Goal: Task Accomplishment & Management: Manage account settings

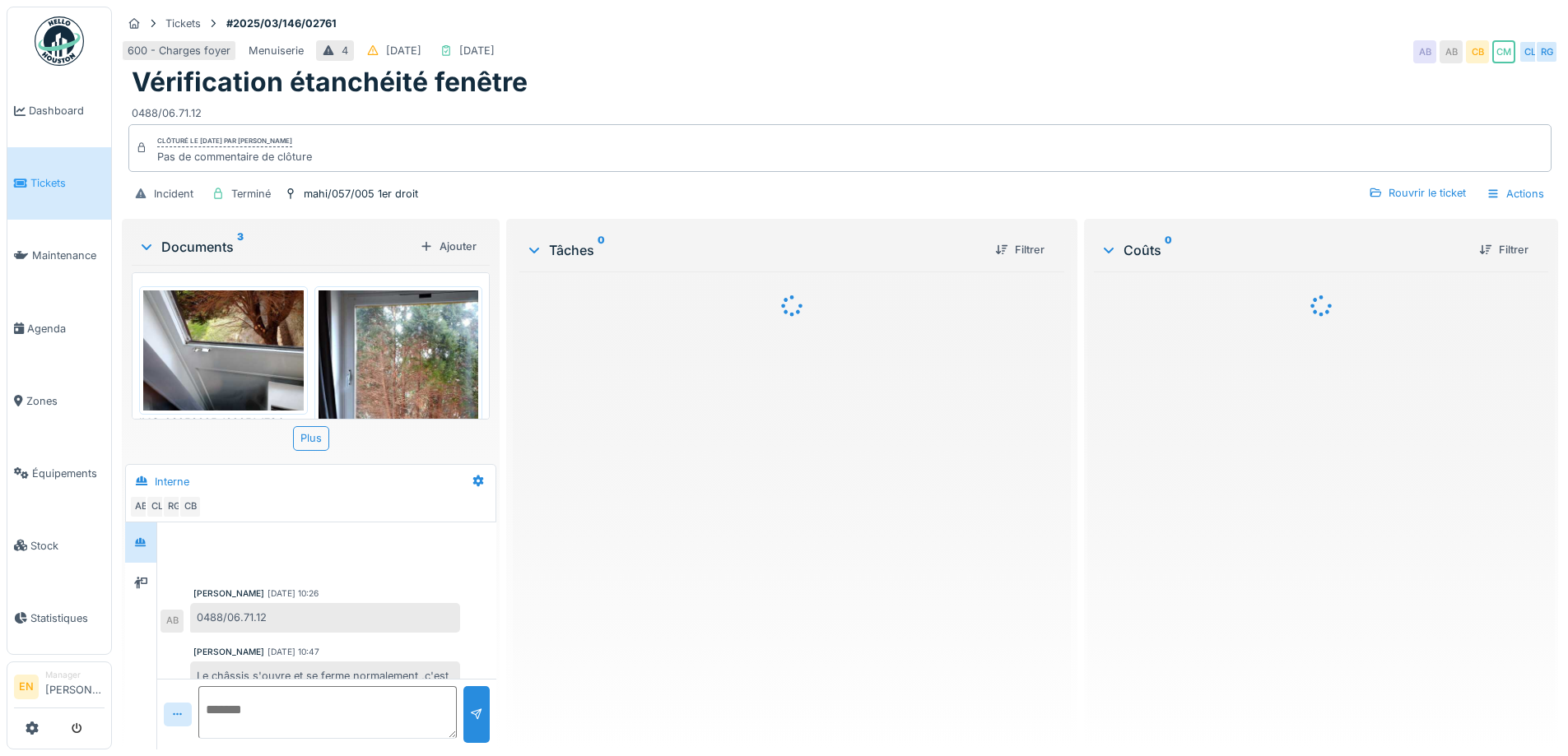
scroll to position [188, 0]
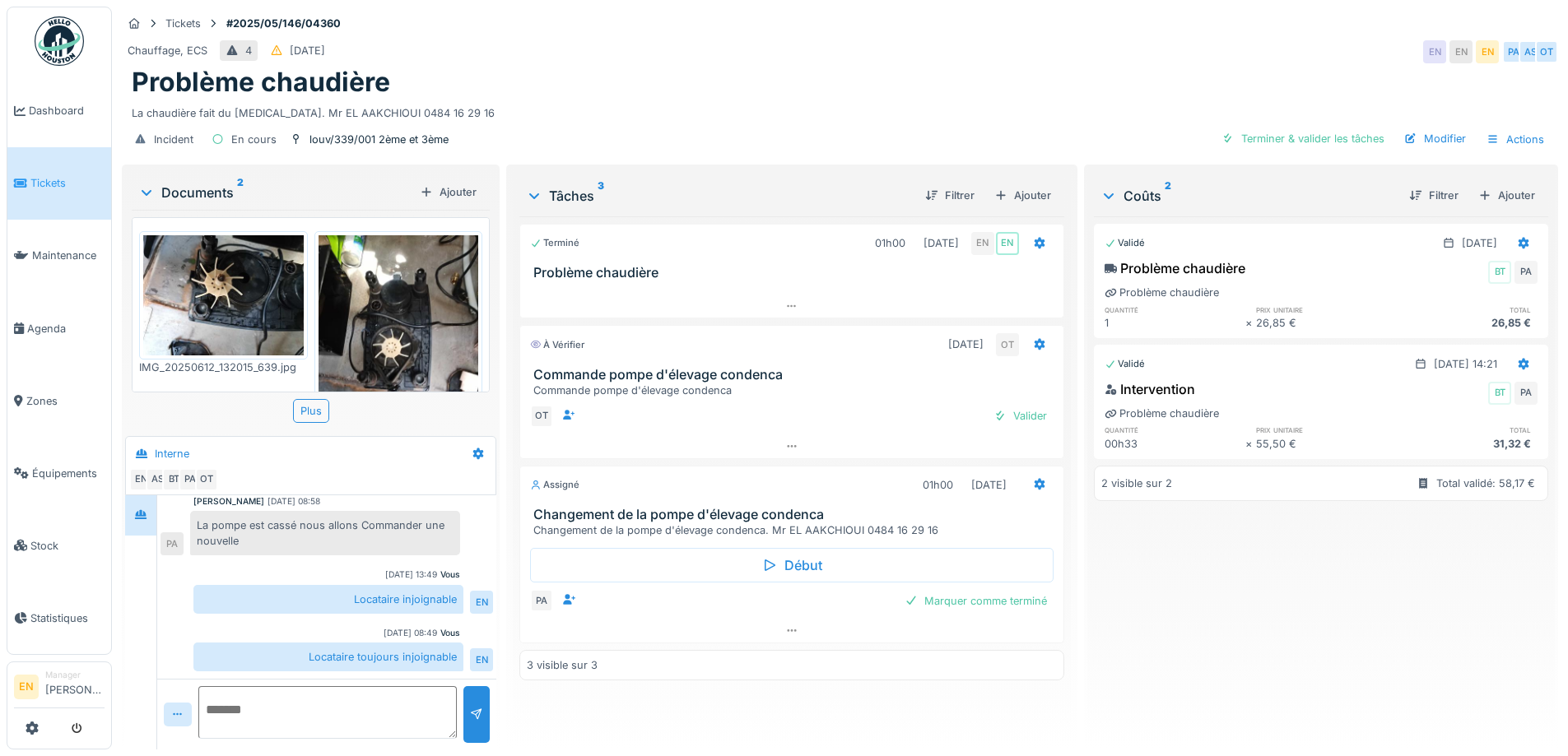
scroll to position [13, 0]
click at [835, 84] on div "Problème chaudière" at bounding box center [839, 82] width 1416 height 31
click at [1050, 13] on div "Tickets #2025/05/146/04360" at bounding box center [839, 23] width 1436 height 21
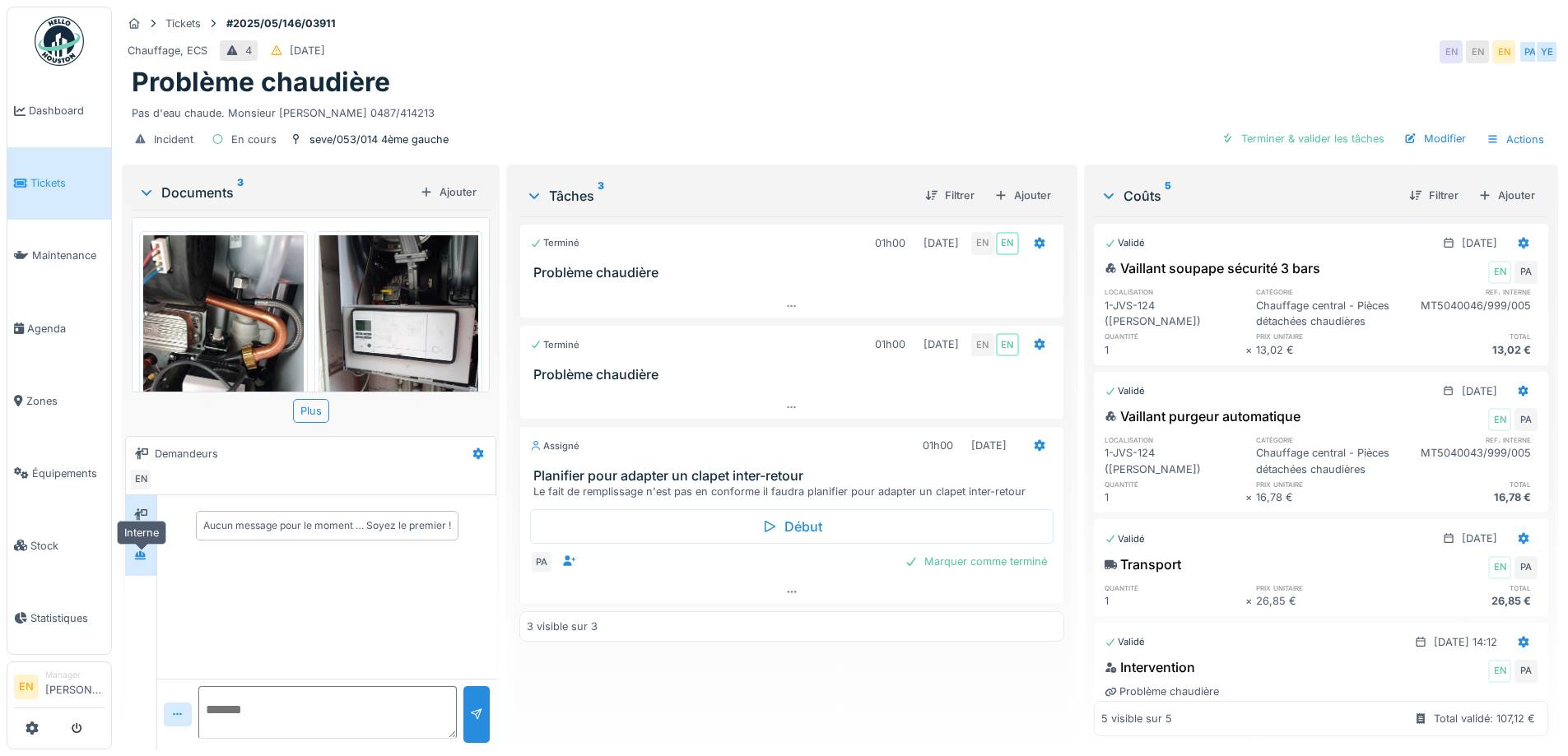
click at [142, 556] on div at bounding box center [141, 555] width 13 height 16
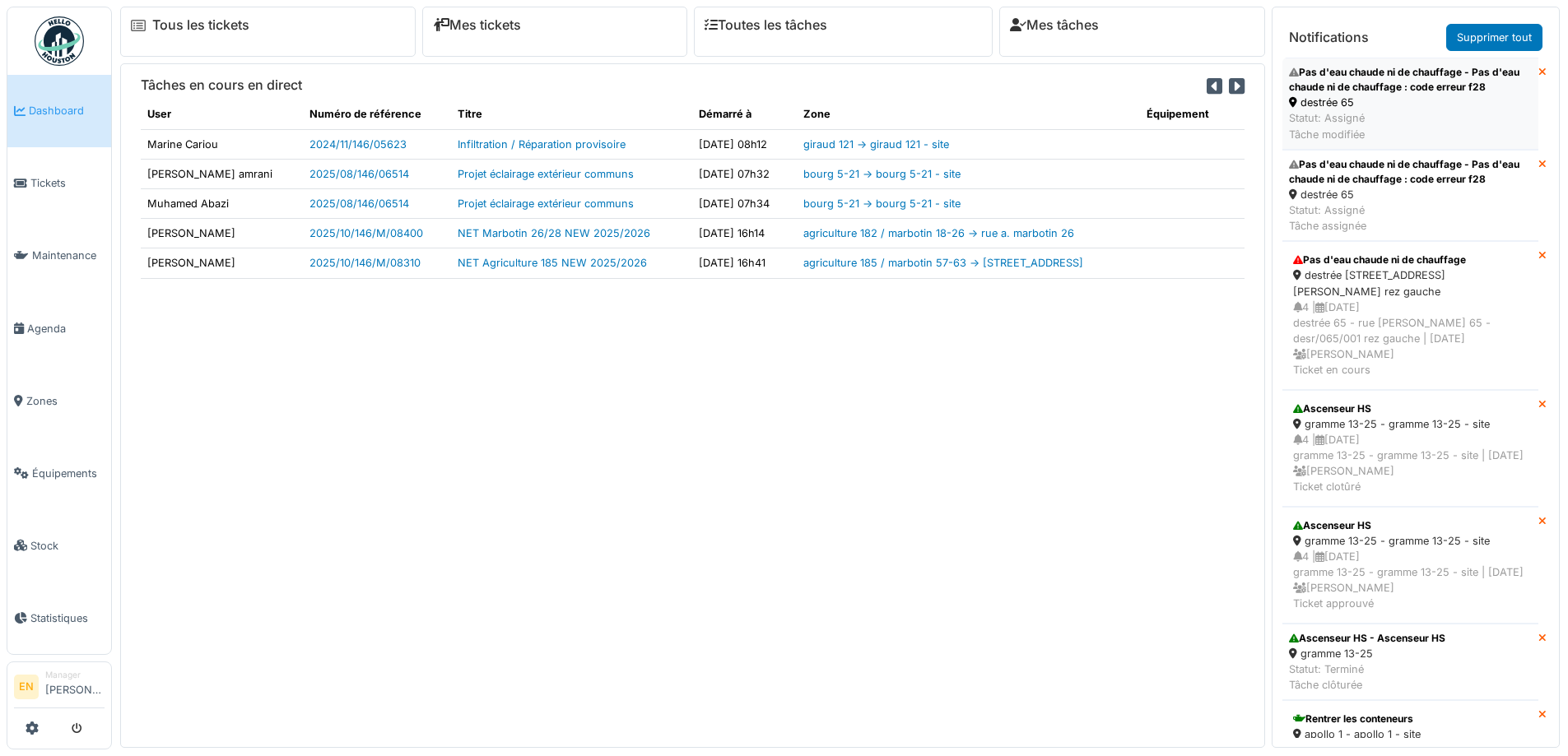
click at [1345, 91] on div "Pas d'eau chaude ni de chauffage - Pas d'eau chaude ni de chauffage : code erre…" at bounding box center [1411, 80] width 243 height 29
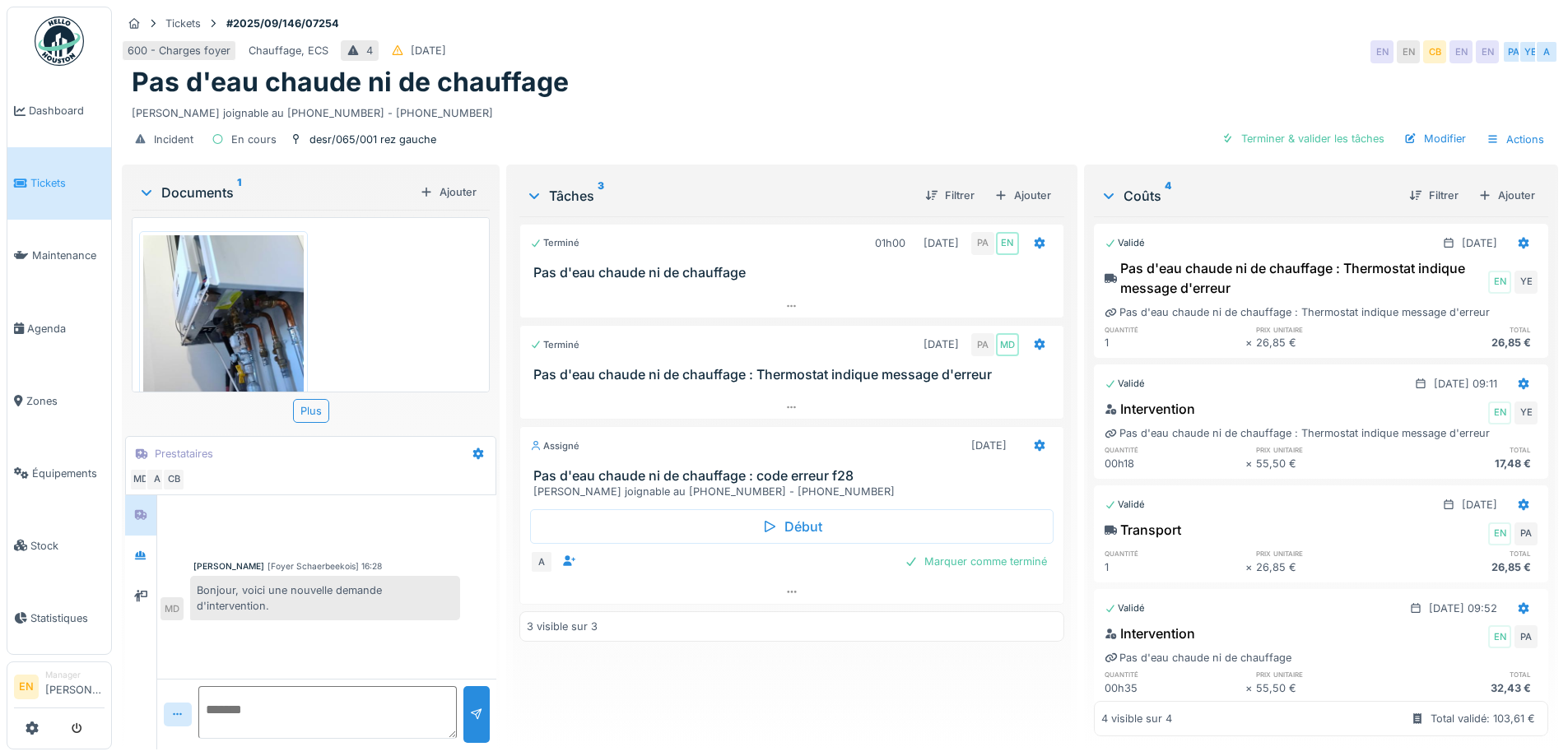
click at [369, 609] on div "Bonjour, voici une nouvelle demande d'intervention." at bounding box center [325, 598] width 270 height 44
click at [64, 41] on img at bounding box center [59, 41] width 49 height 49
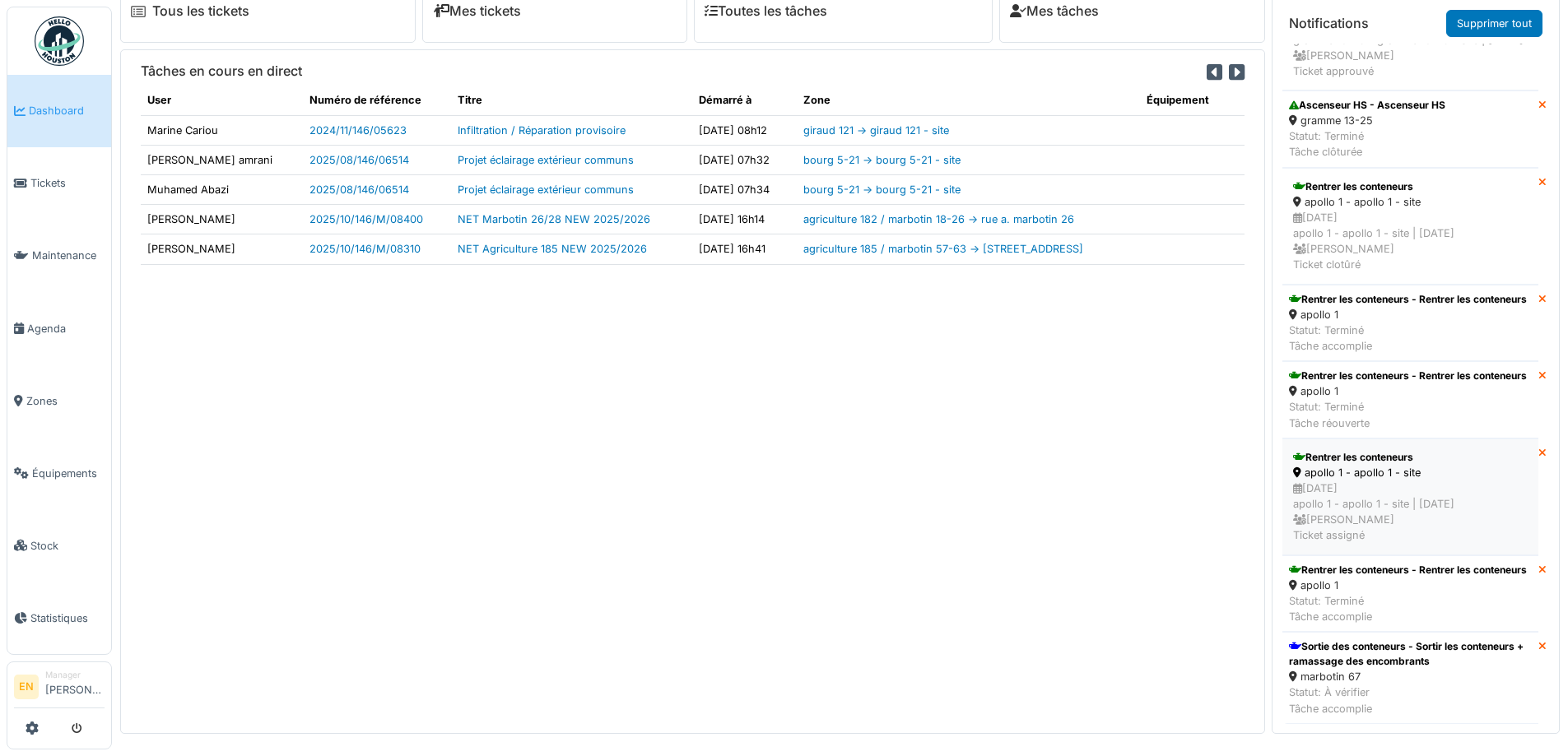
scroll to position [18, 0]
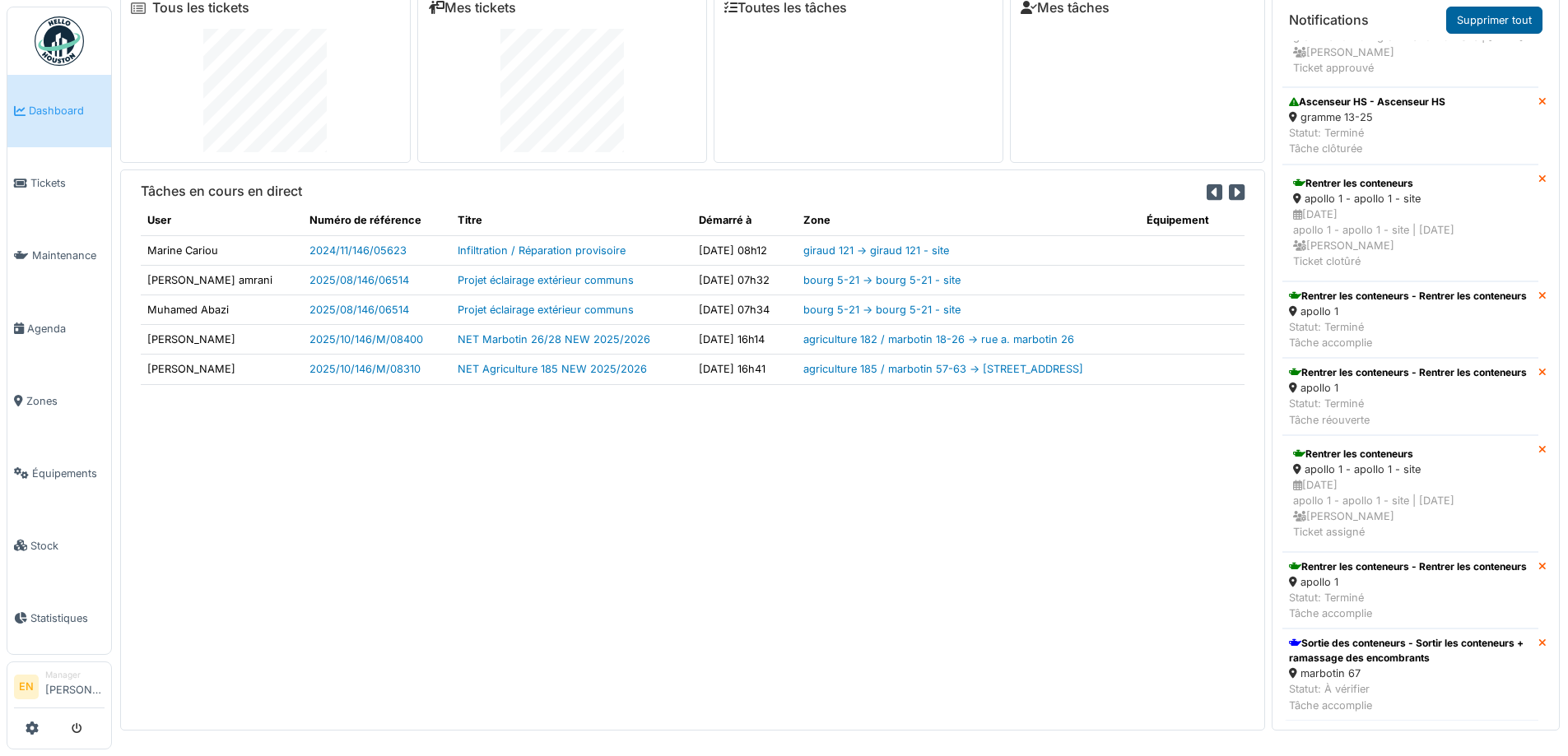
click at [1499, 13] on link "Supprimer tout" at bounding box center [1493, 20] width 96 height 27
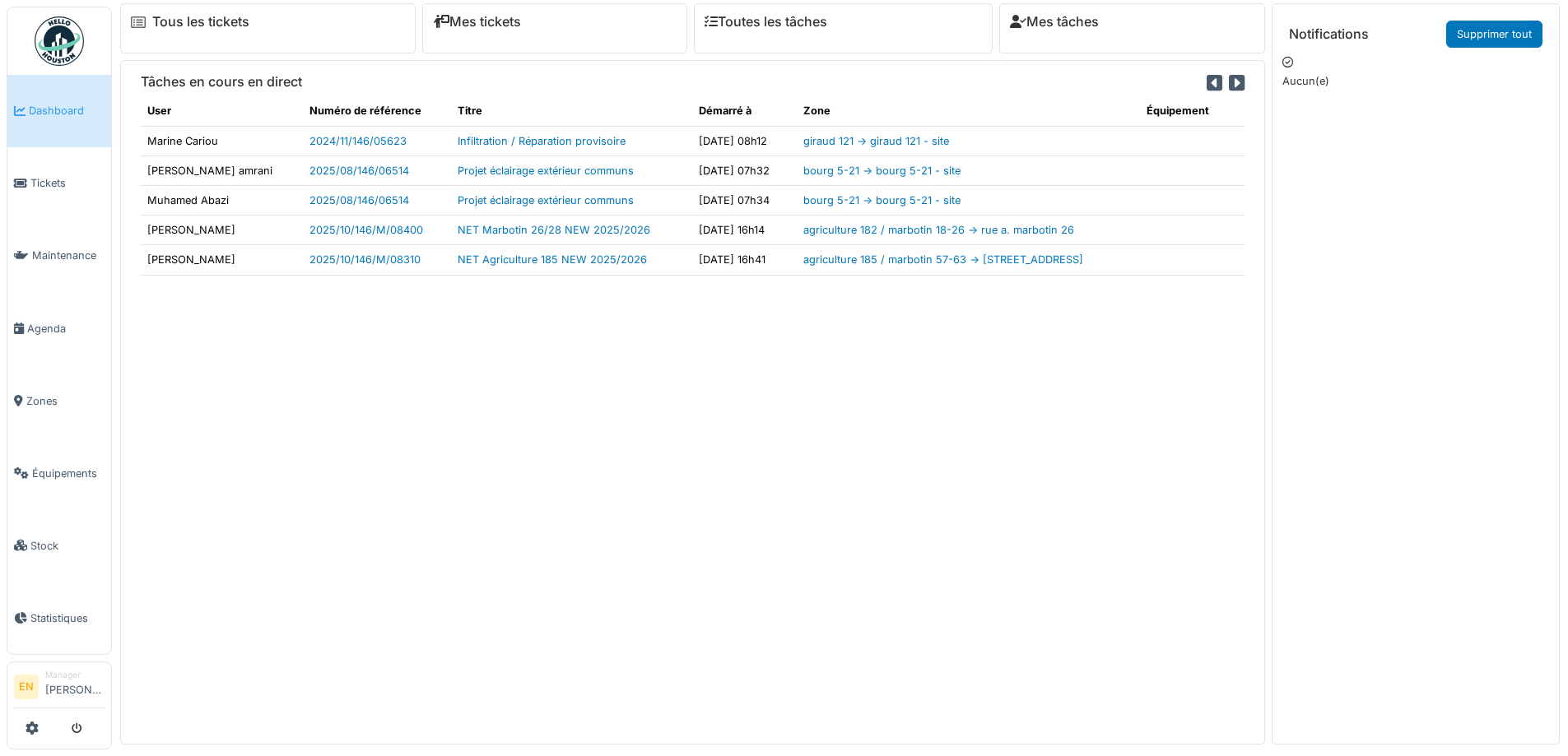
scroll to position [0, 0]
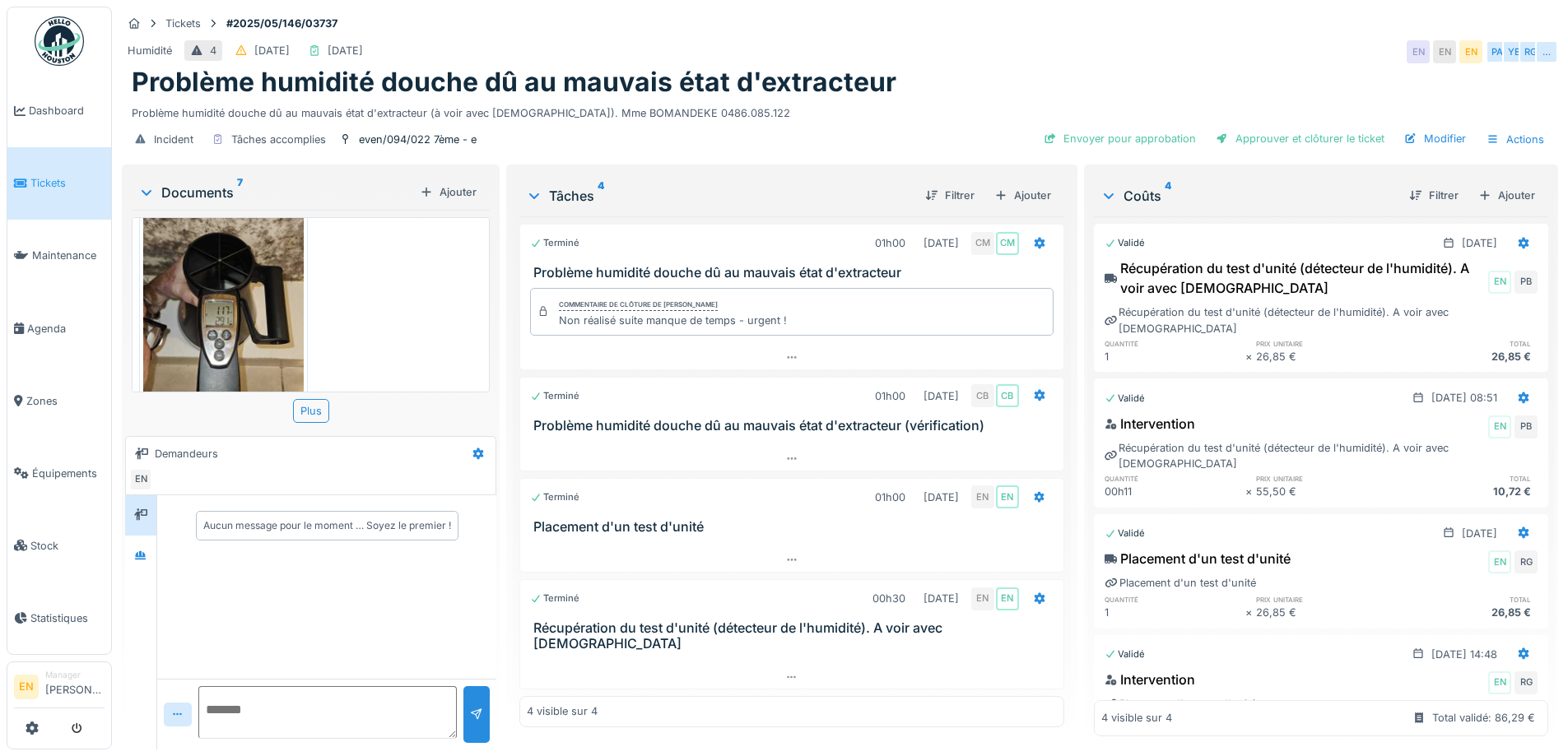
scroll to position [1090, 0]
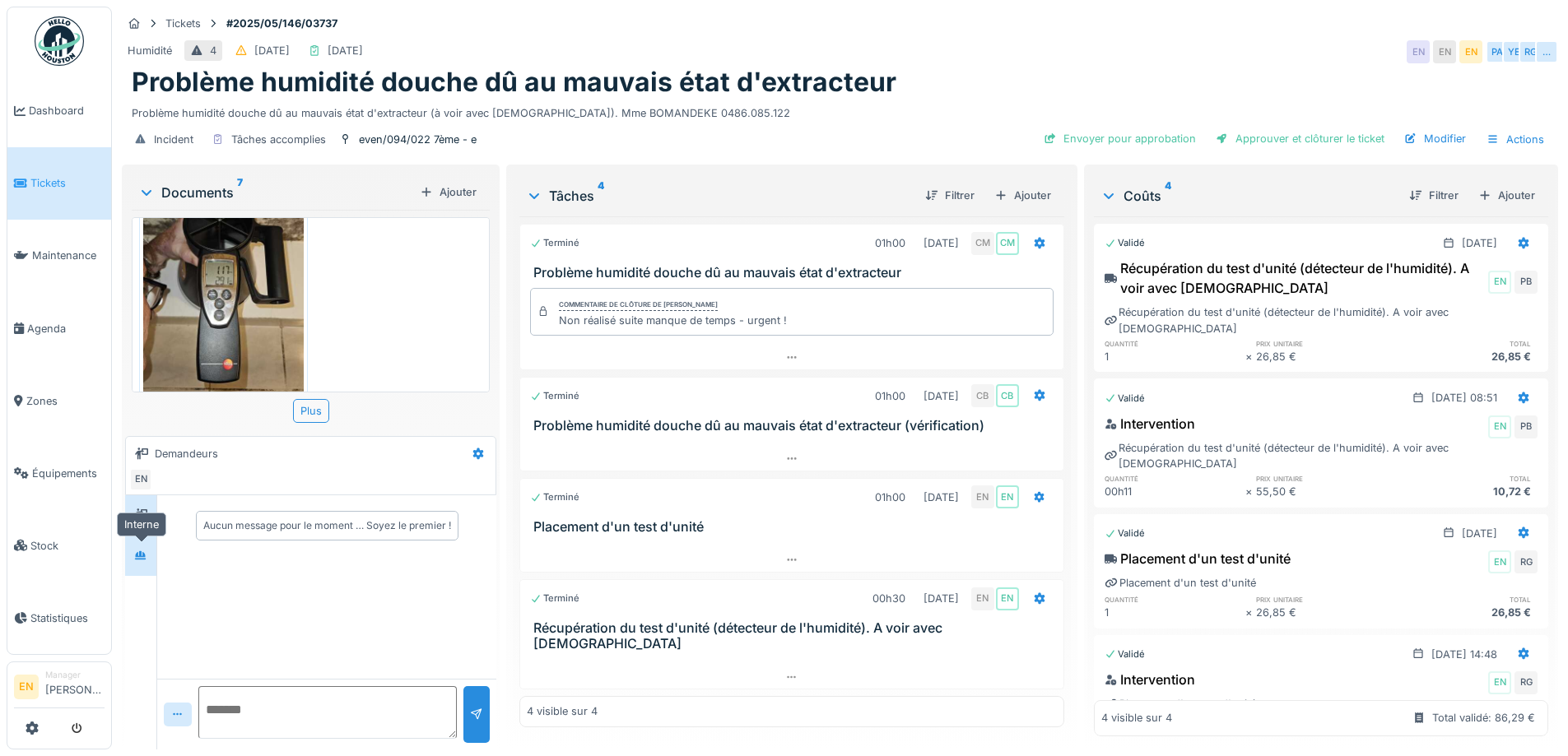
click at [142, 562] on div at bounding box center [141, 555] width 13 height 16
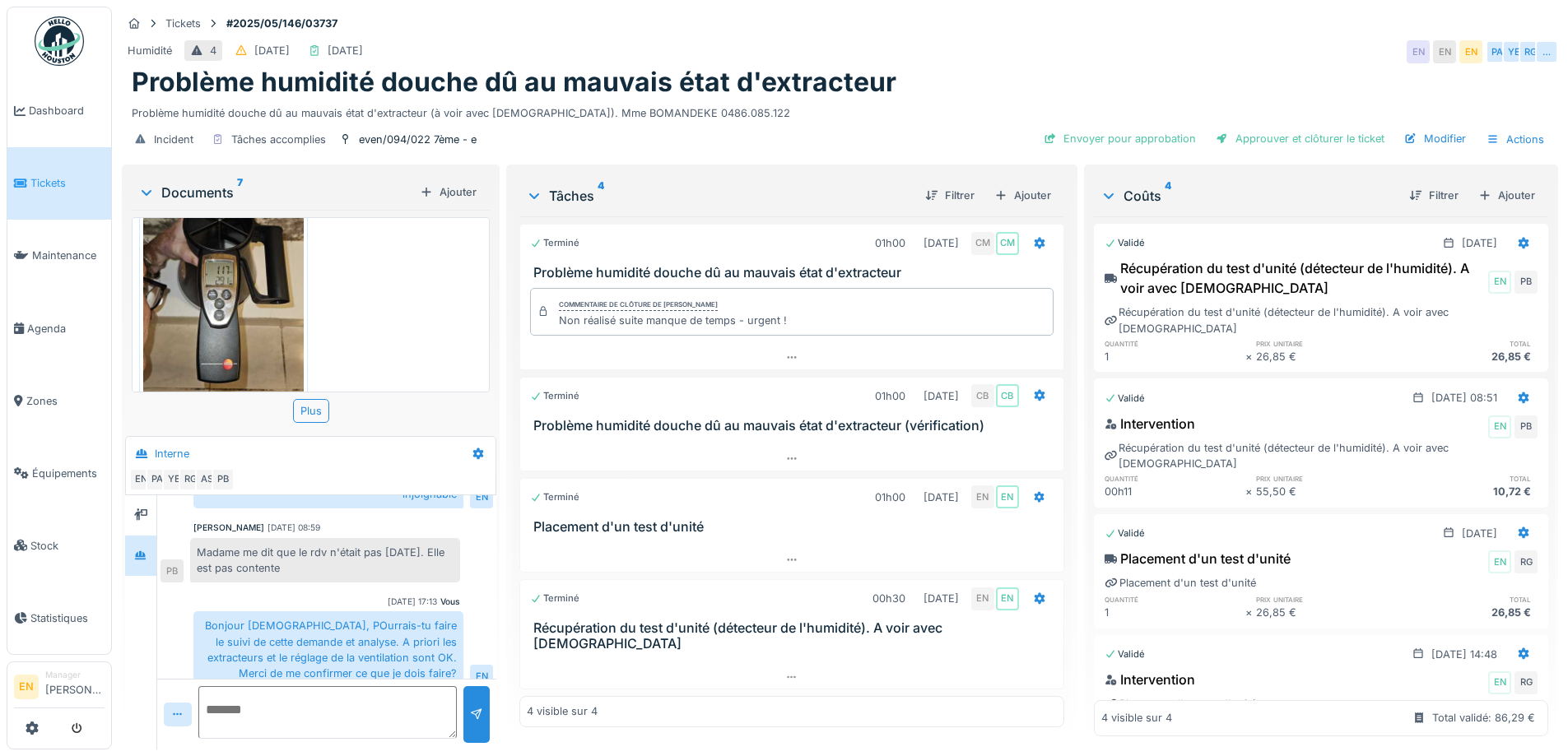
click at [969, 70] on div "Problème humidité douche dû au mauvais état d'extracteur" at bounding box center [839, 82] width 1416 height 31
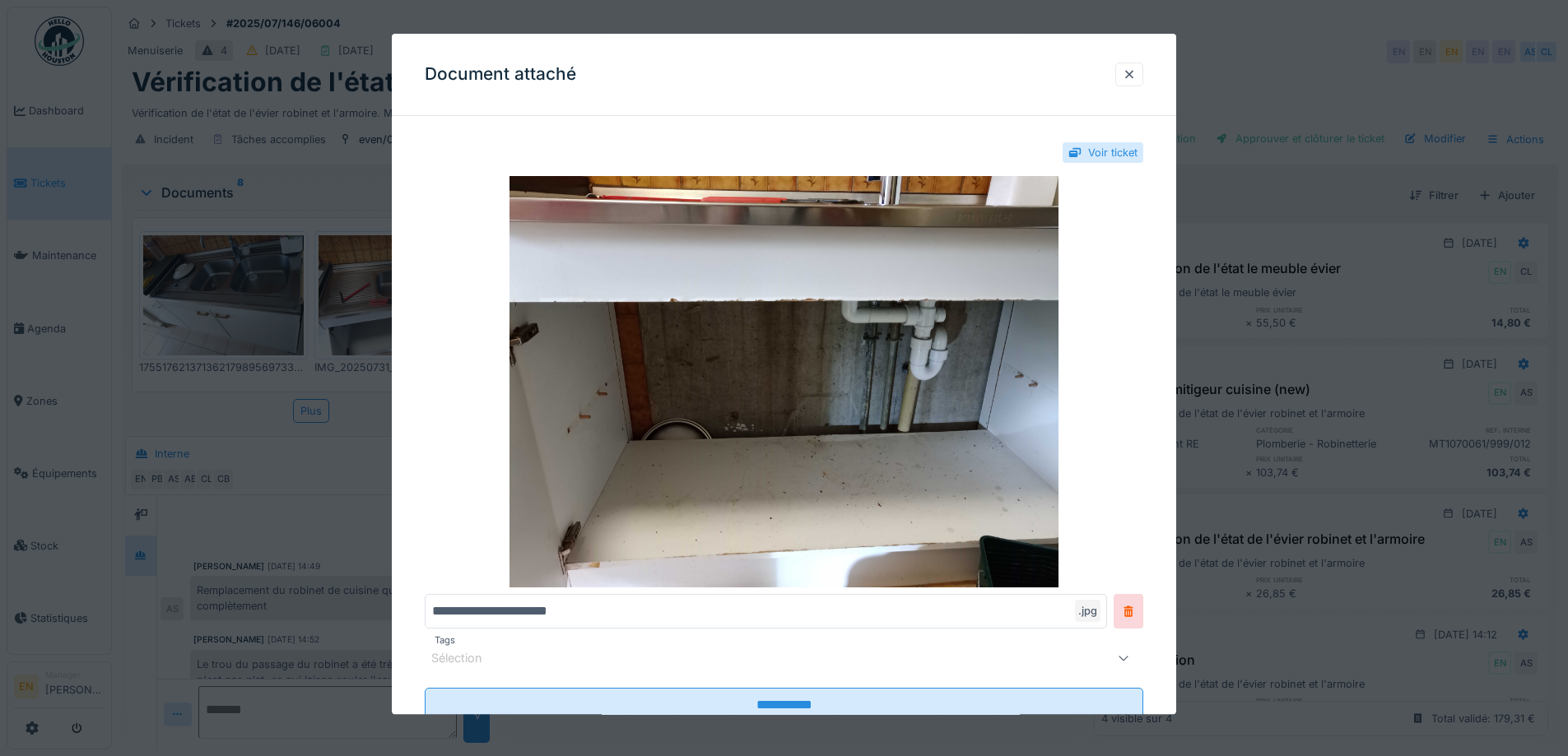
scroll to position [229, 0]
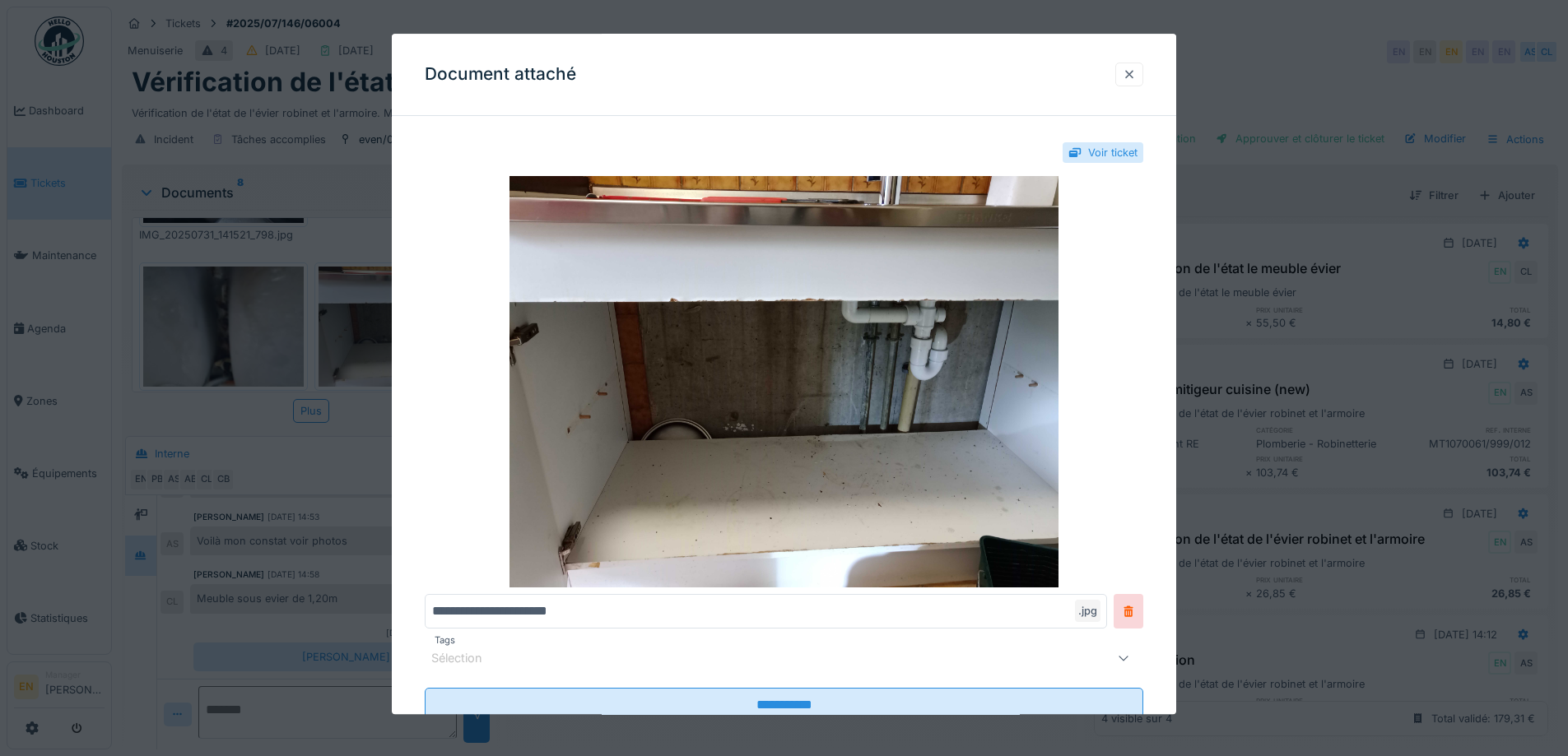
click at [1142, 74] on div at bounding box center [1128, 75] width 28 height 23
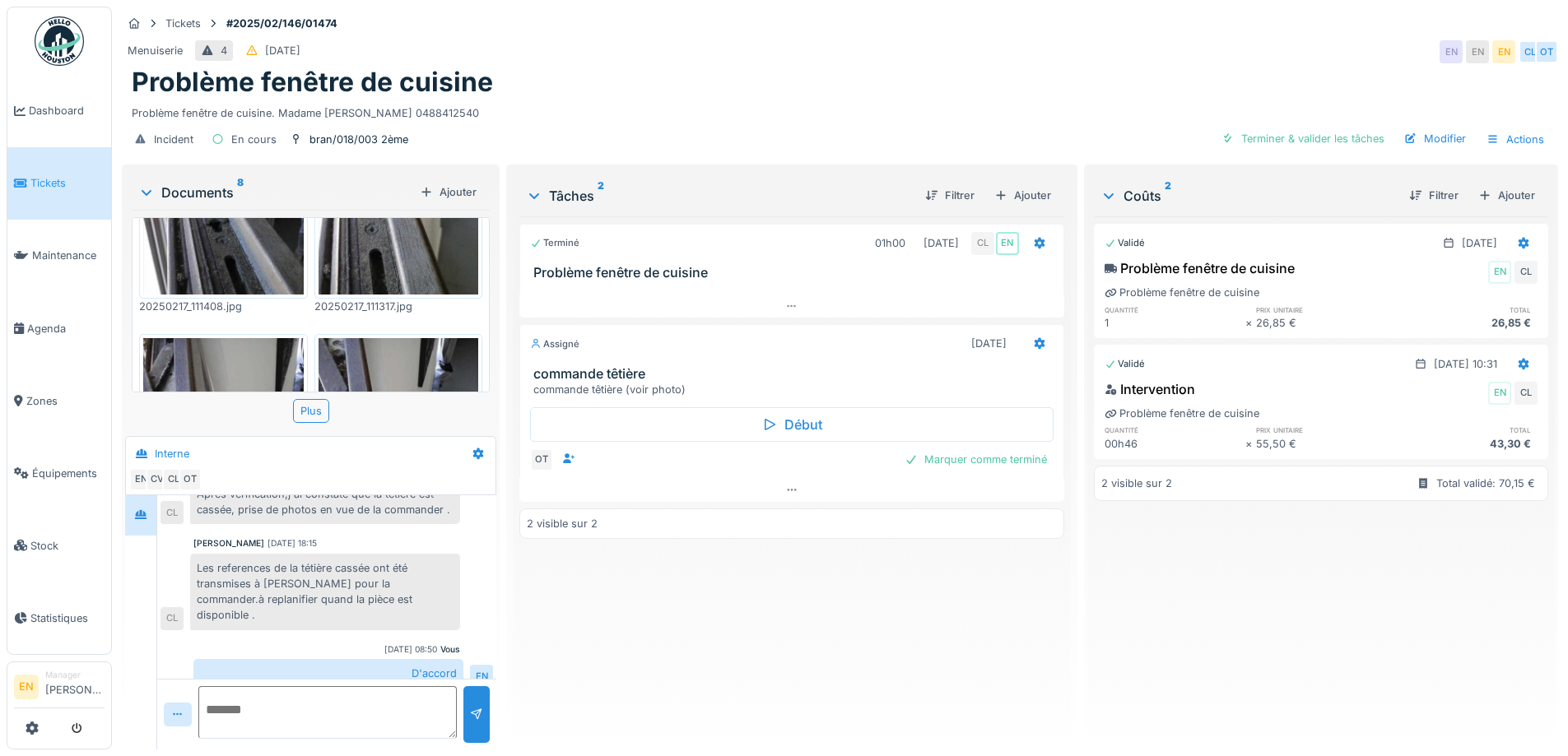
scroll to position [732, 0]
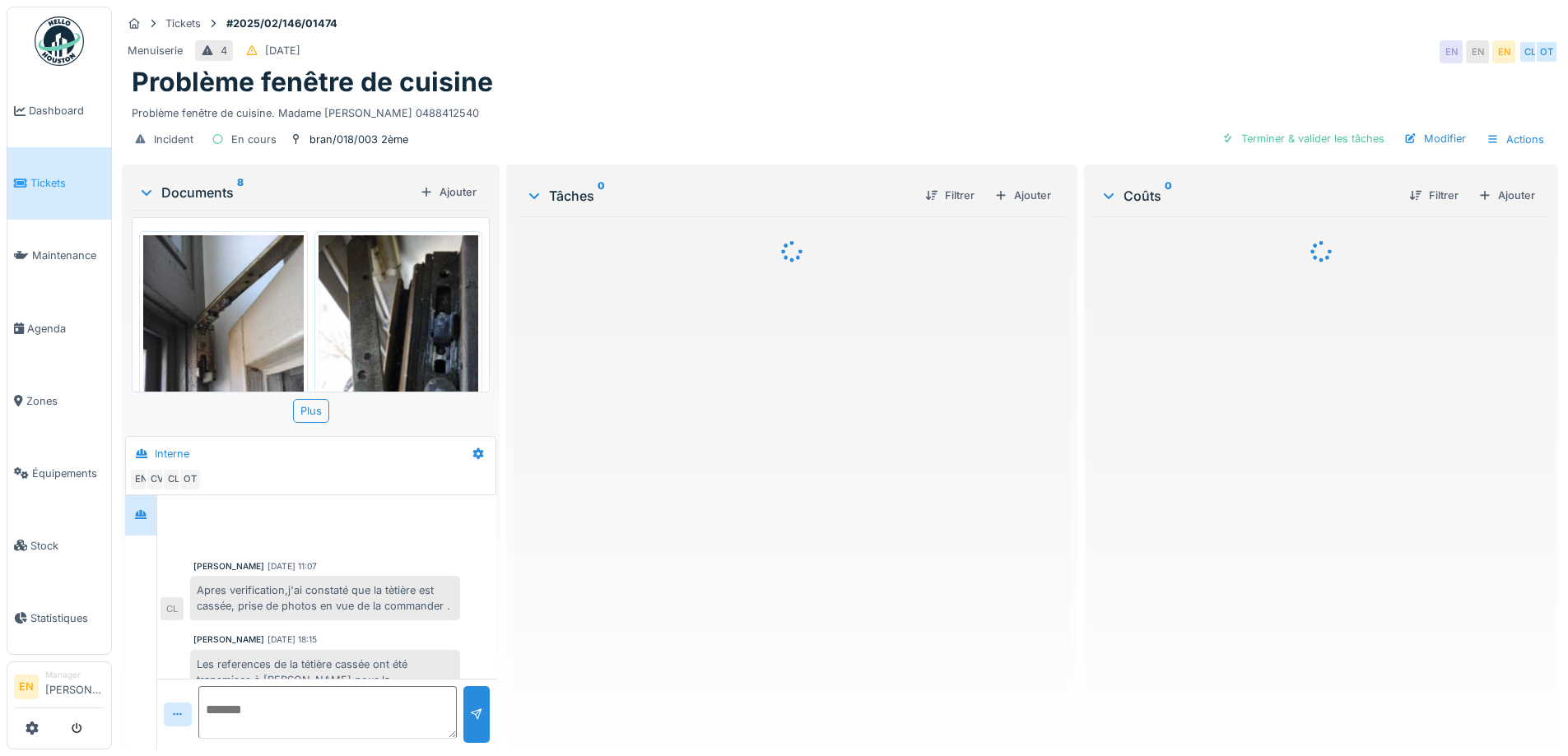
scroll to position [96, 0]
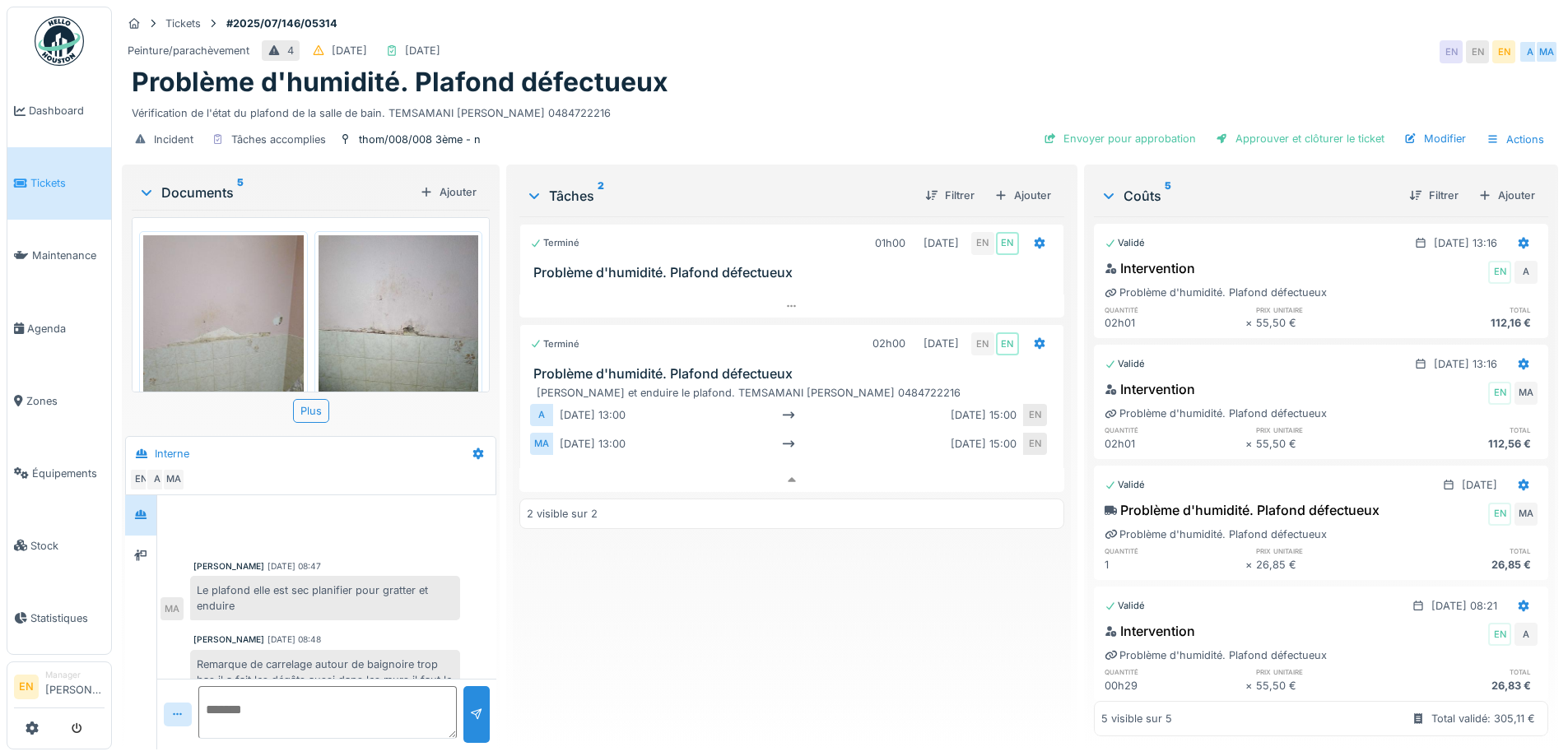
scroll to position [318, 0]
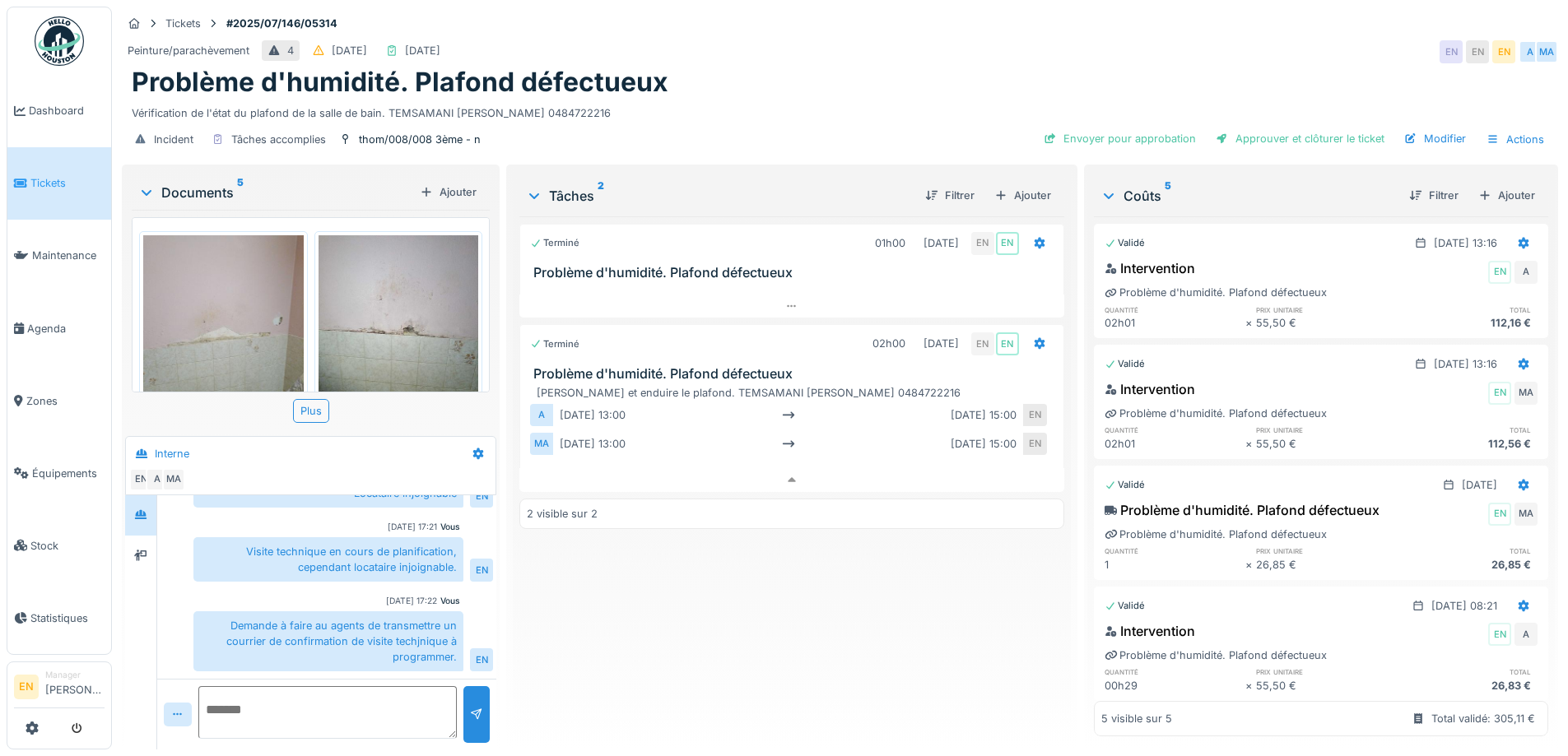
click at [710, 100] on div "Vérification de l'état du plafond de la salle de bain. TEMSAMANI KASMI Souad 04…" at bounding box center [839, 110] width 1416 height 23
click at [574, 600] on div "Terminé 01h00 09/07/2025 EN EN Problème d'humidité. Plafond défectueux Terminé …" at bounding box center [791, 476] width 544 height 520
click at [661, 617] on div "Terminé 01h00 09/07/2025 EN EN Problème d'humidité. Plafond défectueux Terminé …" at bounding box center [791, 476] width 544 height 520
click at [755, 671] on div "Terminé 01h00 09/07/2025 EN EN Problème d'humidité. Plafond défectueux Terminé …" at bounding box center [791, 476] width 544 height 520
click at [642, 614] on div "Terminé 01h00 09/07/2025 EN EN Problème d'humidité. Plafond défectueux Terminé …" at bounding box center [791, 476] width 544 height 520
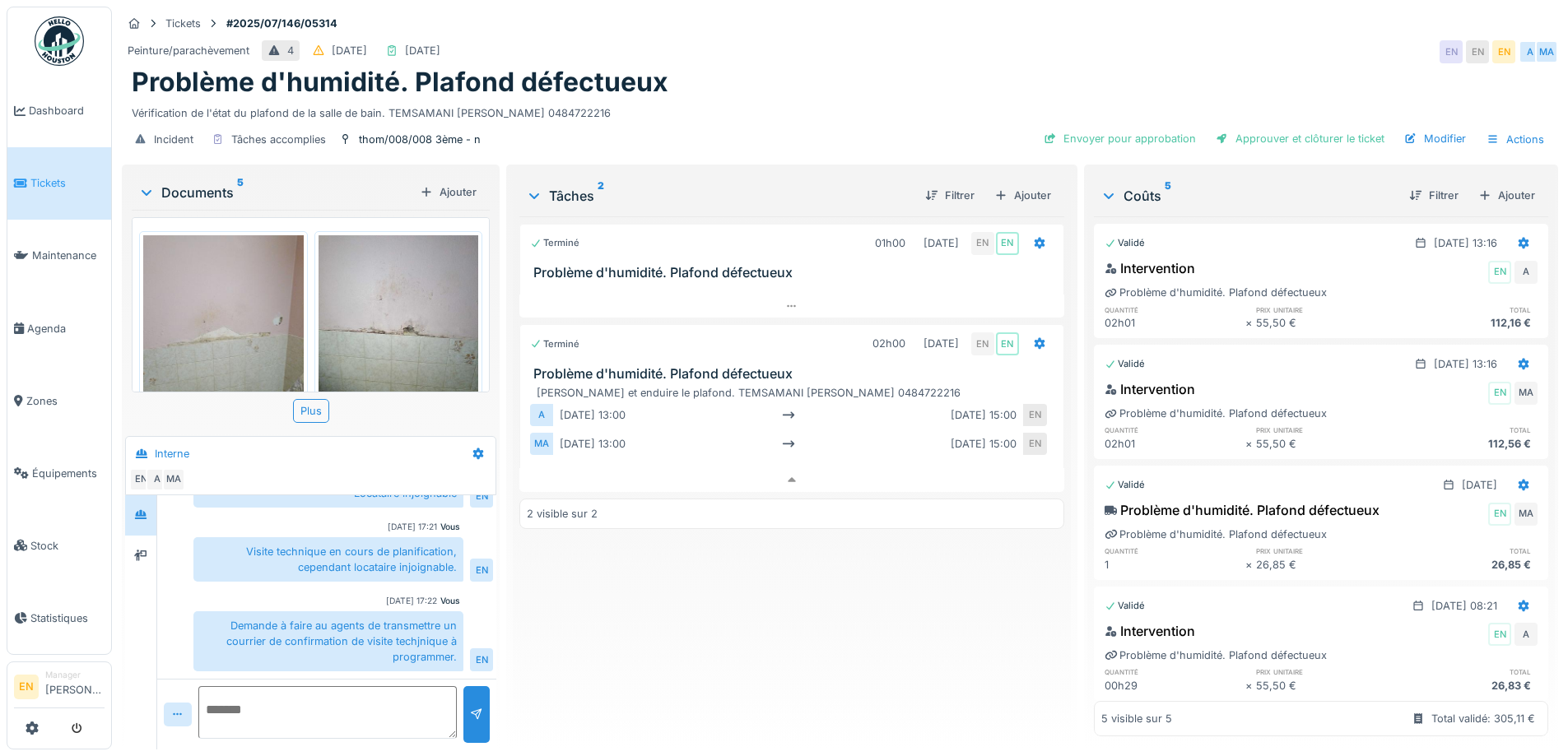
click at [748, 83] on div "Problème d'humidité. Plafond défectueux" at bounding box center [839, 82] width 1416 height 31
click at [722, 645] on div "Terminé 01h00 09/07/2025 EN EN Problème d'humidité. Plafond défectueux Terminé …" at bounding box center [791, 476] width 544 height 520
click at [696, 69] on div "Problème d'humidité. Plafond défectueux" at bounding box center [839, 82] width 1416 height 31
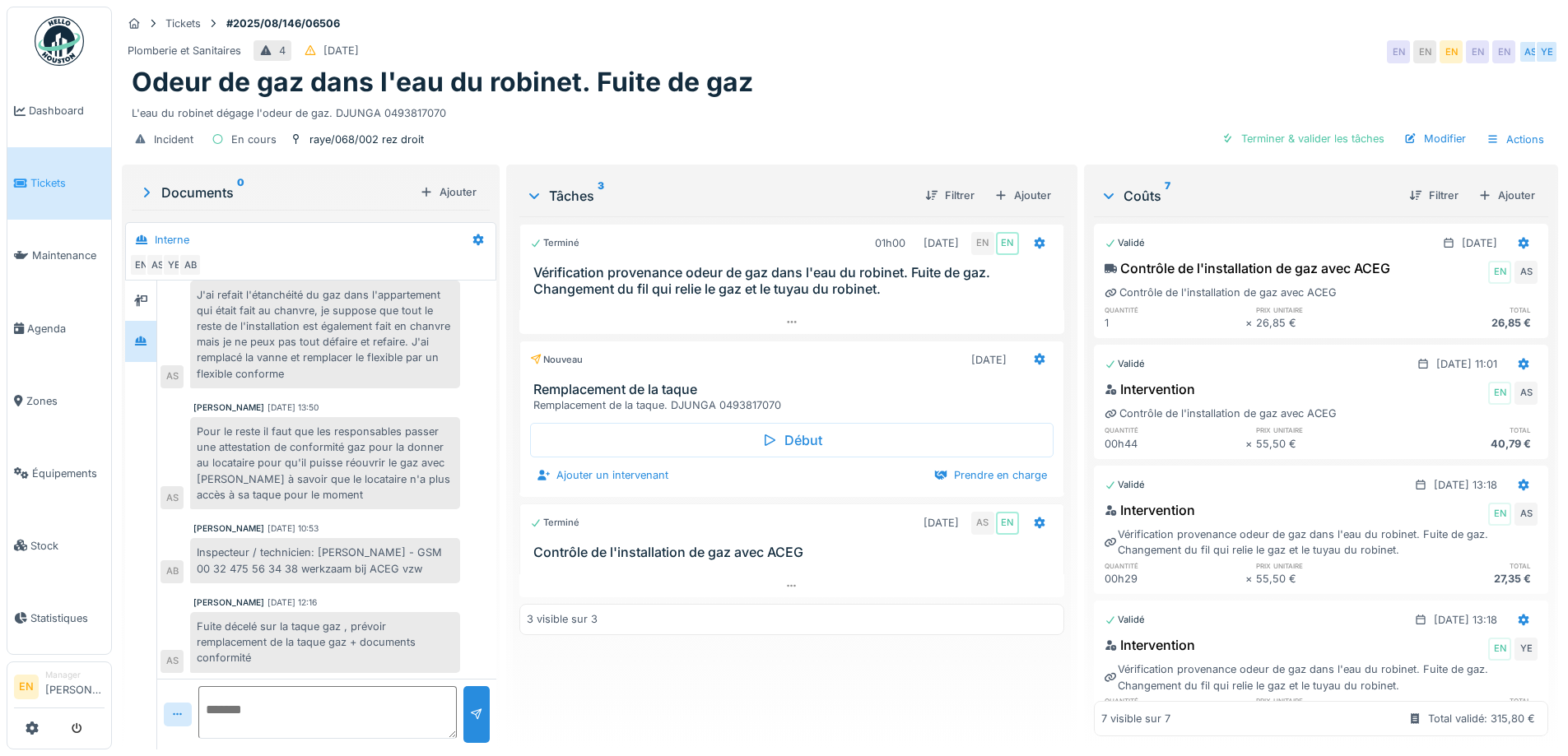
scroll to position [13, 0]
click at [734, 723] on div "Terminé 01h00 19/08/2025 EN EN Vérification provenance odeur de gaz dans l'eau …" at bounding box center [791, 476] width 544 height 520
click at [692, 702] on div "Terminé 01h00 19/08/2025 EN EN Vérification provenance odeur de gaz dans l'eau …" at bounding box center [791, 476] width 544 height 520
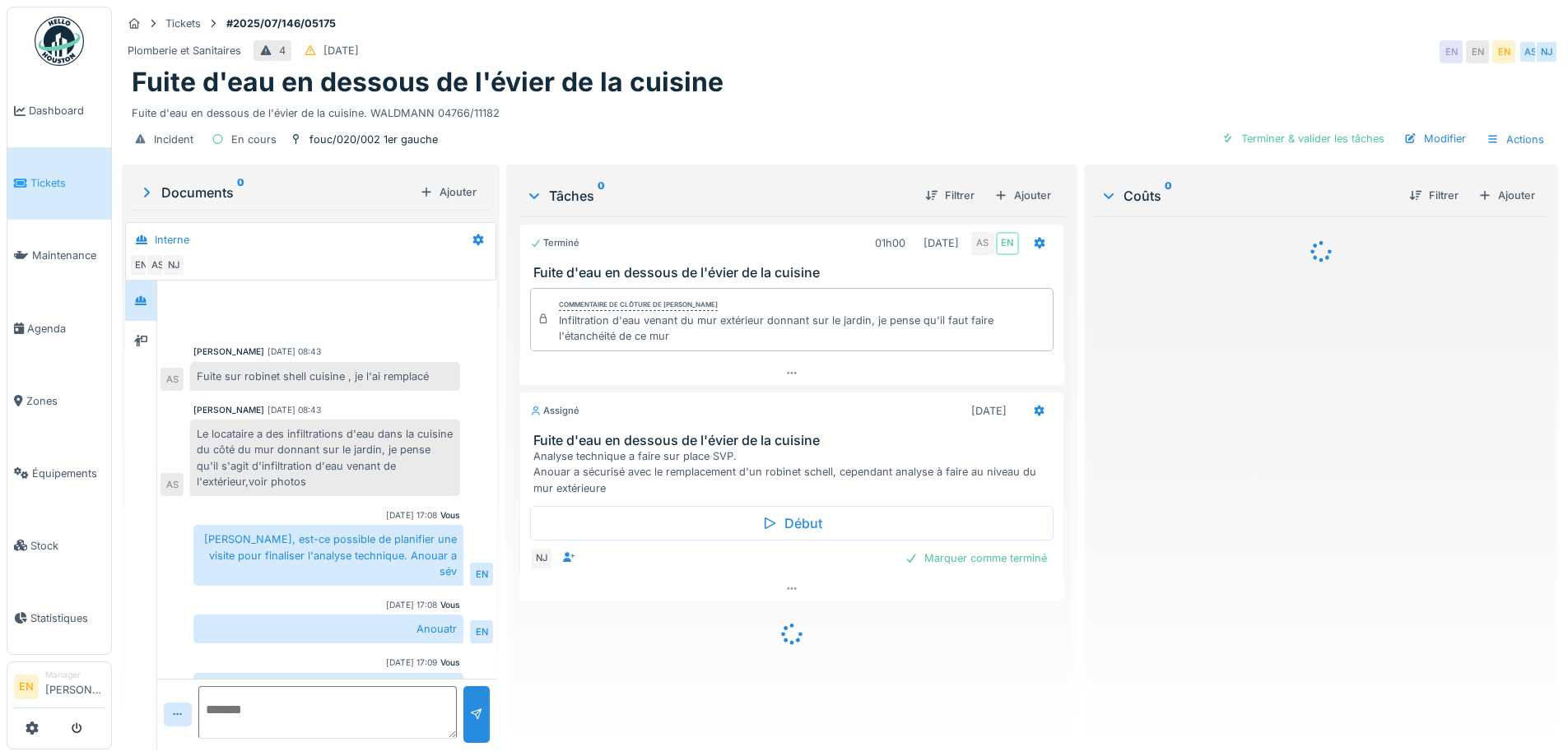
scroll to position [77, 0]
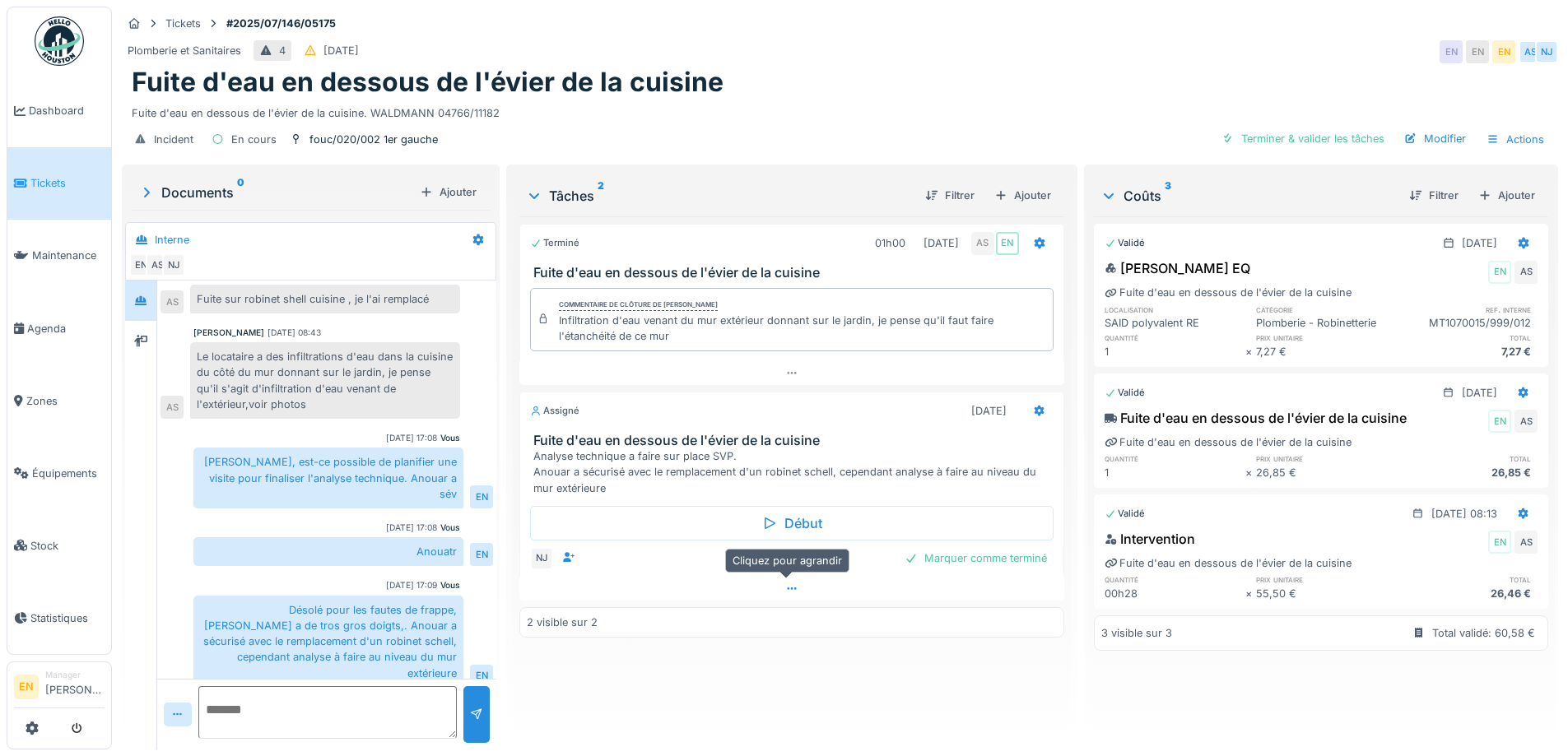
click at [785, 586] on icon at bounding box center [792, 589] width 13 height 11
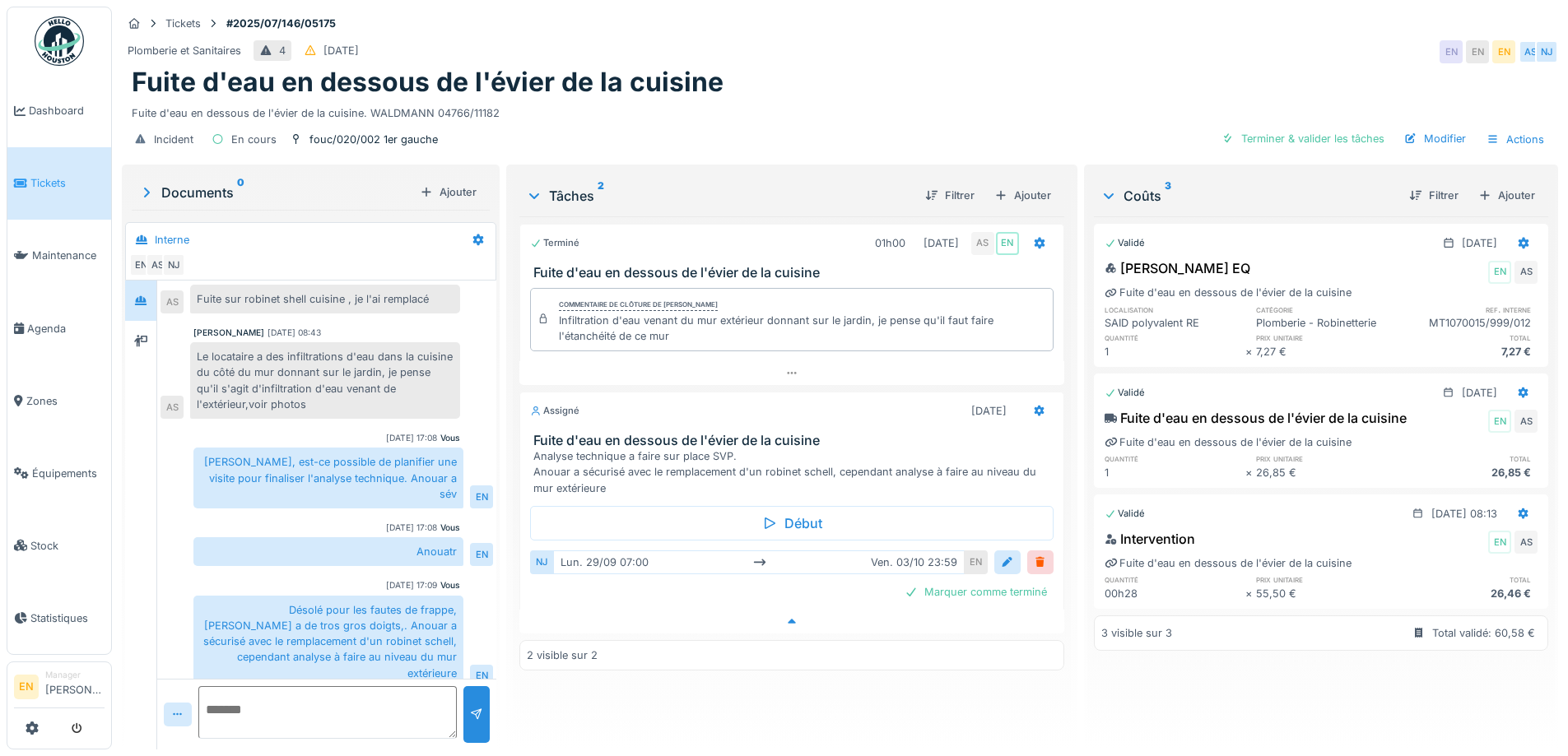
scroll to position [13, 0]
click at [932, 67] on div "Fuite d'eau en dessous de l'évier de la cuisine" at bounding box center [839, 82] width 1416 height 31
click at [938, 67] on div "Fuite d'eau en dessous de l'évier de la cuisine" at bounding box center [839, 82] width 1416 height 31
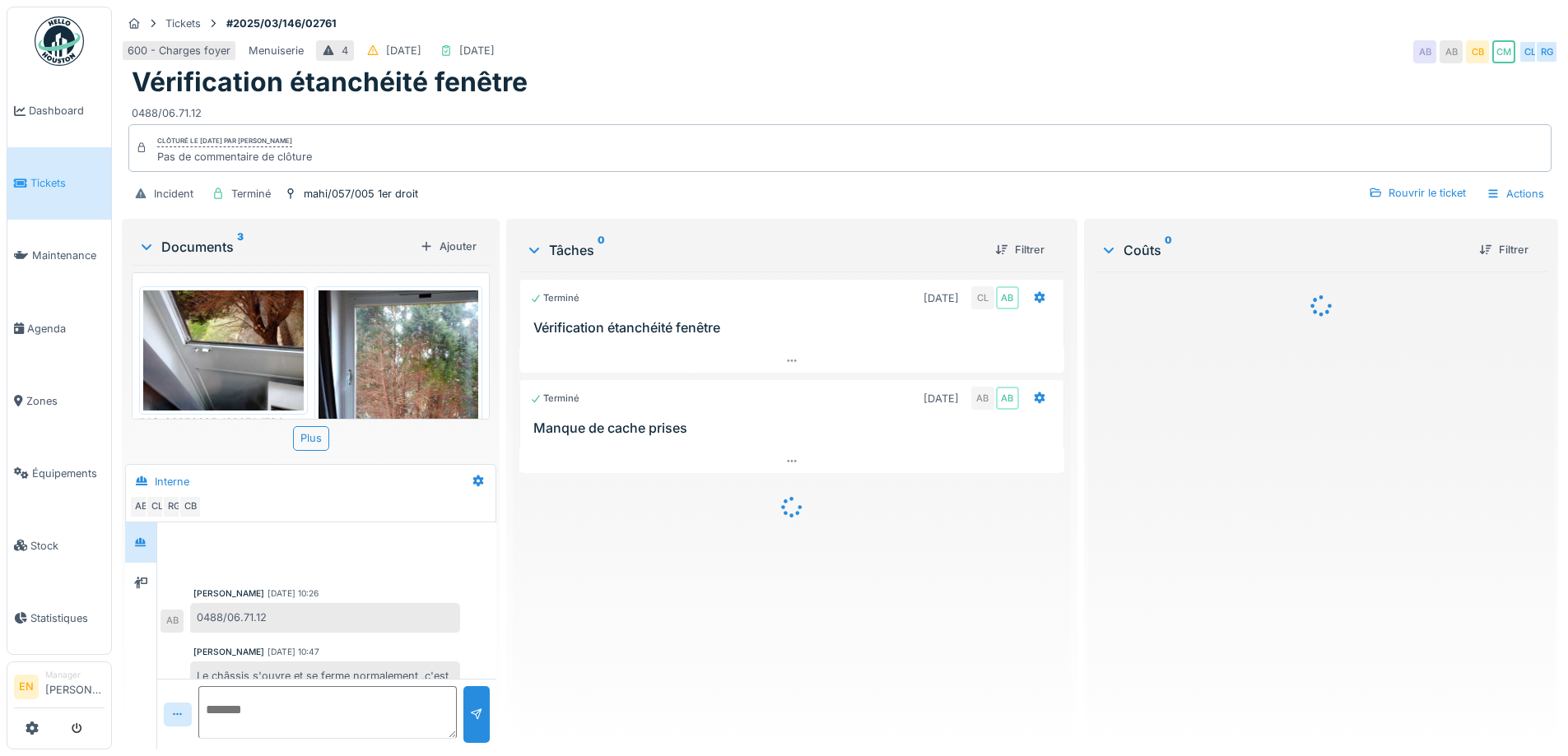
scroll to position [188, 0]
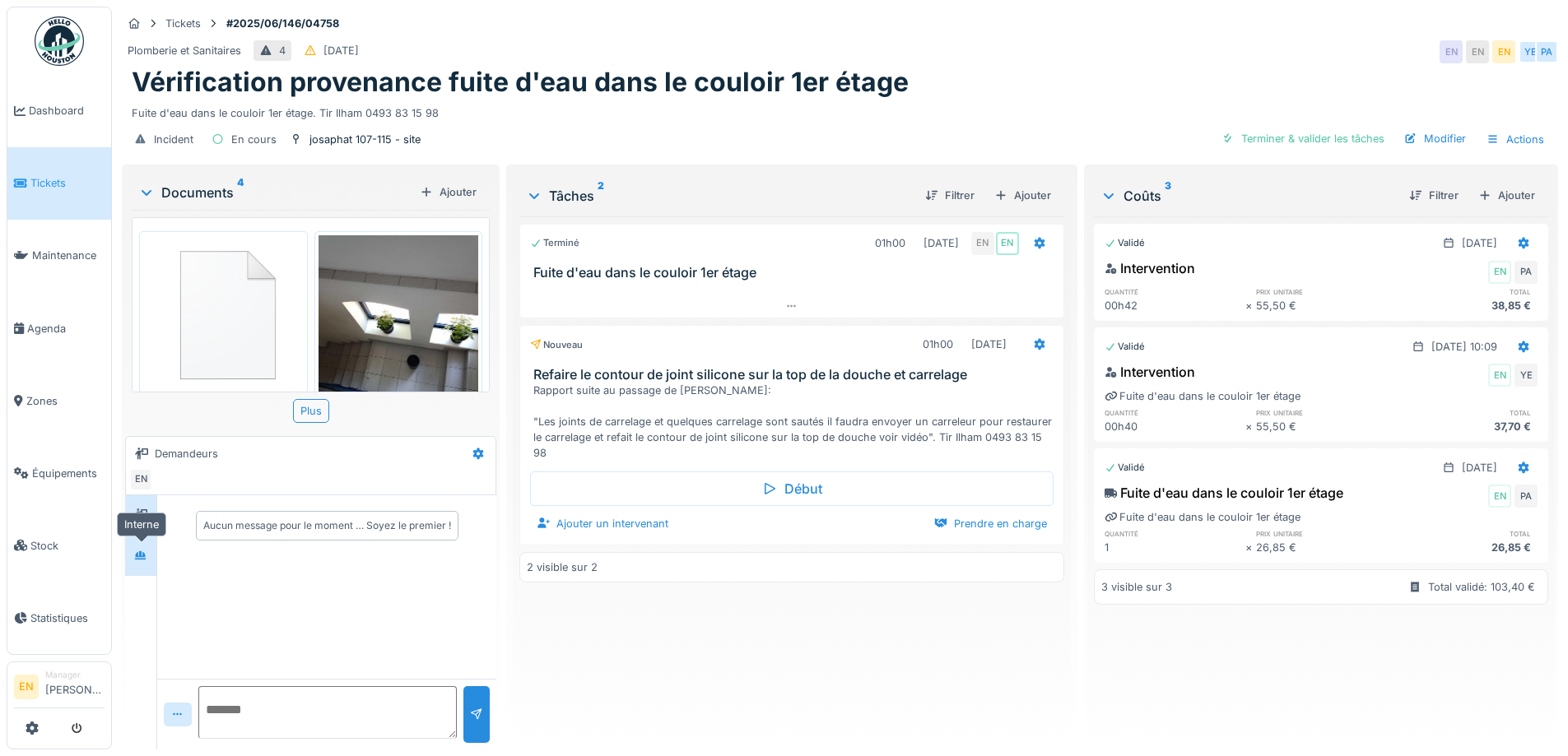
click at [133, 556] on div at bounding box center [140, 555] width 24 height 21
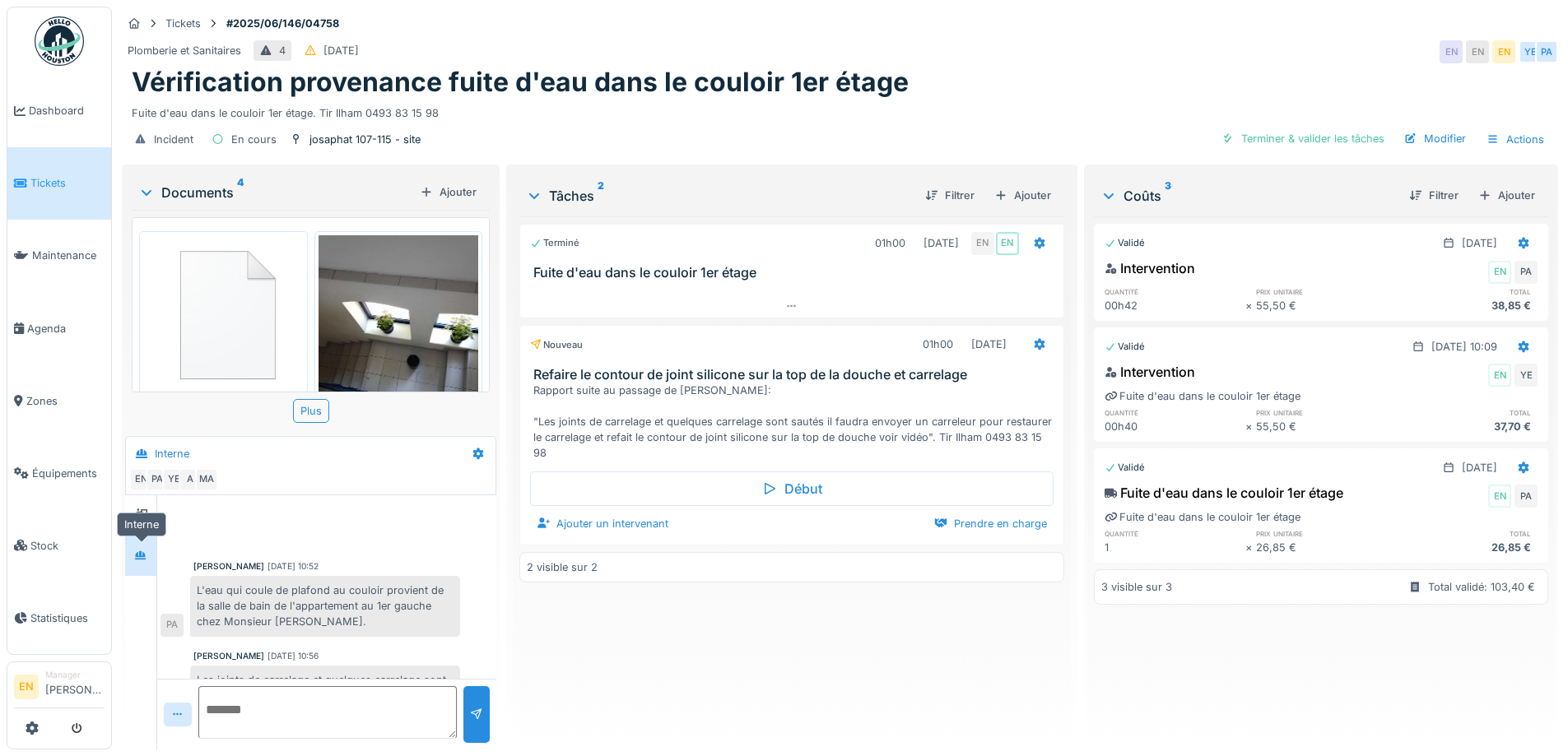
scroll to position [70, 0]
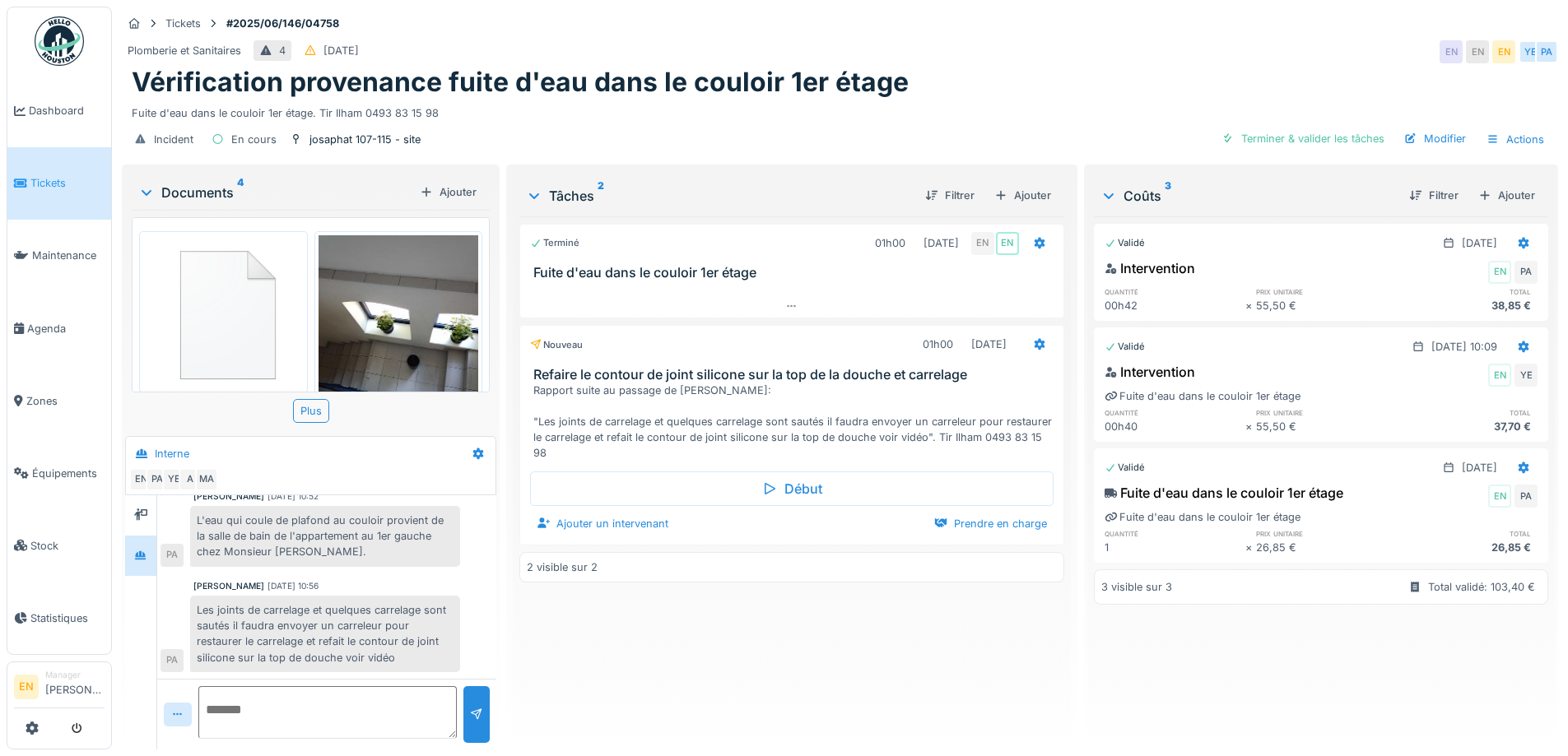
click at [1190, 57] on div "Plomberie et Sanitaires 4 [DATE] EN EN EN YE [GEOGRAPHIC_DATA]" at bounding box center [839, 51] width 1436 height 29
click at [572, 114] on div "Fuite d'eau dans le couloir 1er étage. Tir Ilham 0493 83 15 98" at bounding box center [839, 110] width 1416 height 23
click at [353, 131] on div "josaphat 107-115 - site" at bounding box center [364, 139] width 111 height 16
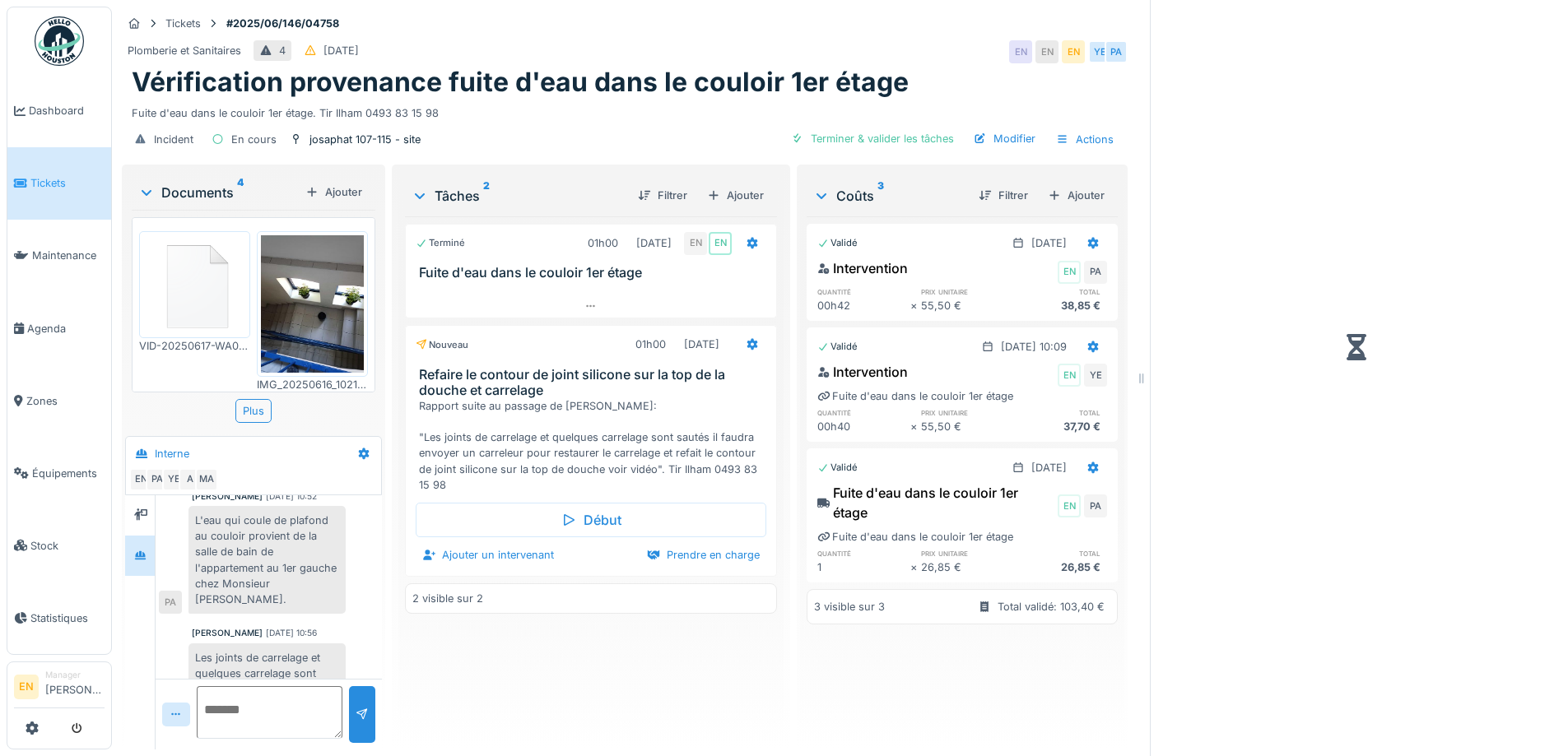
scroll to position [49, 0]
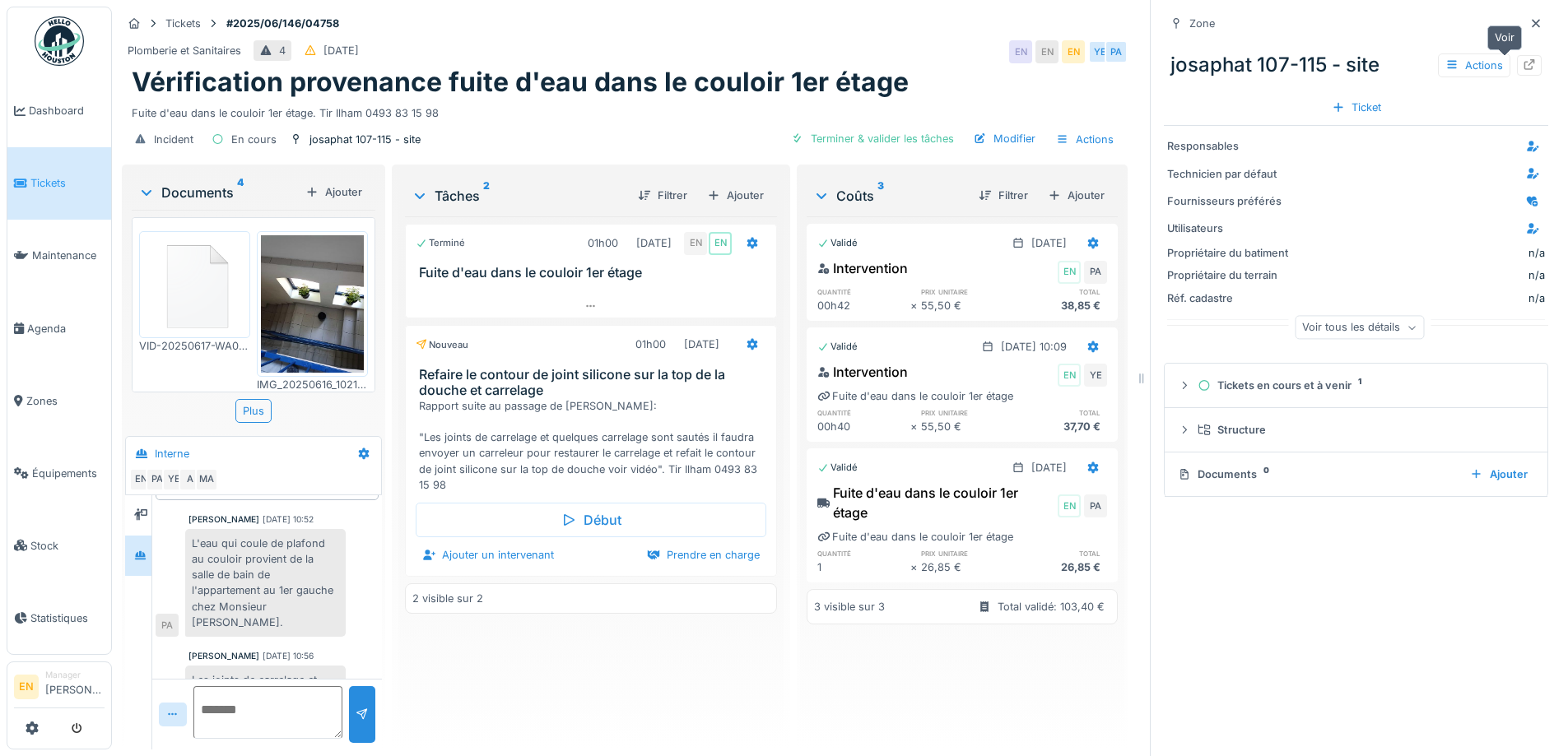
click at [1523, 59] on icon at bounding box center [1529, 64] width 13 height 11
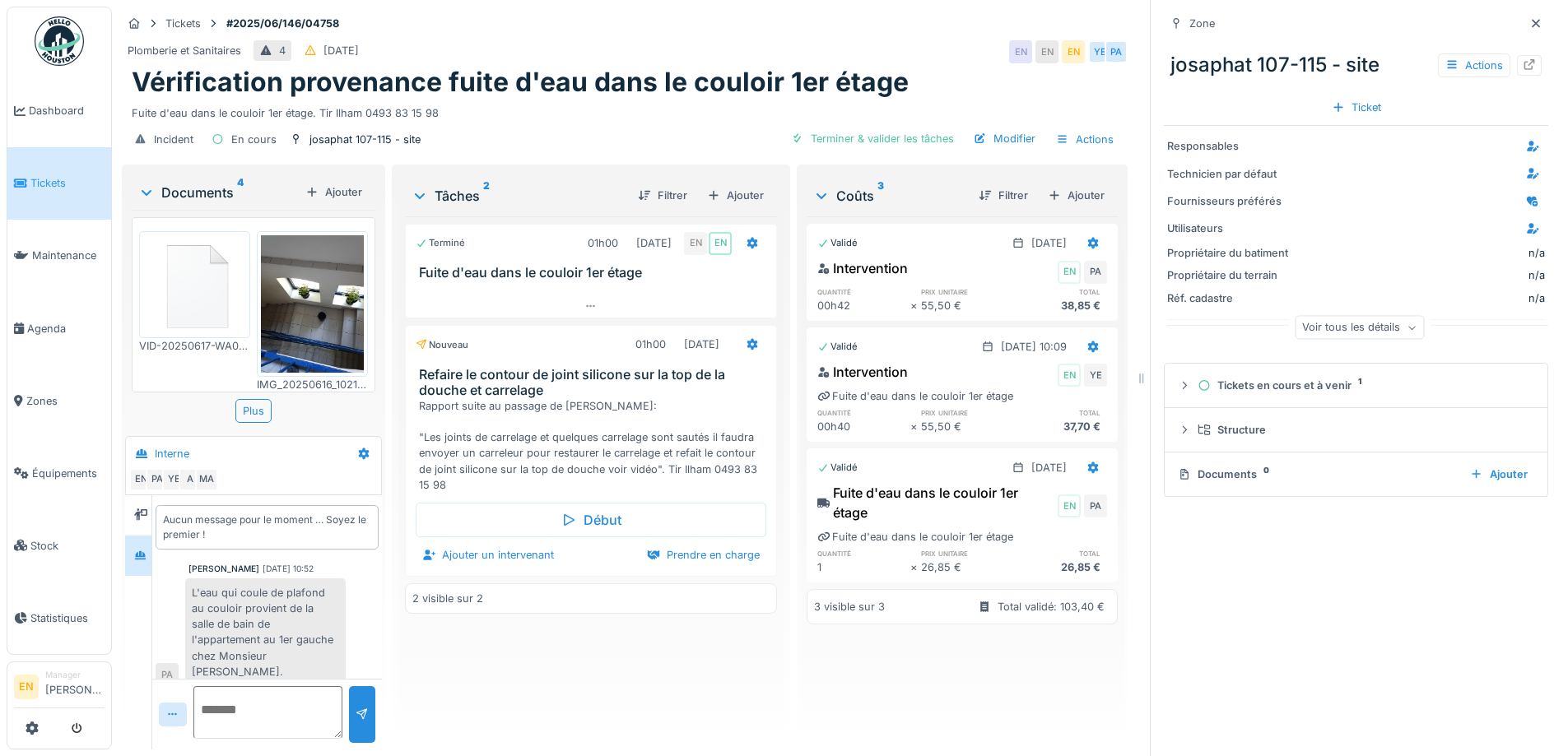
scroll to position [0, 0]
click at [1529, 18] on icon at bounding box center [1536, 23] width 13 height 11
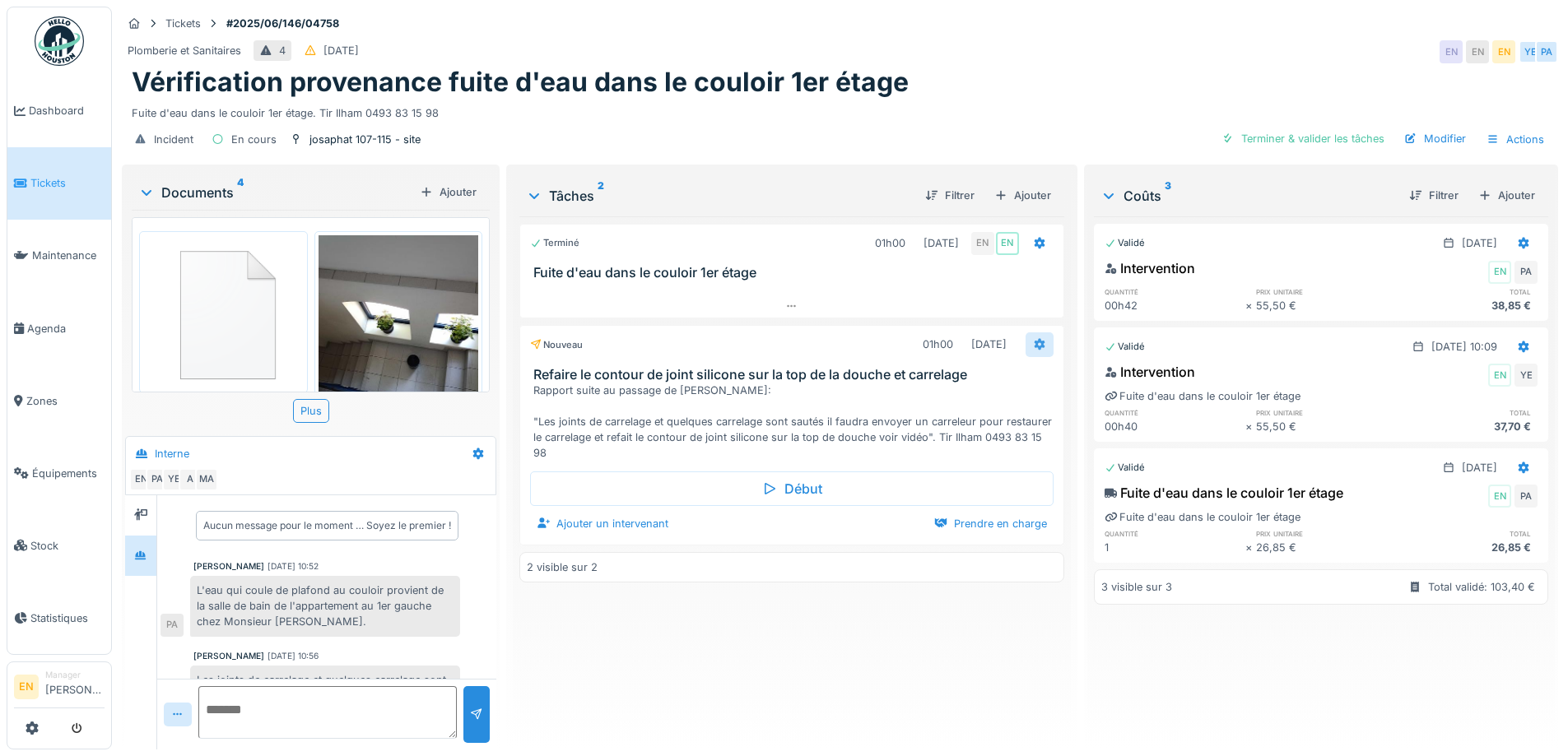
click at [1034, 346] on icon at bounding box center [1039, 345] width 11 height 12
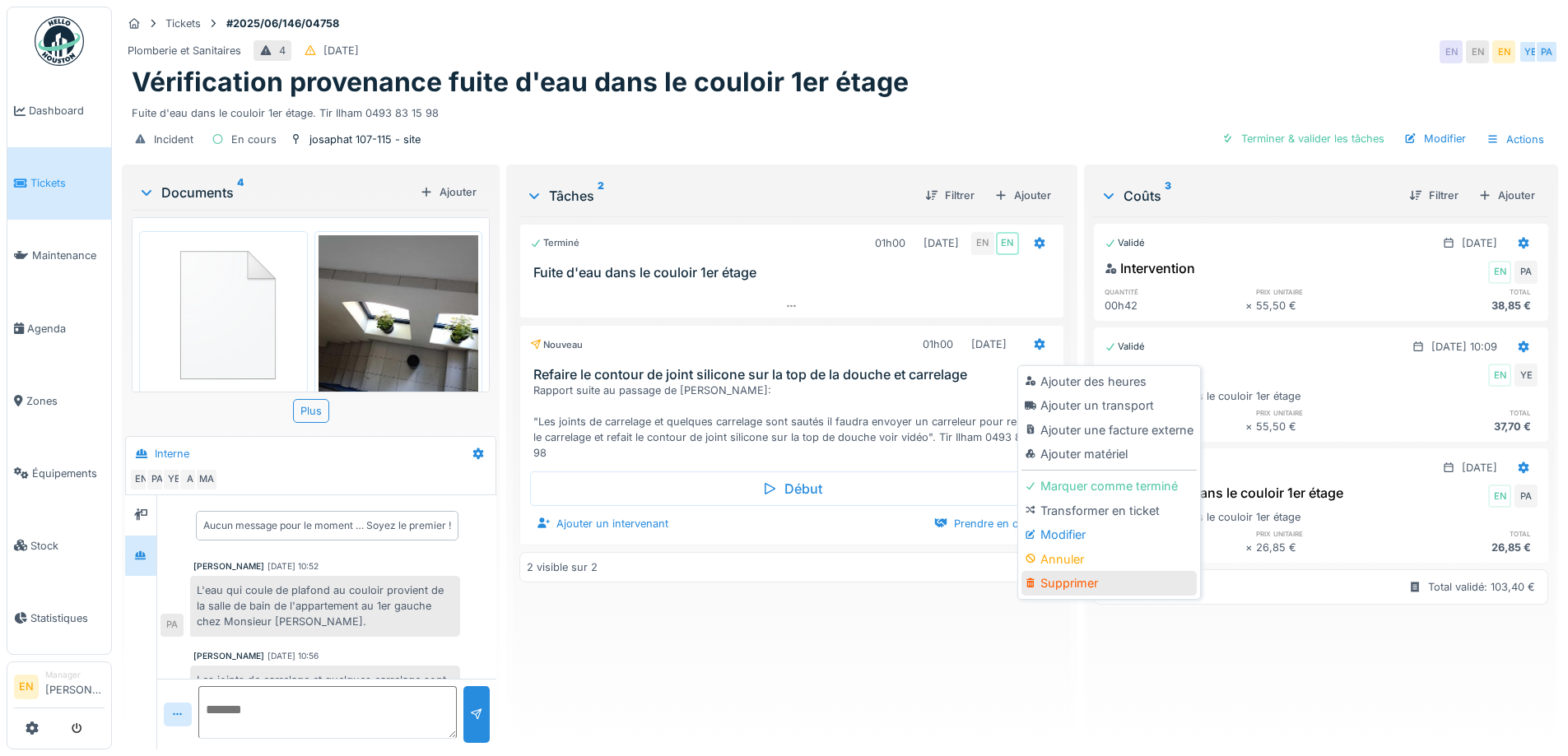
click at [1074, 580] on div "Supprimer" at bounding box center [1108, 583] width 175 height 24
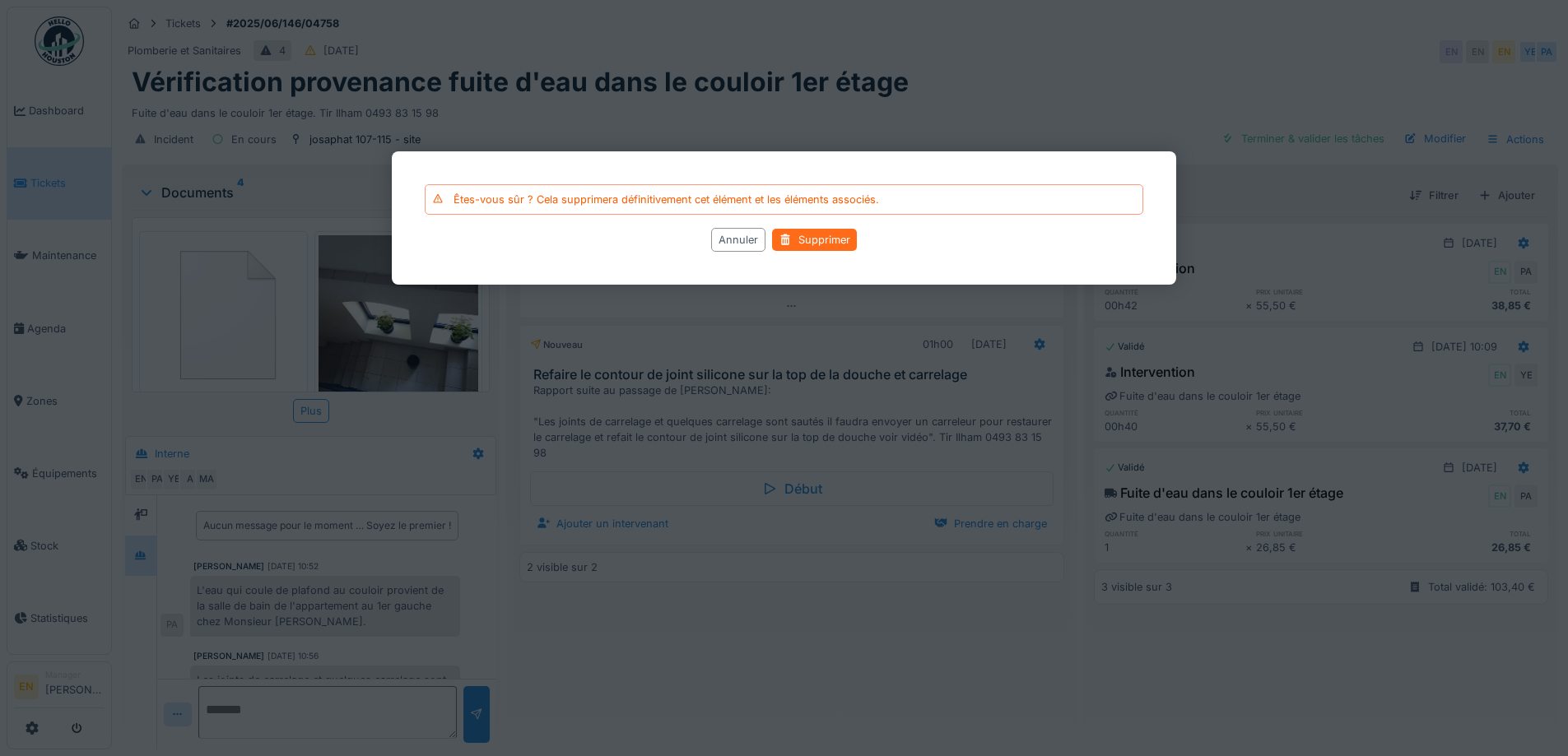
click at [828, 239] on div "Supprimer" at bounding box center [814, 239] width 85 height 23
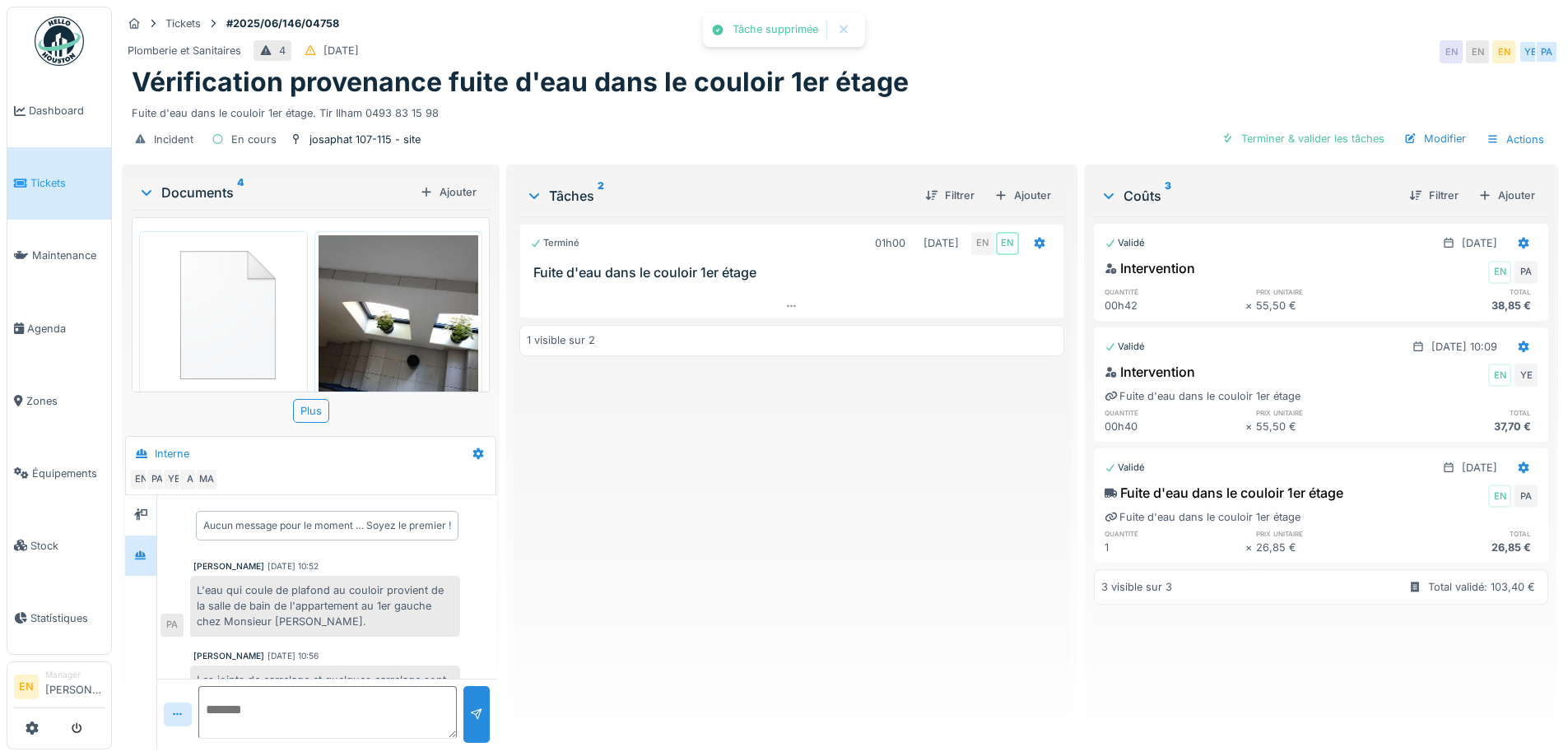
scroll to position [70, 0]
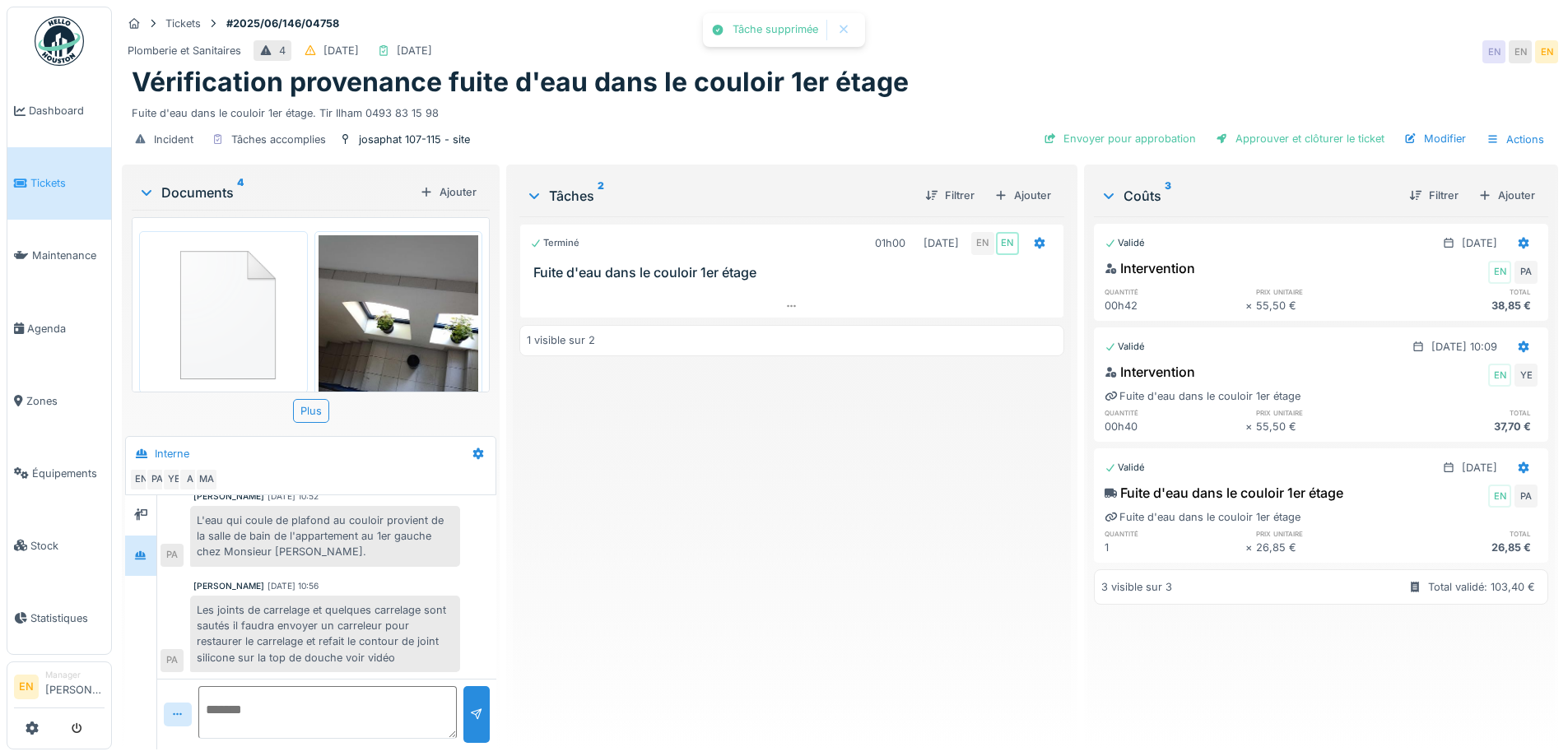
click at [852, 471] on div "Terminé 01h00 16/06/2025 EN EN Fuite d'eau dans le couloir 1er étage 1 visible …" at bounding box center [791, 476] width 544 height 520
click at [298, 722] on textarea at bounding box center [328, 712] width 259 height 53
paste textarea "**********"
click at [204, 704] on textarea "**********" at bounding box center [328, 712] width 259 height 53
type textarea "**********"
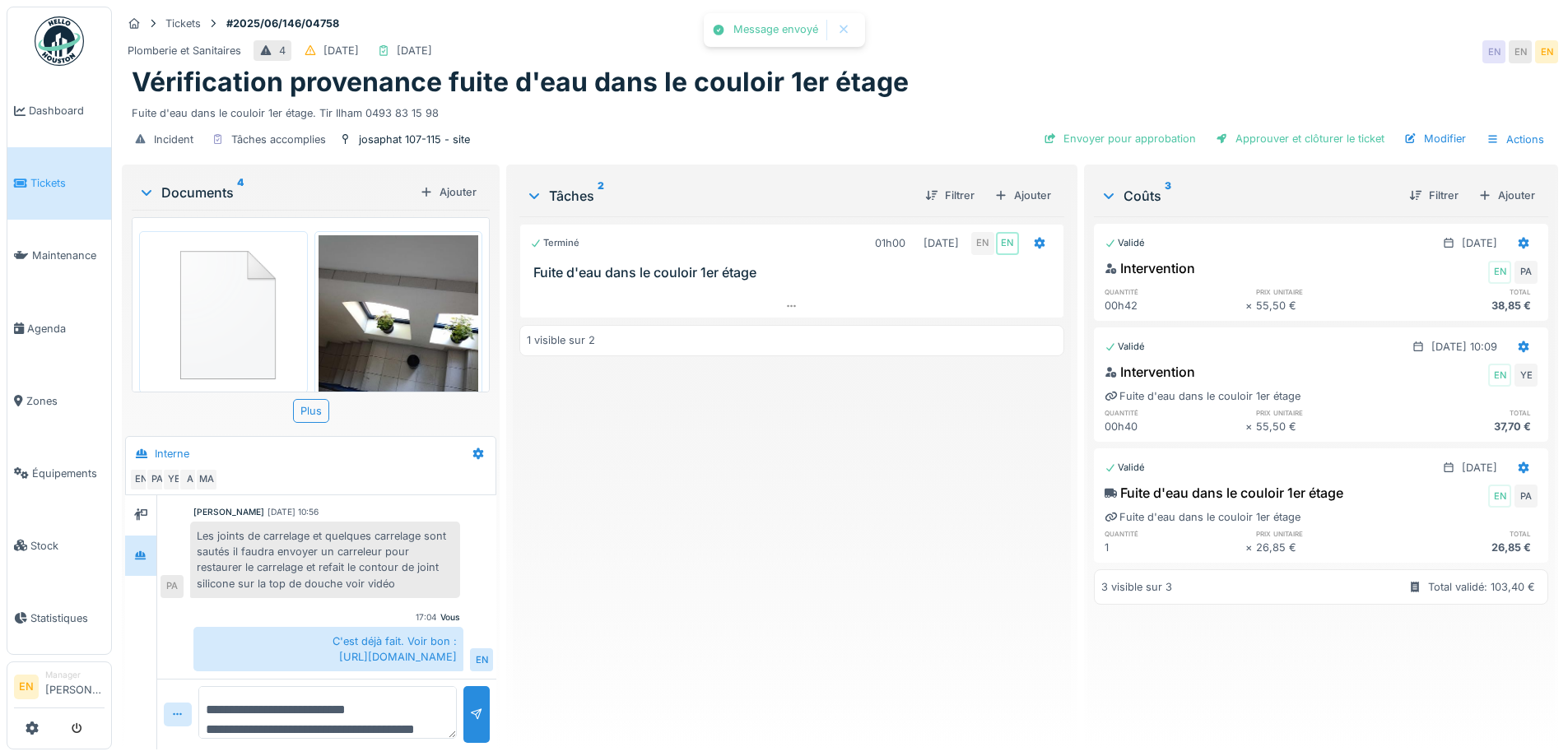
scroll to position [13, 0]
click at [626, 597] on div "Terminé 01h00 16/06/2025 EN EN Fuite d'eau dans le couloir 1er étage 1 visible …" at bounding box center [791, 476] width 544 height 520
click at [574, 618] on div "Terminé 01h00 16/06/2025 EN EN Fuite d'eau dans le couloir 1er étage 1 visible …" at bounding box center [791, 476] width 544 height 520
click at [405, 697] on textarea "**********" at bounding box center [328, 712] width 259 height 53
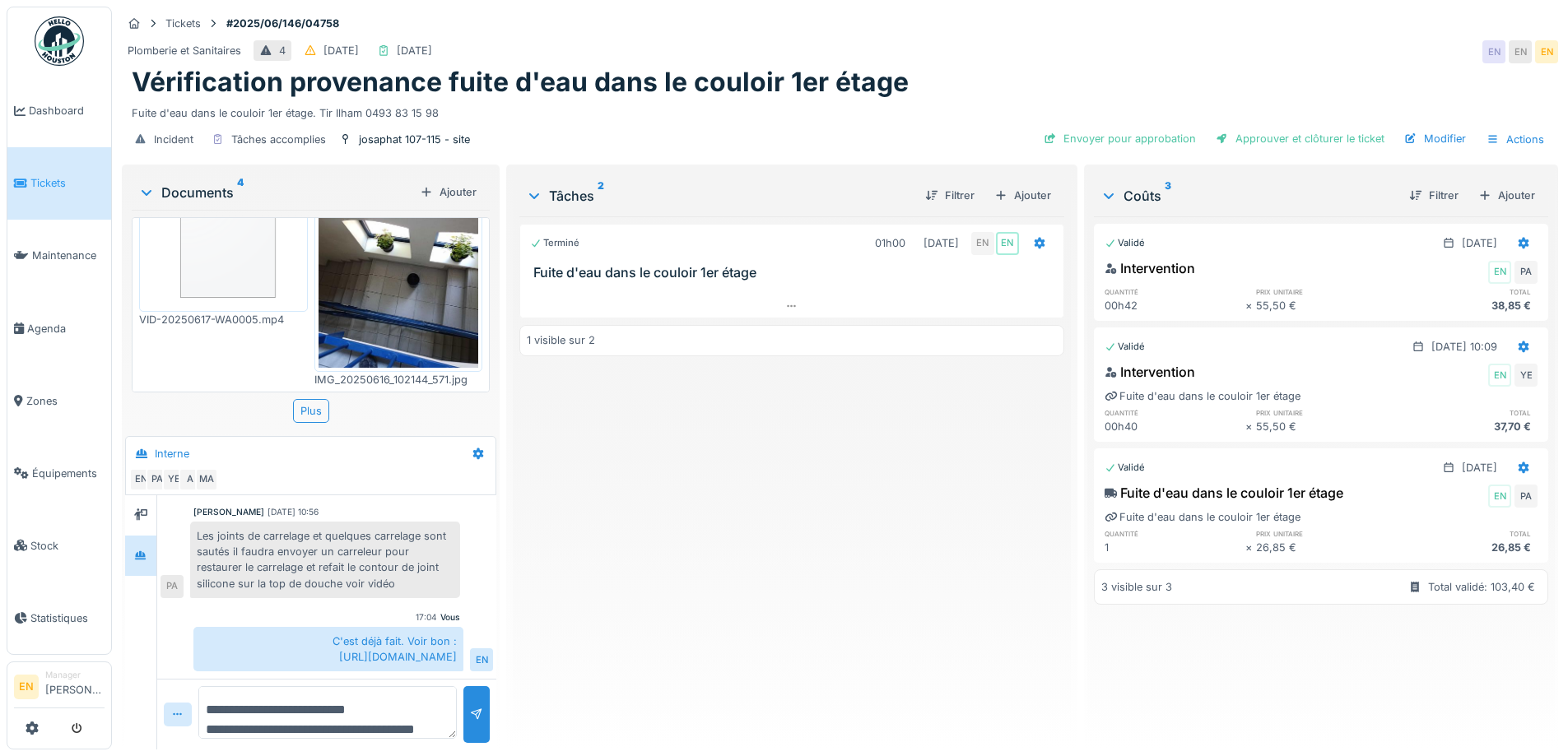
scroll to position [80, 0]
click at [1434, 127] on div "Modifier" at bounding box center [1434, 138] width 75 height 23
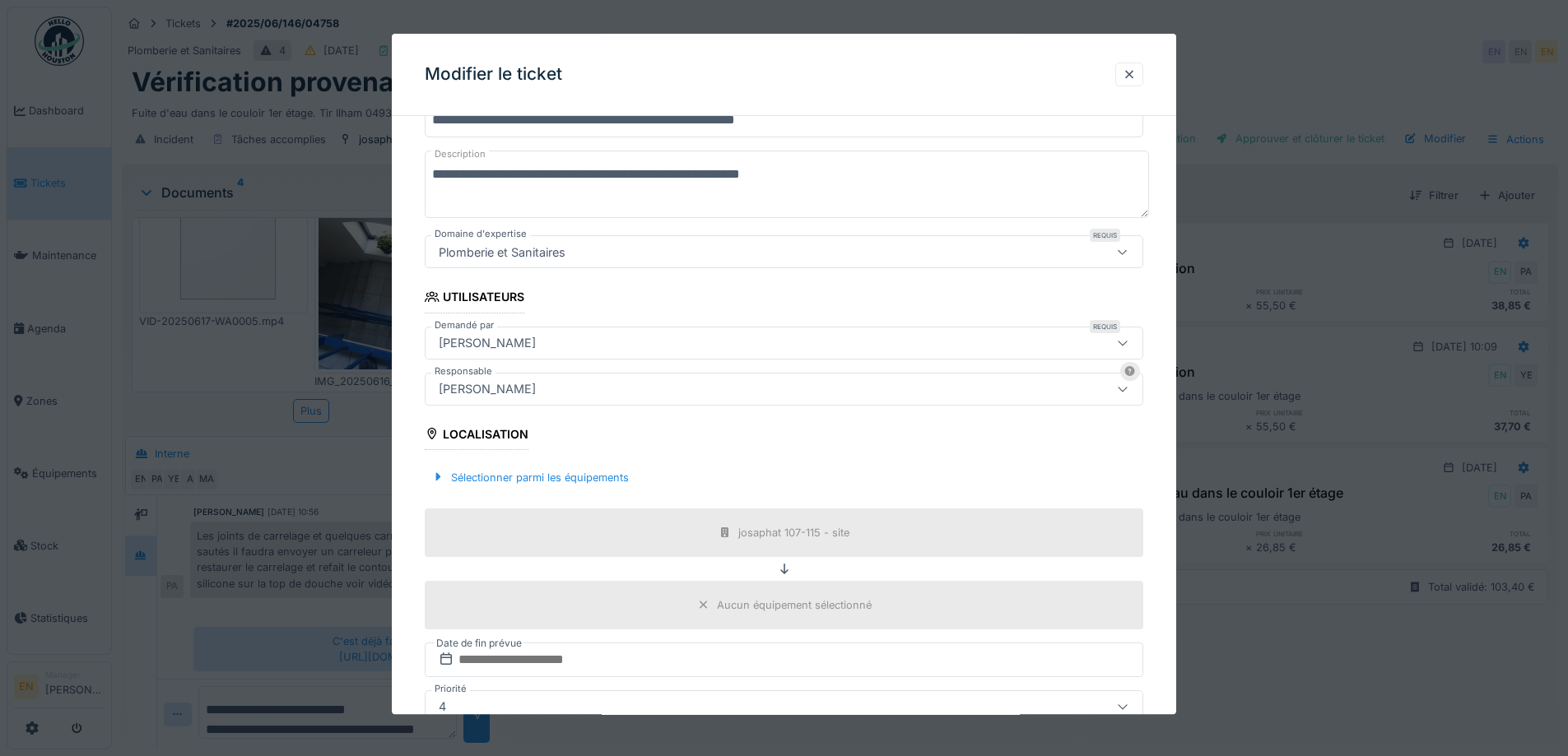
scroll to position [247, 0]
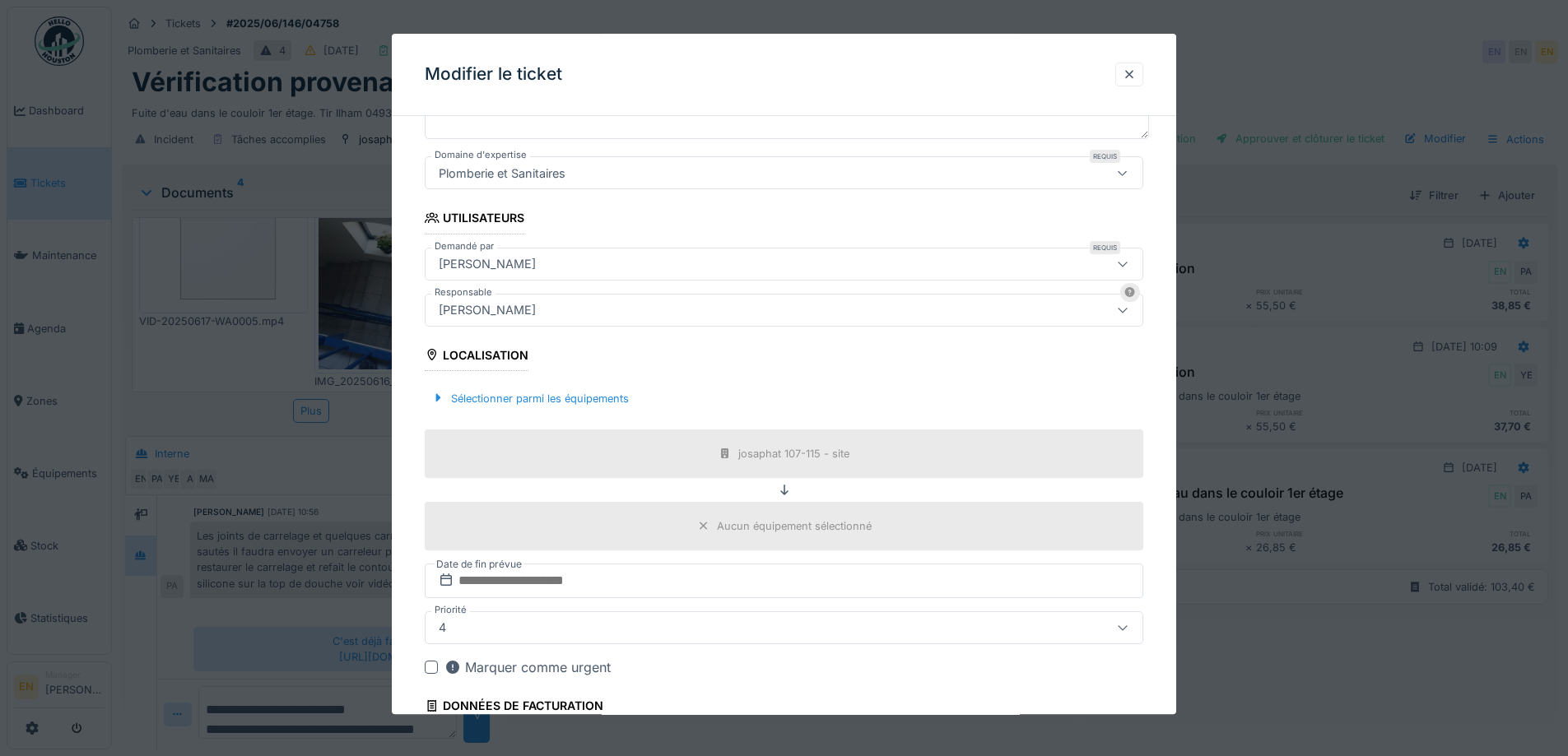
click at [652, 315] on div "[PERSON_NAME]" at bounding box center [742, 311] width 620 height 18
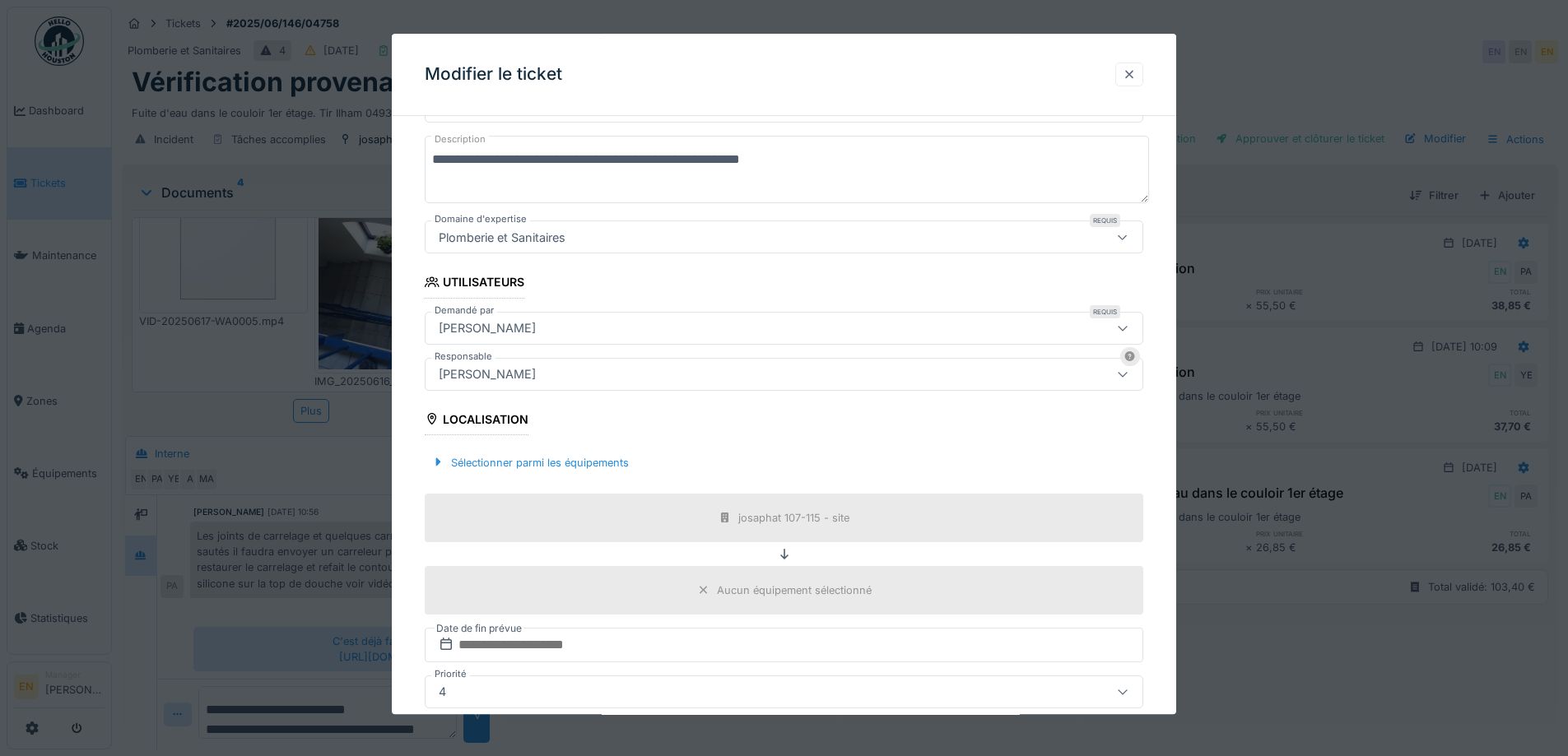
click at [1136, 73] on div at bounding box center [1129, 75] width 13 height 16
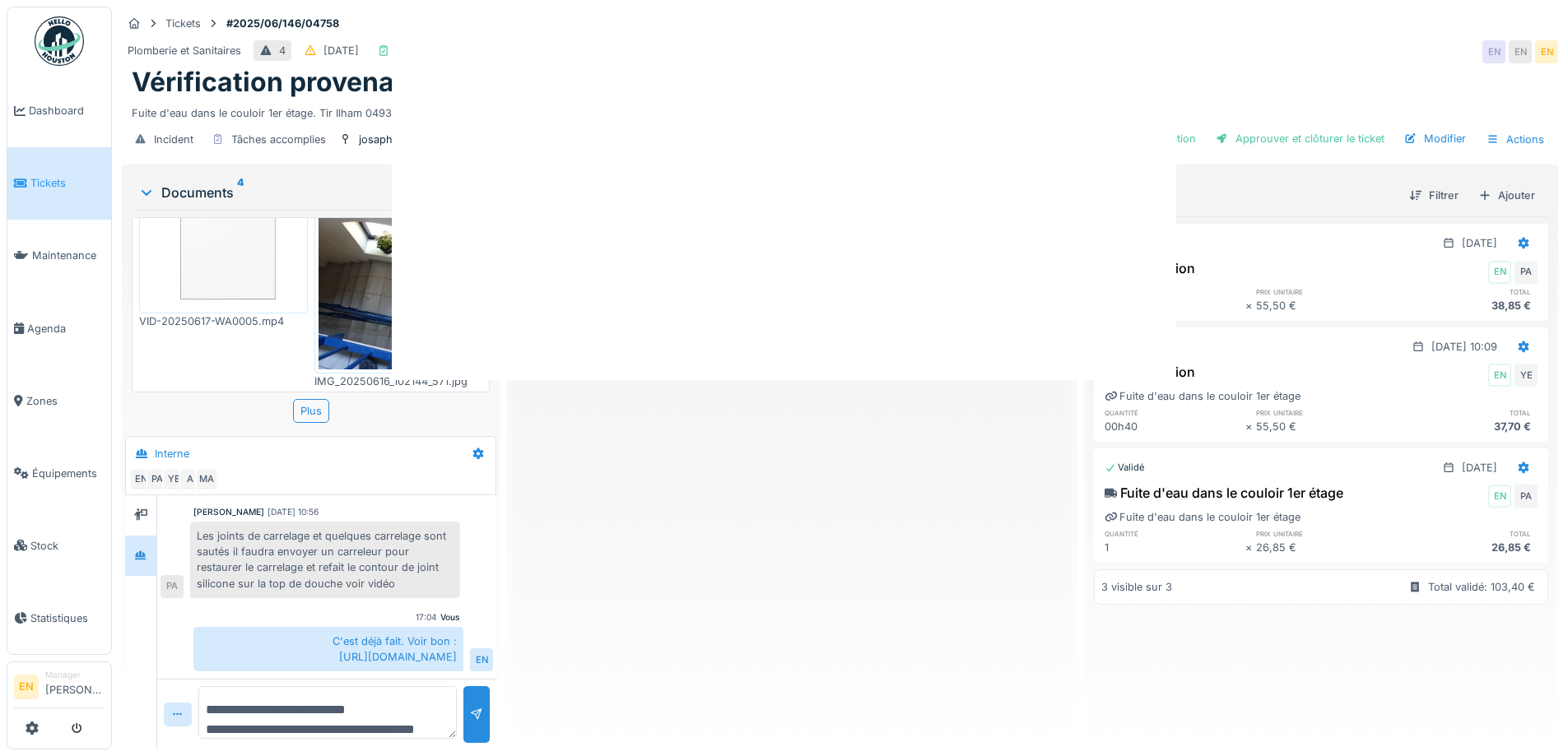
scroll to position [0, 0]
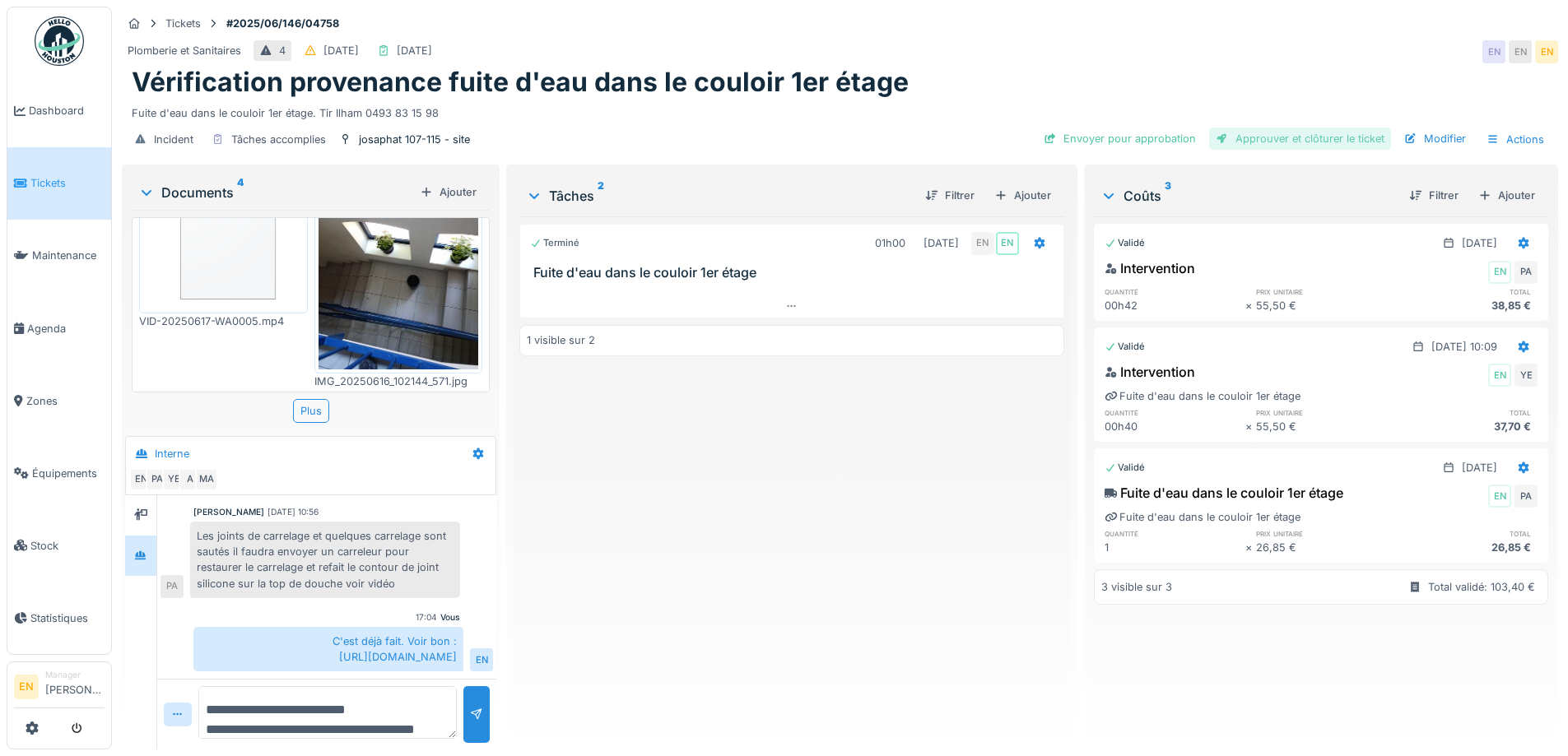
click at [1288, 127] on div "Approuver et clôturer le ticket" at bounding box center [1299, 138] width 182 height 23
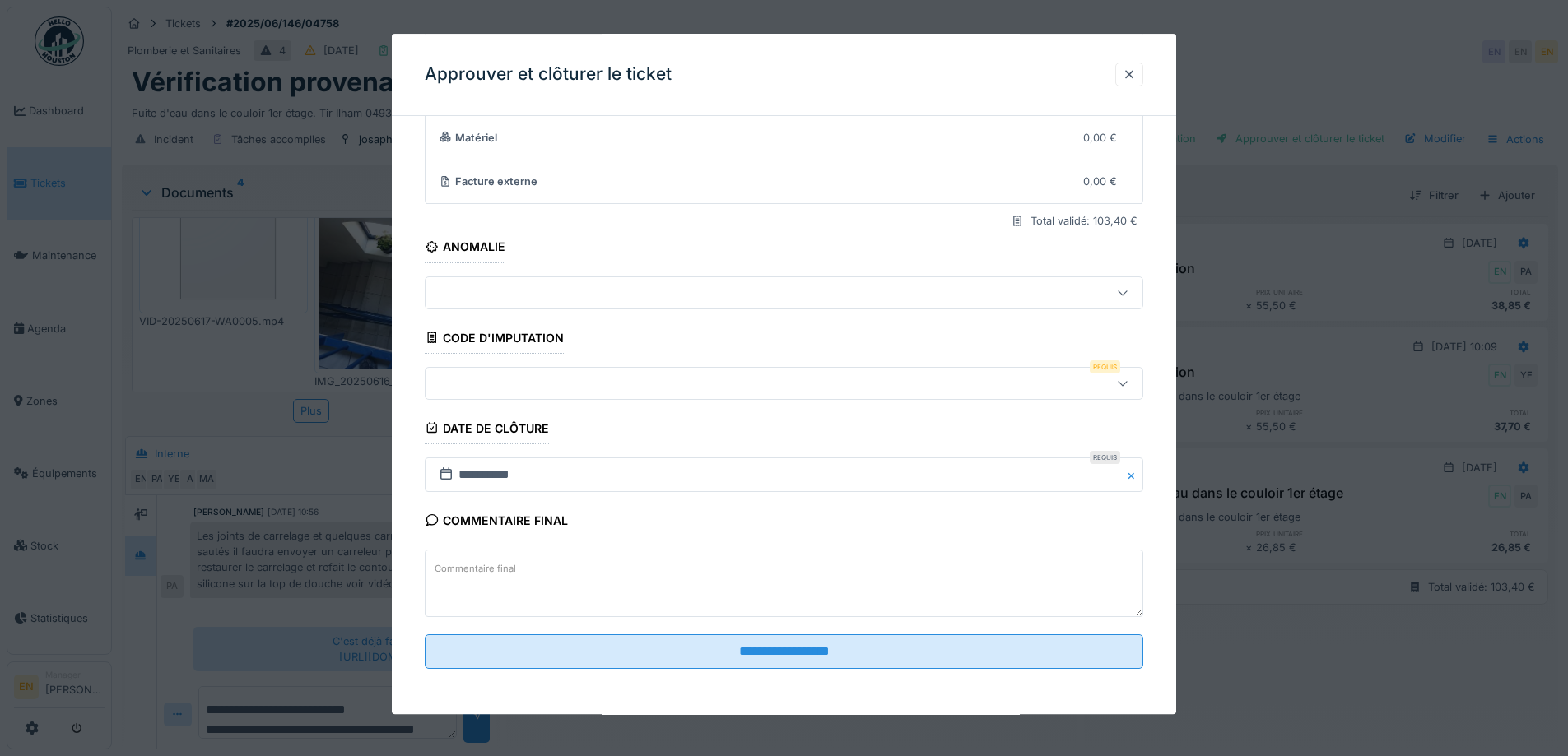
scroll to position [141, 0]
click at [1127, 389] on div at bounding box center [1122, 382] width 13 height 16
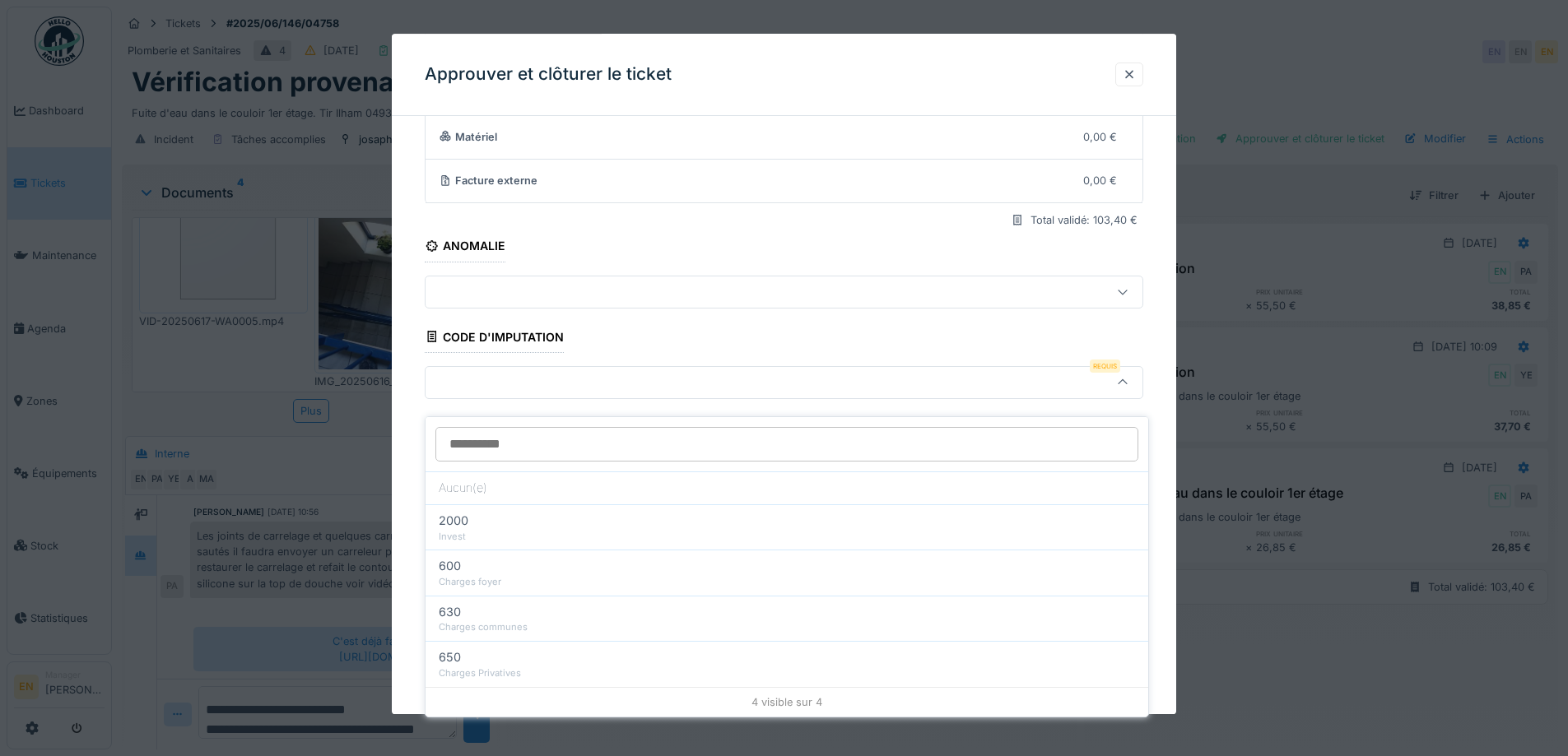
click at [518, 575] on div "Charges foyer" at bounding box center [787, 582] width 696 height 14
type input "***"
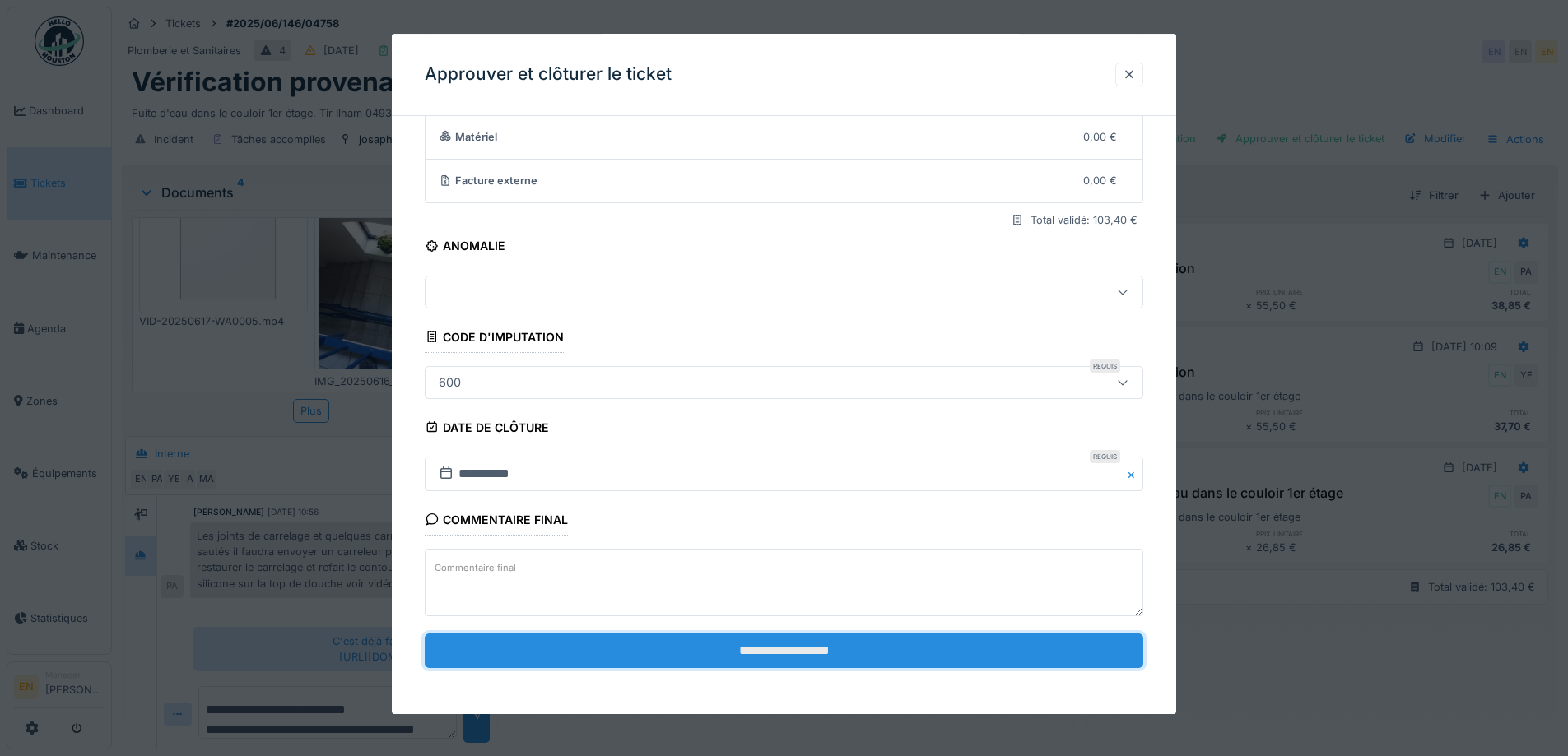
click at [761, 651] on input "**********" at bounding box center [784, 651] width 719 height 34
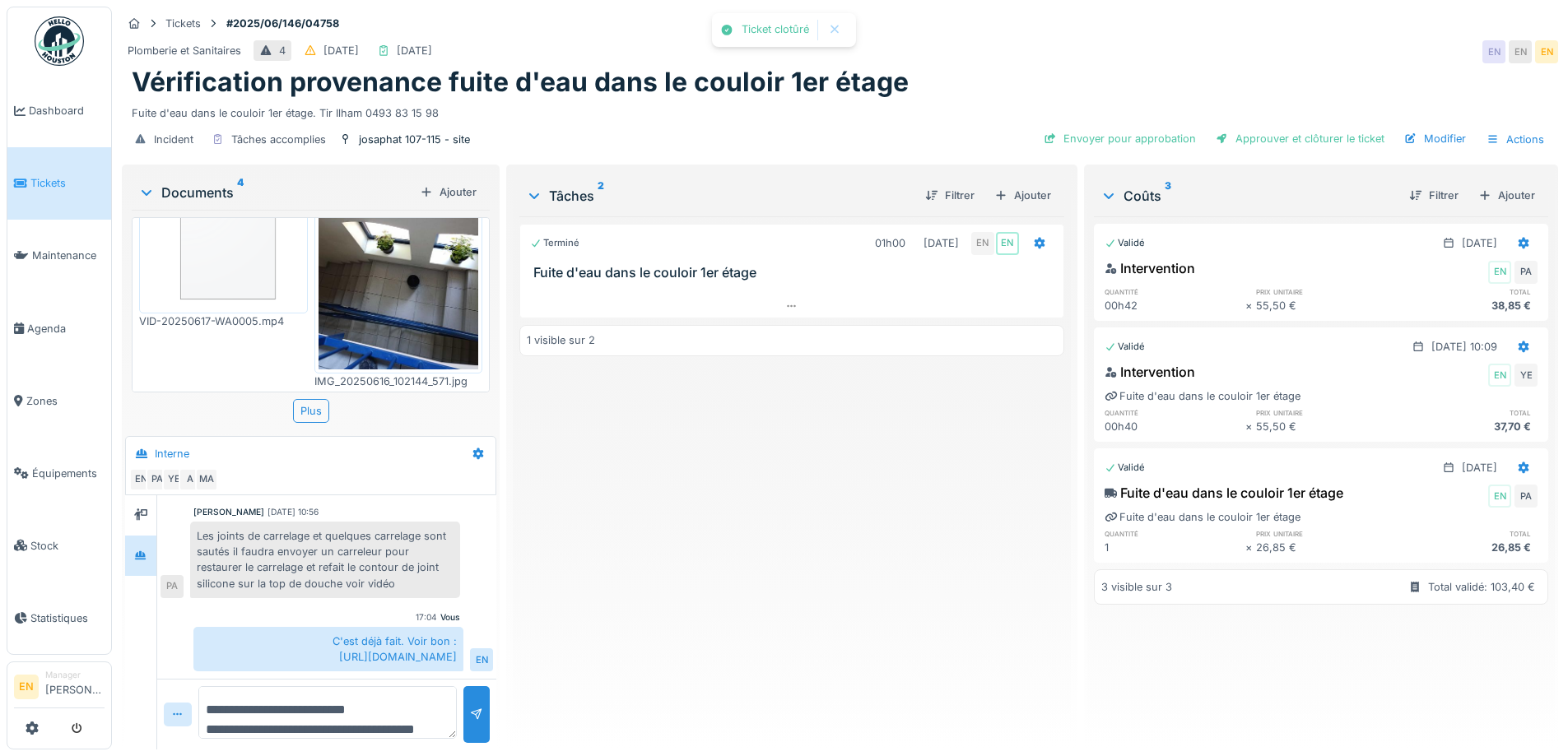
scroll to position [172, 0]
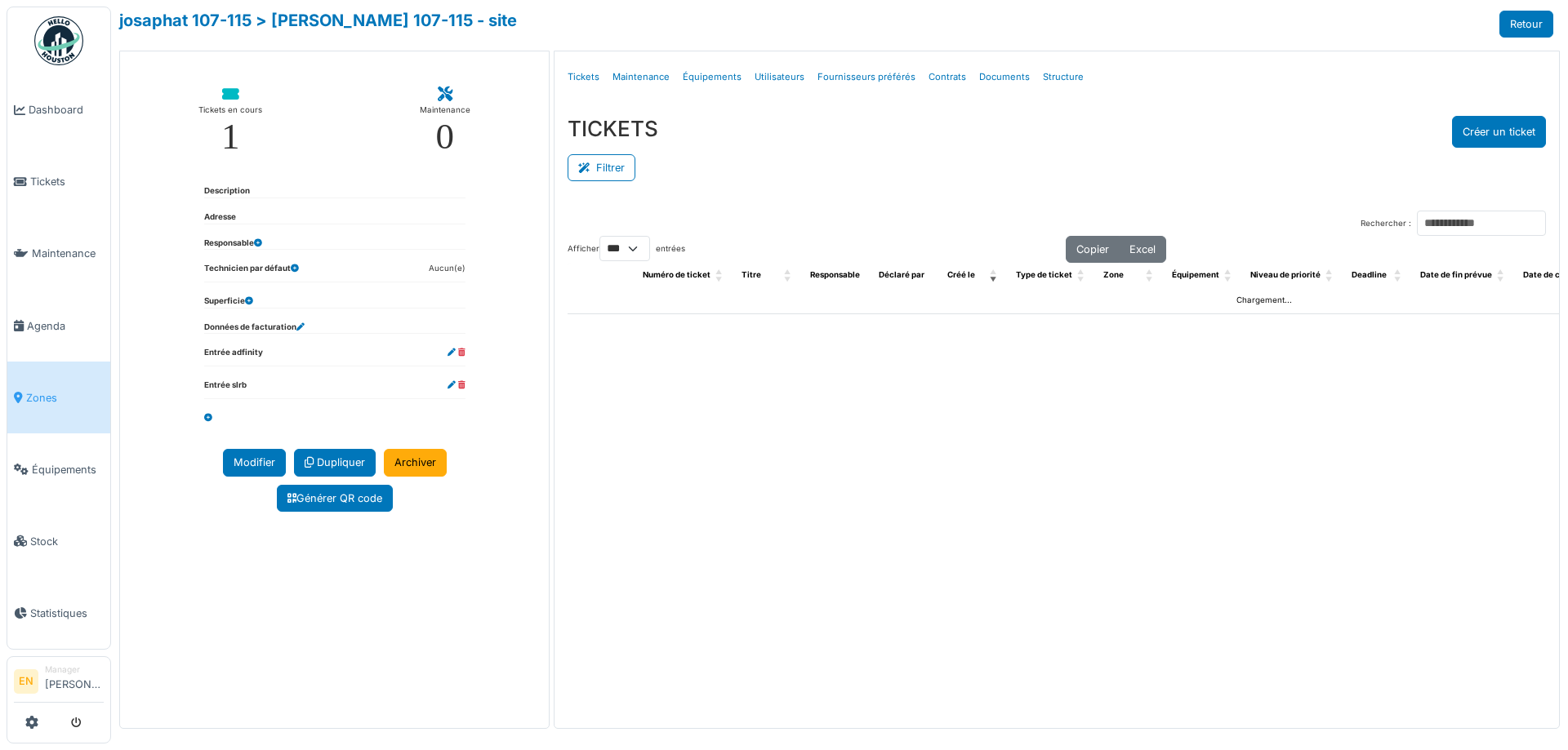
select select "***"
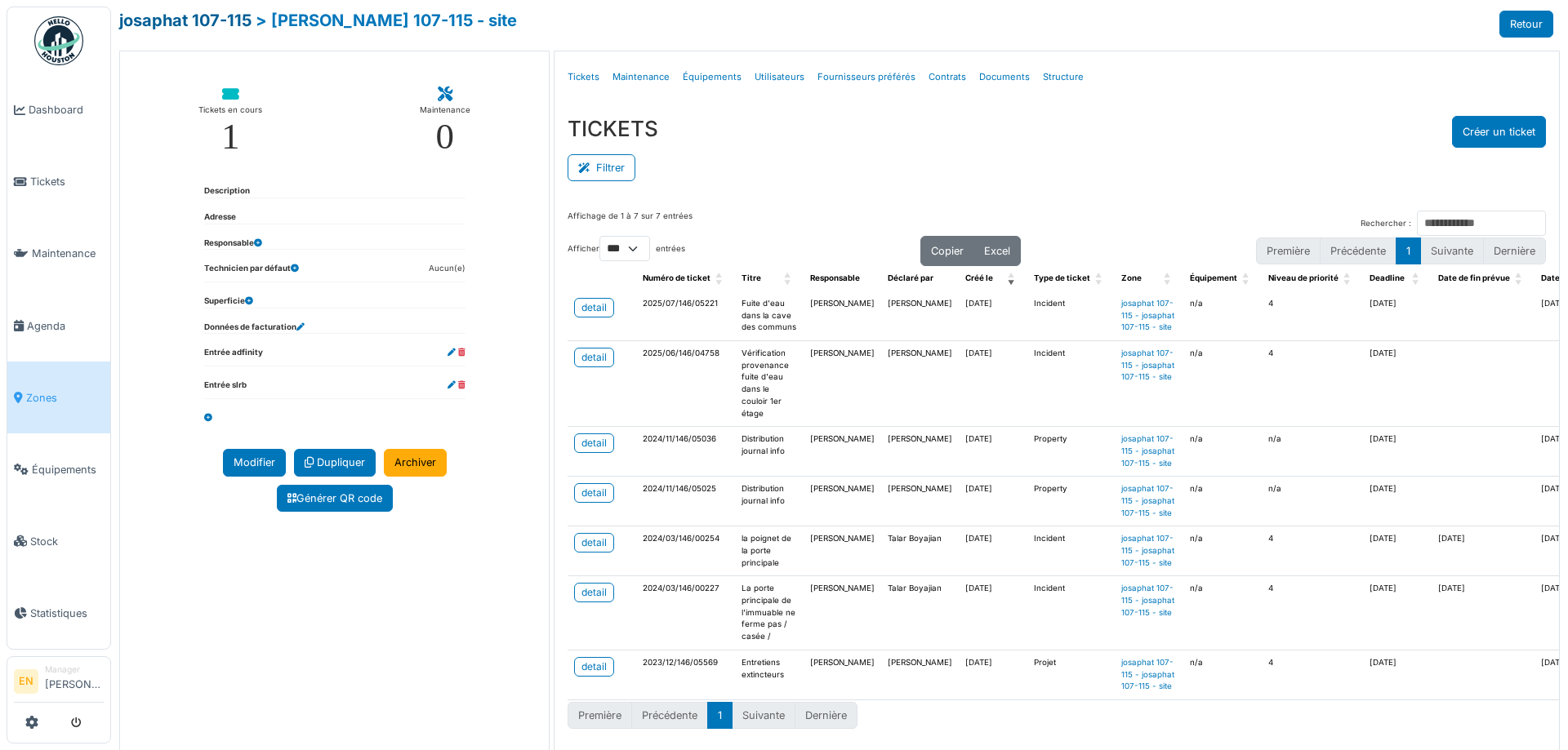
click at [207, 17] on link "josaphat 107-115" at bounding box center [184, 21] width 132 height 20
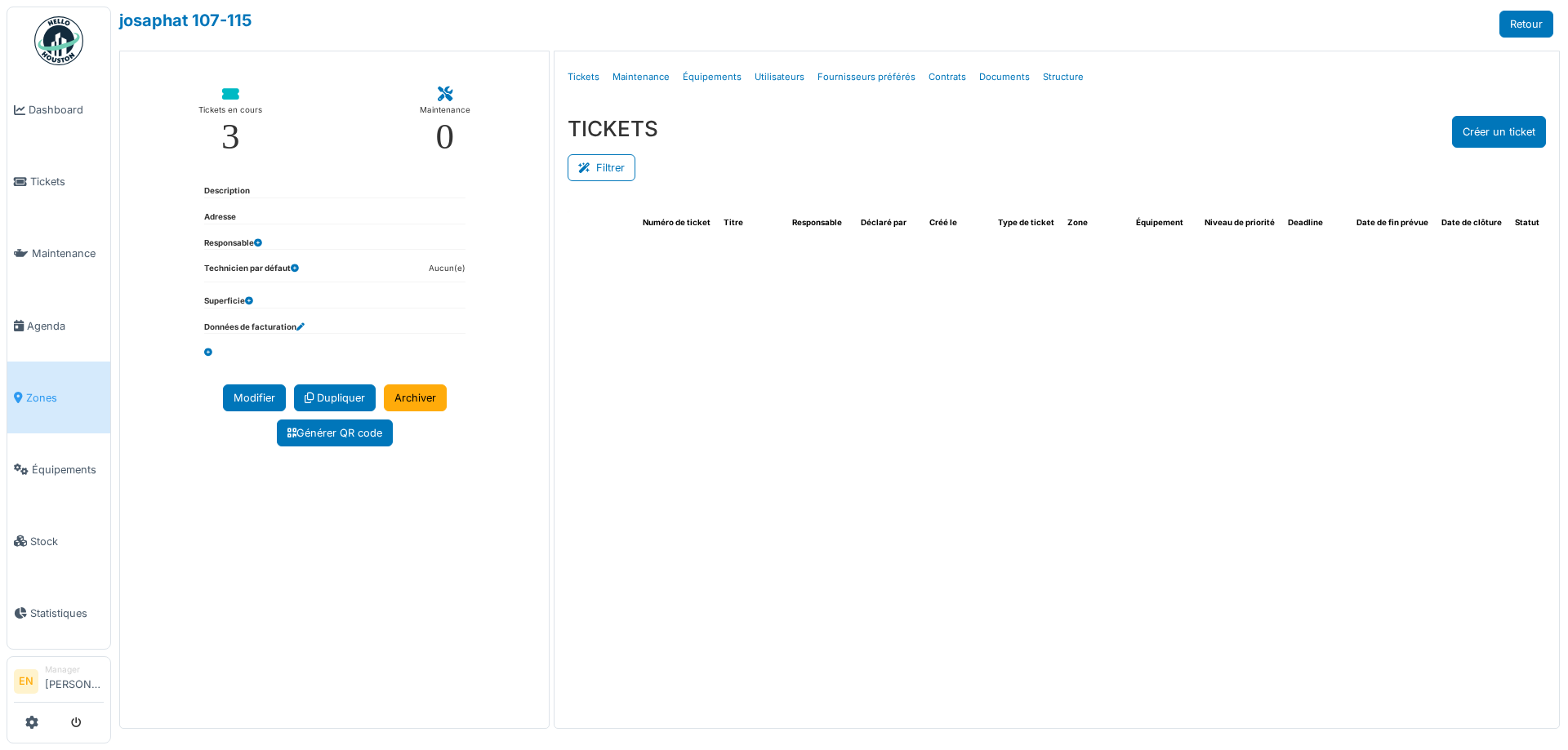
select select "***"
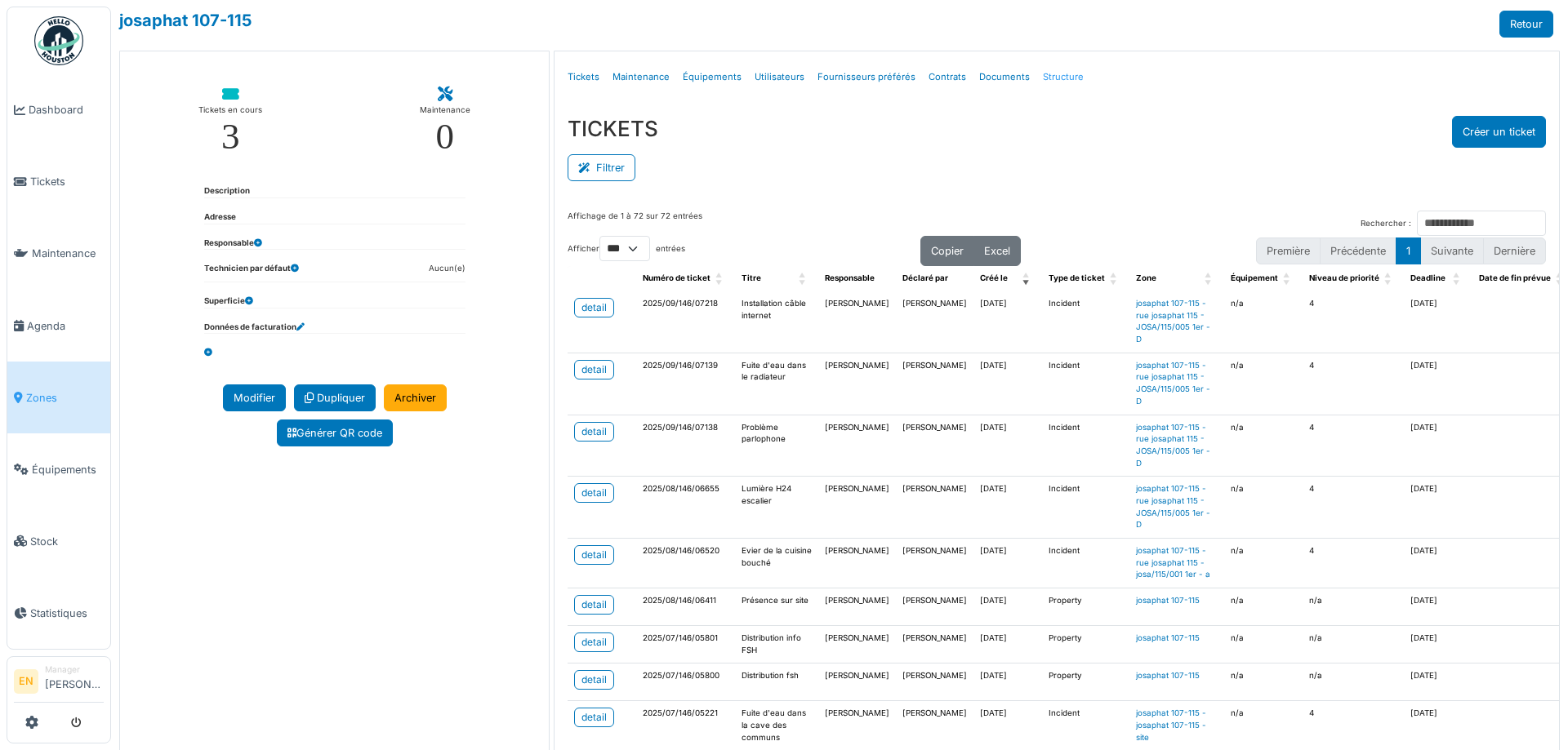
click at [1044, 74] on link "Structure" at bounding box center [1063, 77] width 54 height 38
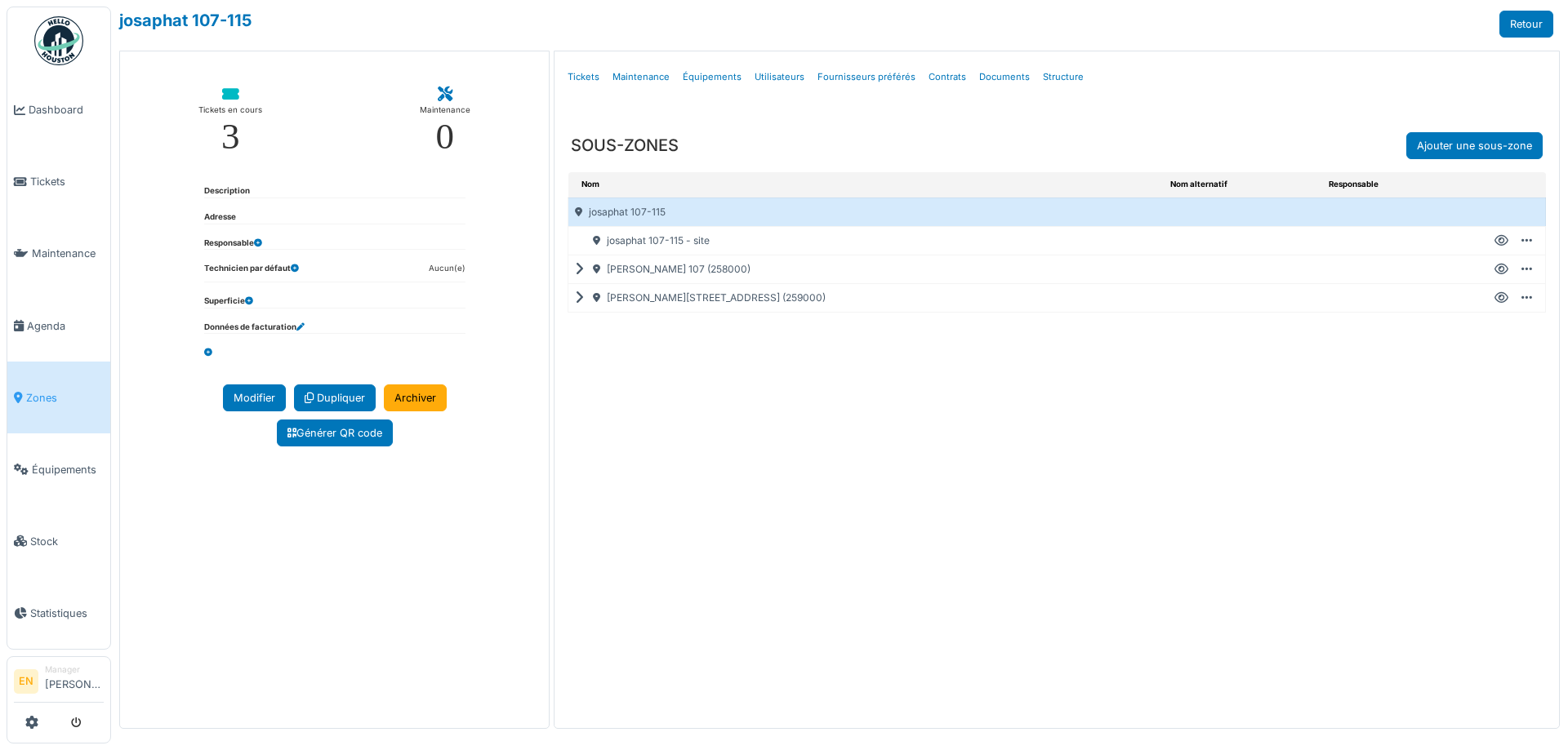
click at [1503, 269] on icon at bounding box center [1501, 269] width 14 height 1
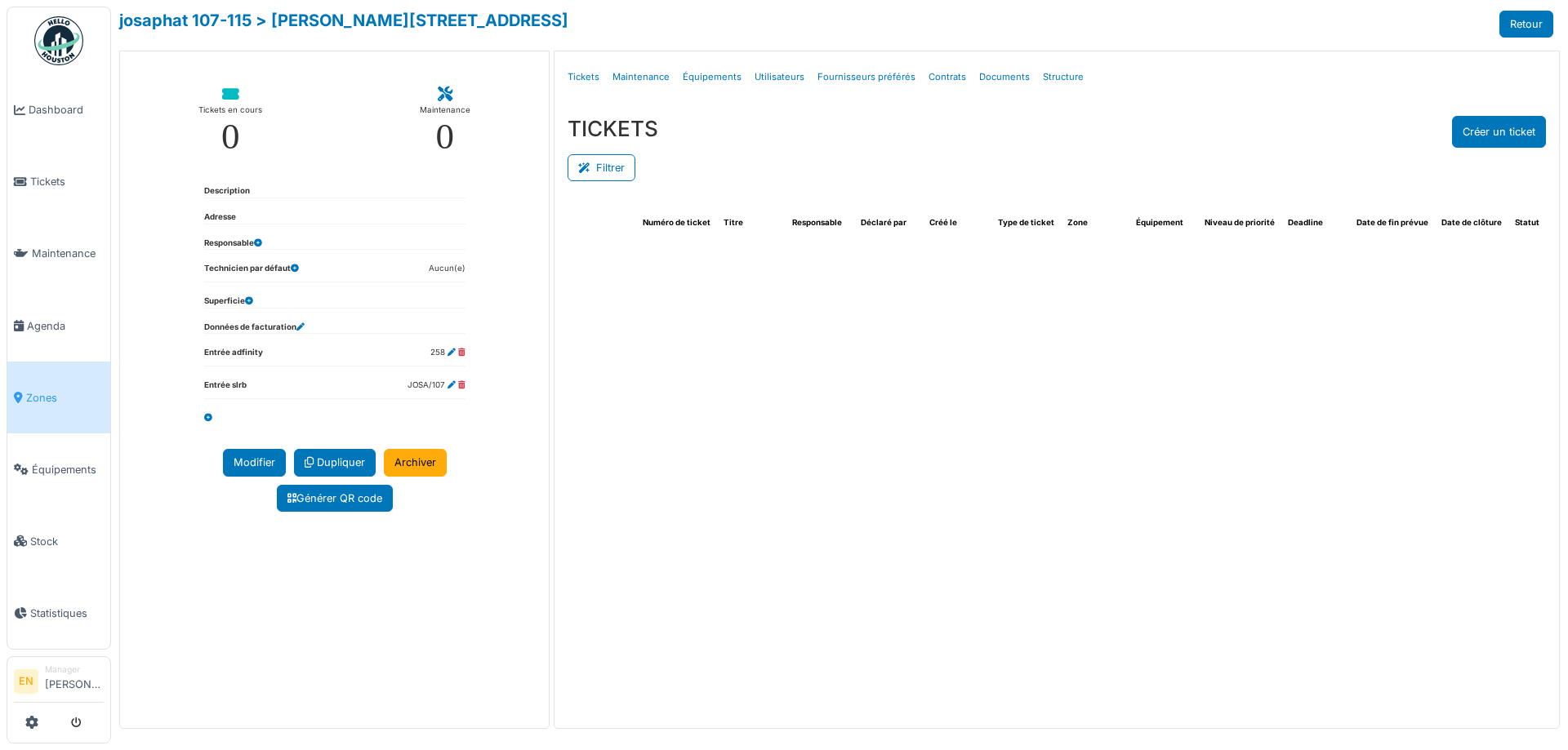
select select "***"
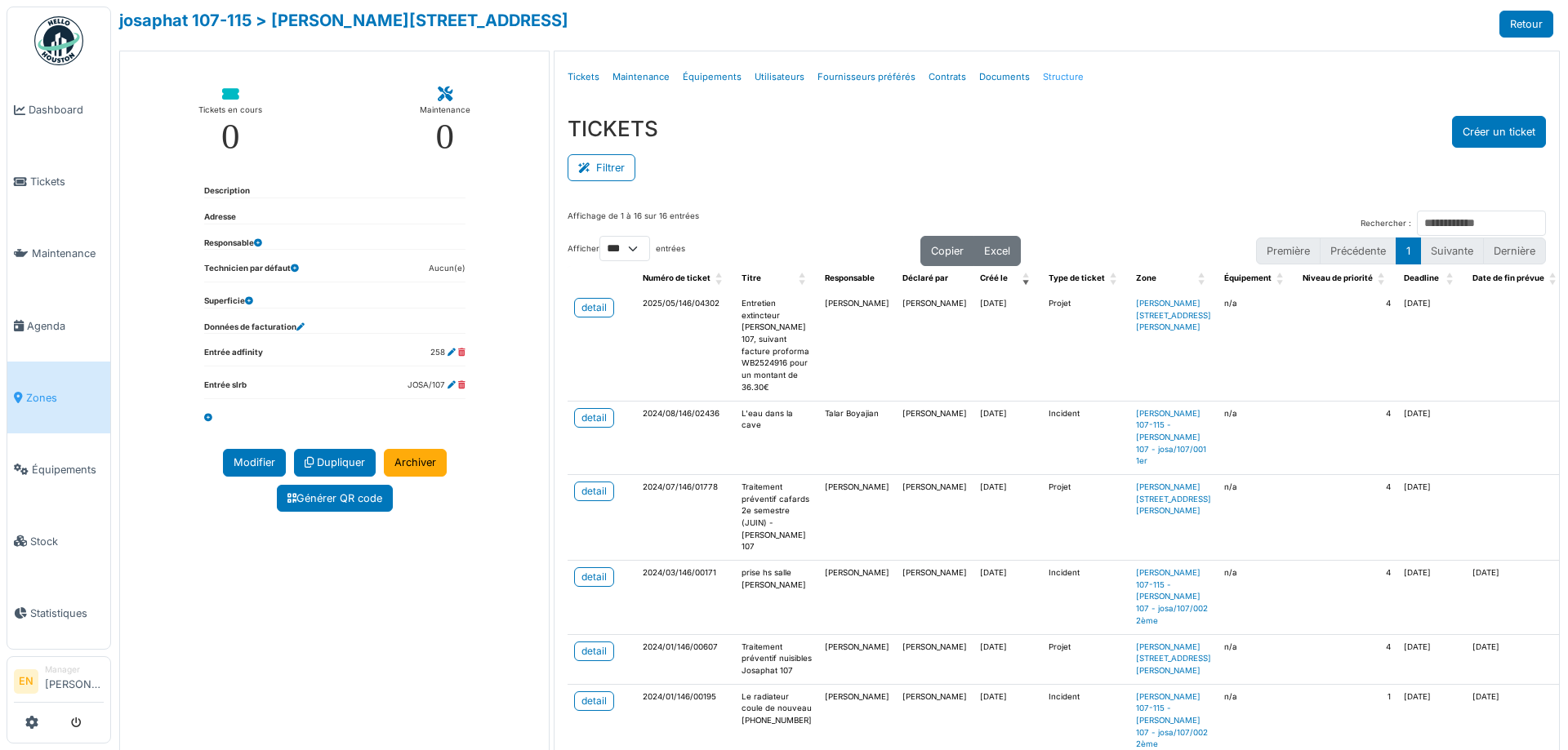
click at [1054, 71] on link "Structure" at bounding box center [1063, 77] width 54 height 38
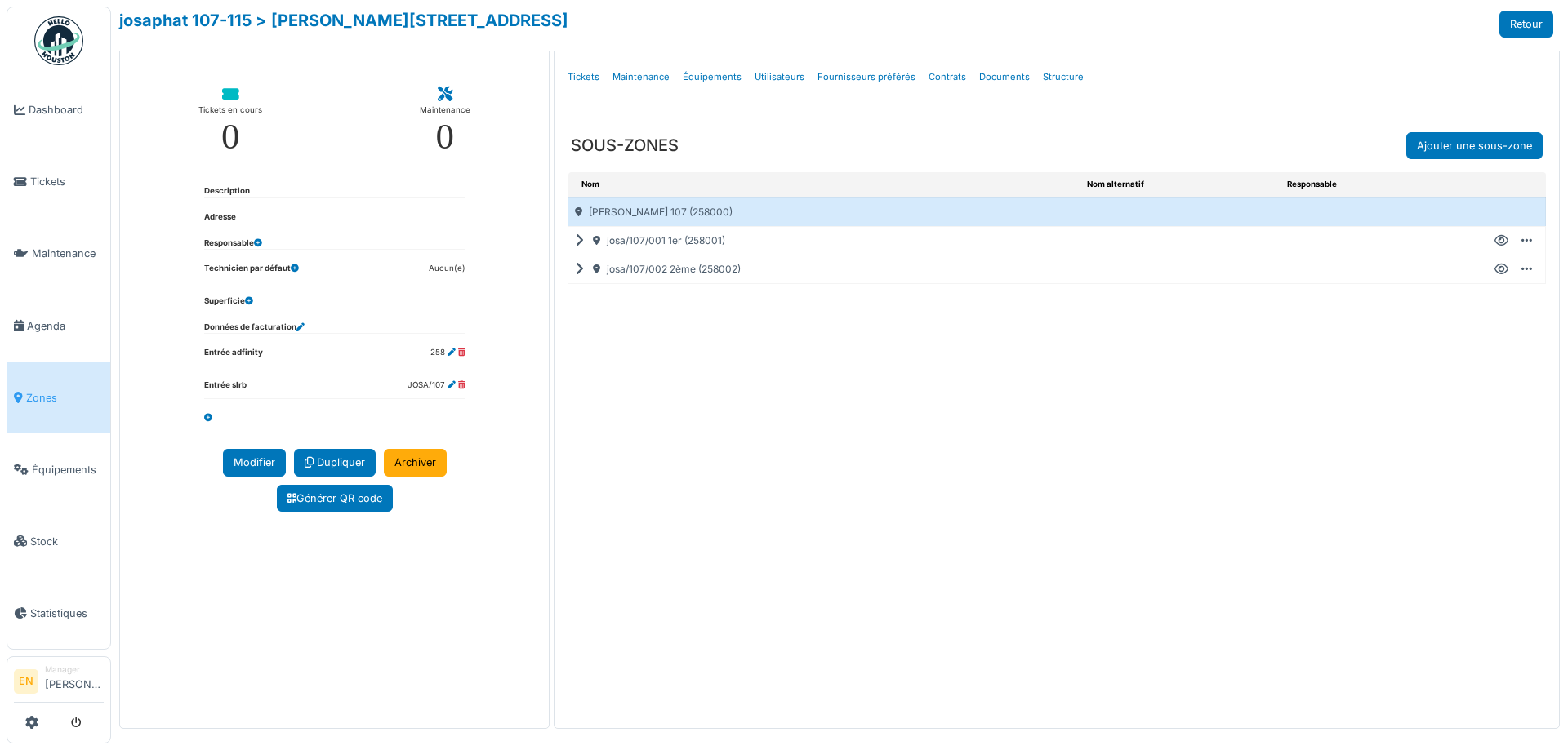
click at [1502, 241] on icon at bounding box center [1501, 241] width 14 height 1
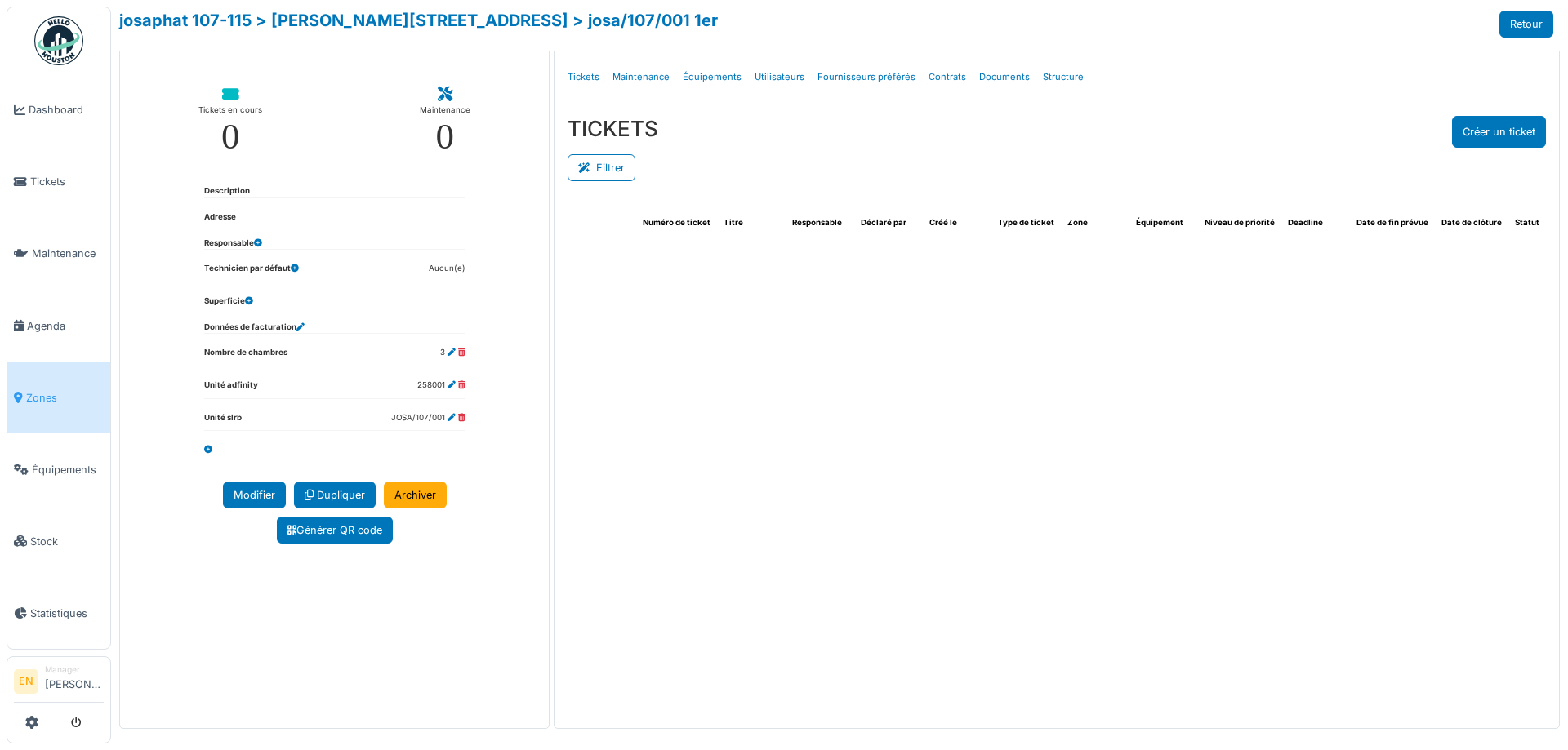
select select "***"
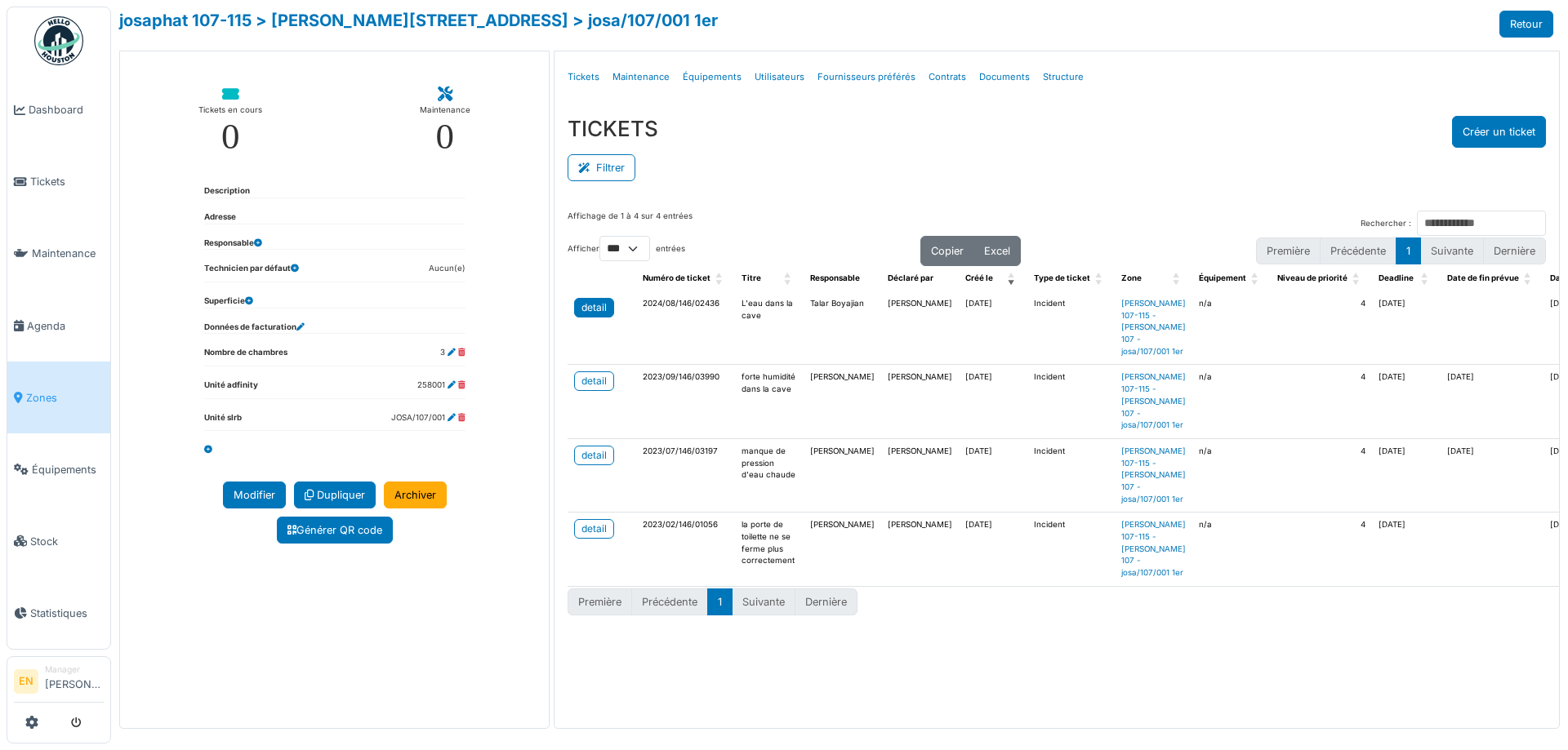
click at [596, 306] on div "detail" at bounding box center [594, 308] width 25 height 15
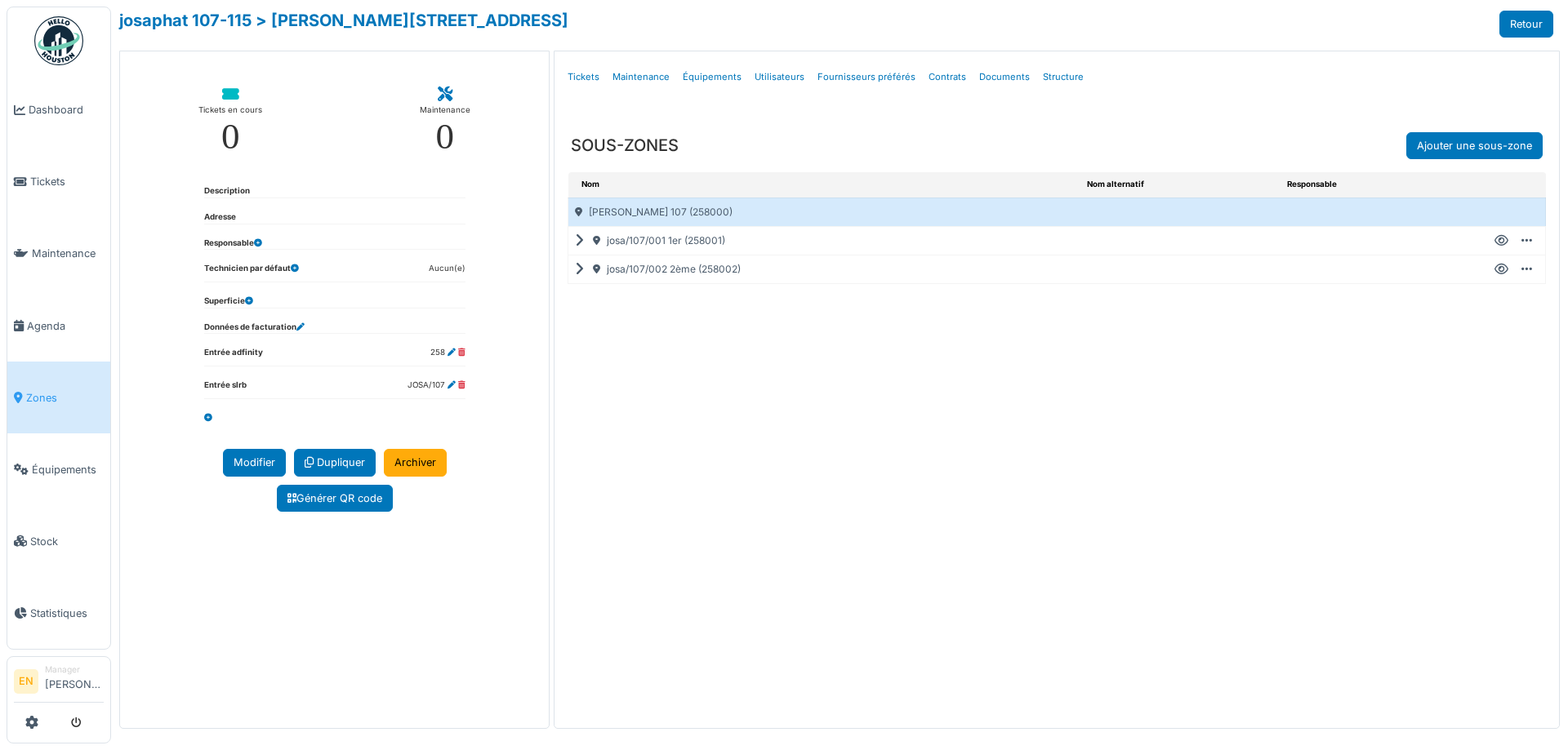
select select "***"
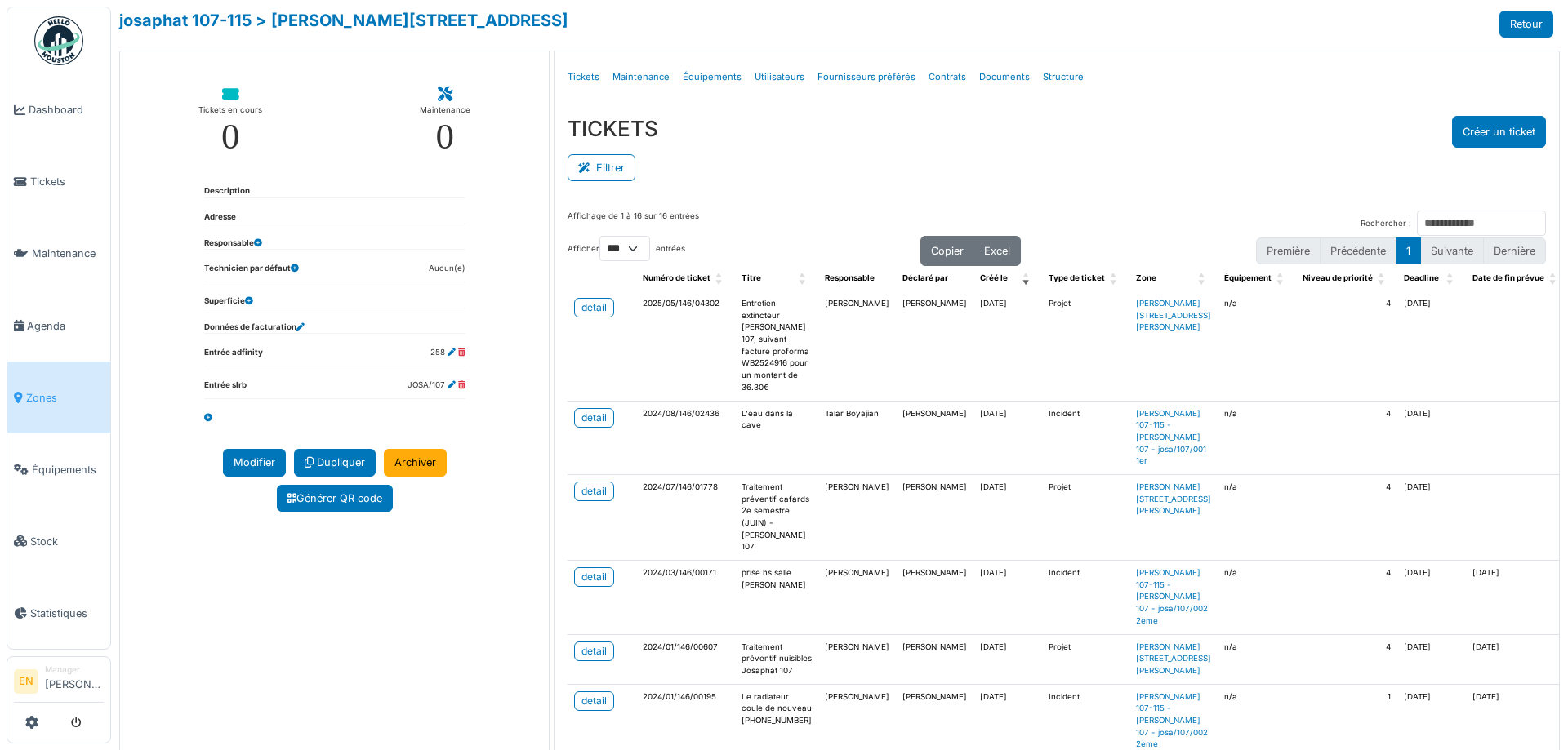
select select "***"
click at [205, 17] on link "josaphat 107-115" at bounding box center [184, 21] width 132 height 20
select select "***"
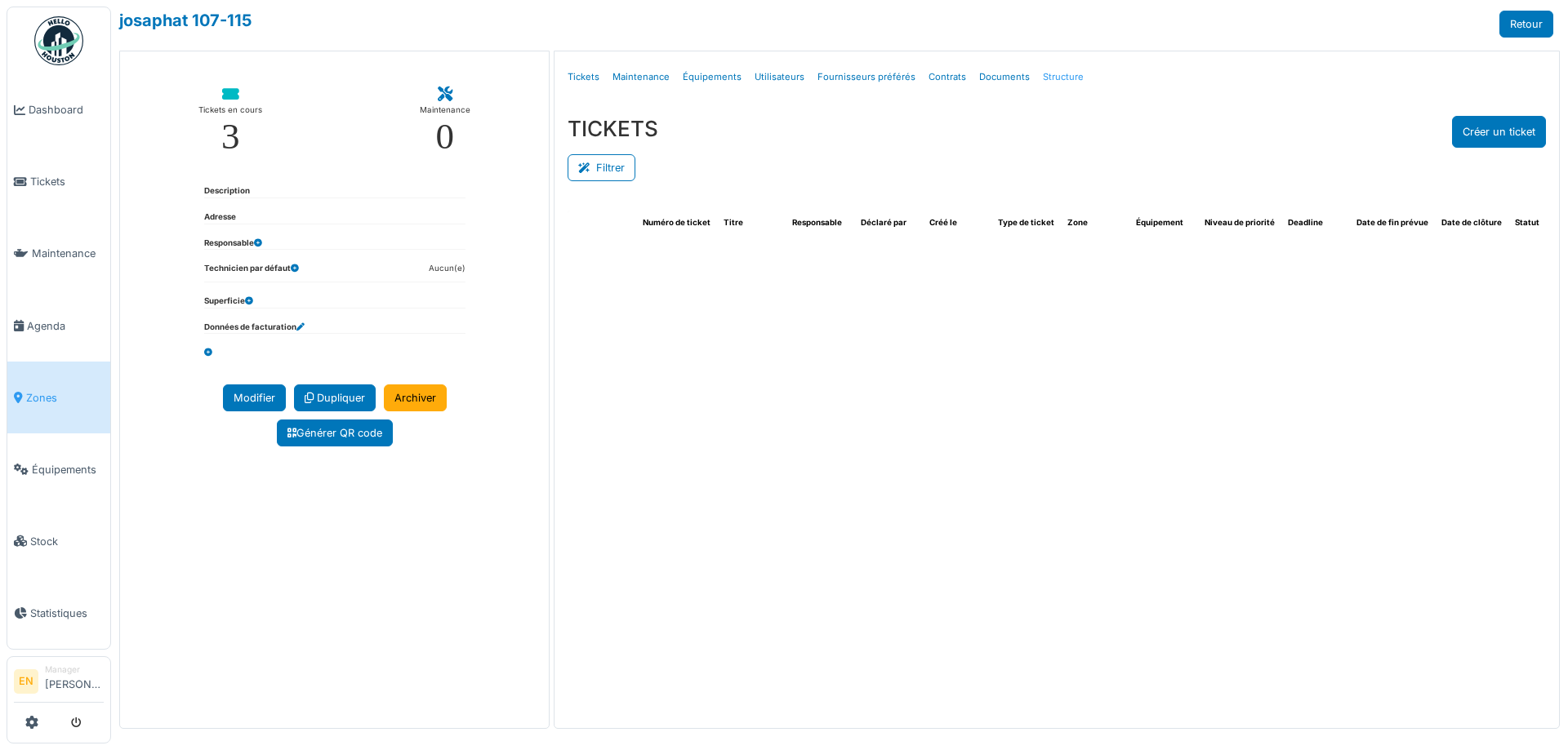
select select "***"
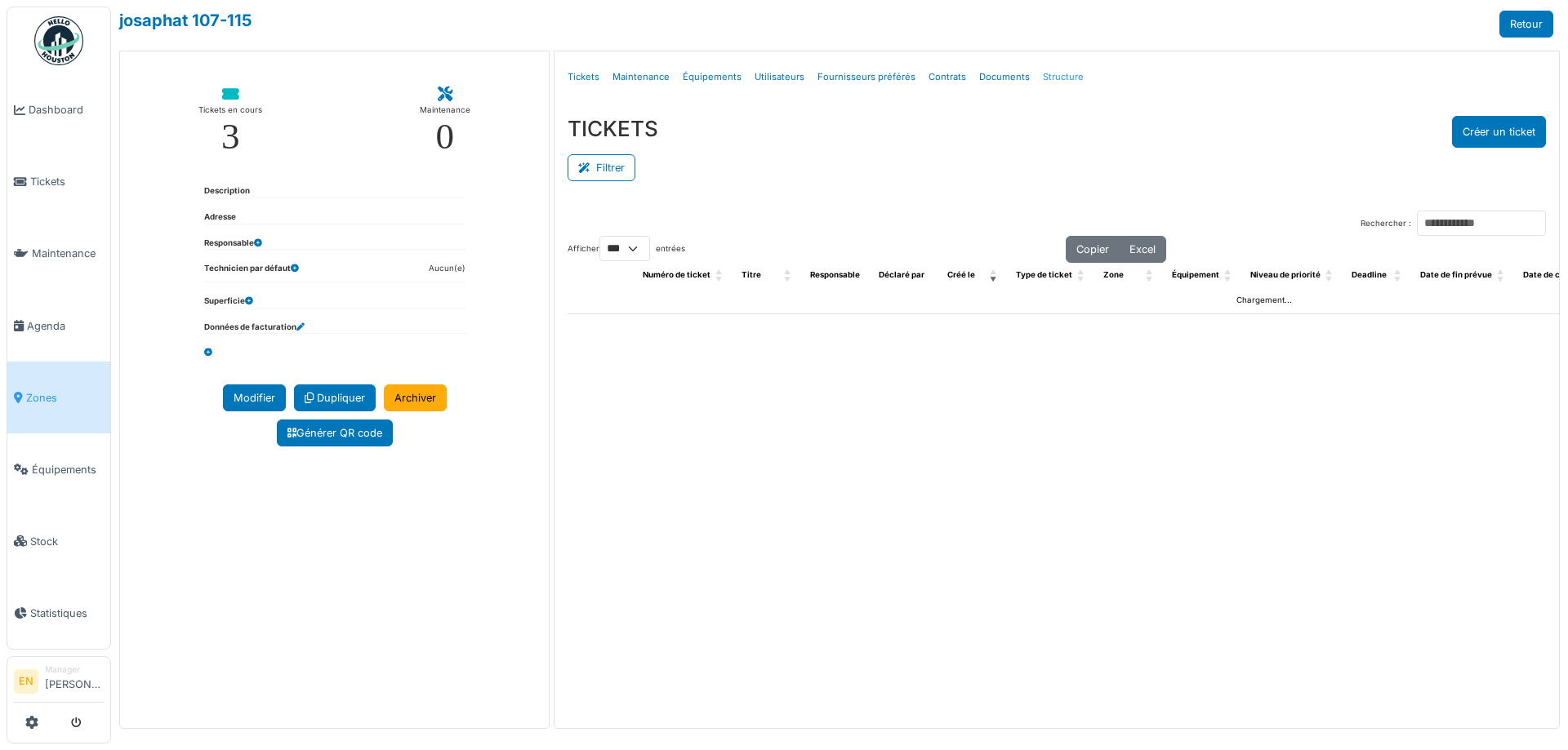
click at [1058, 74] on link "Structure" at bounding box center [1063, 77] width 54 height 38
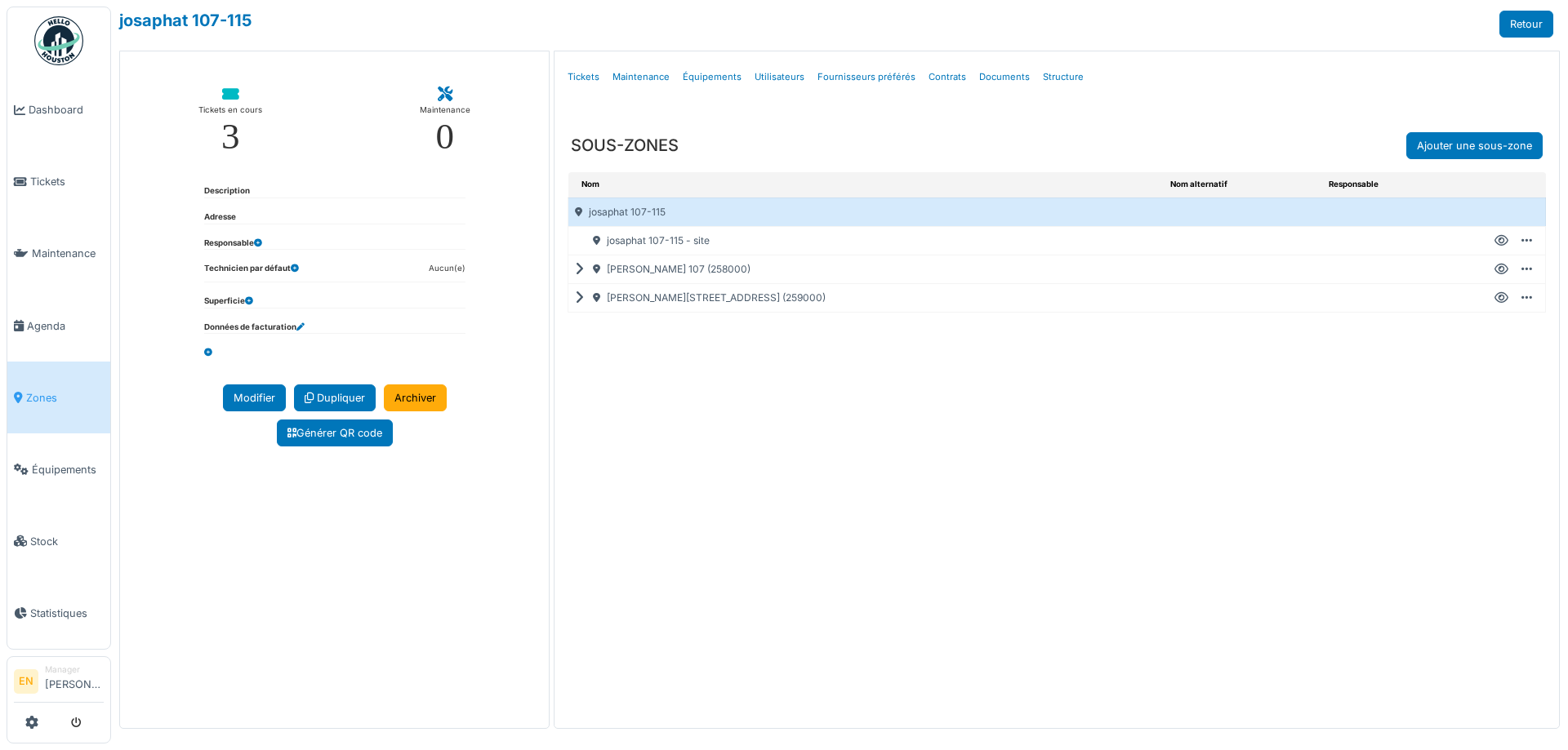
click at [1505, 298] on icon at bounding box center [1501, 298] width 14 height 1
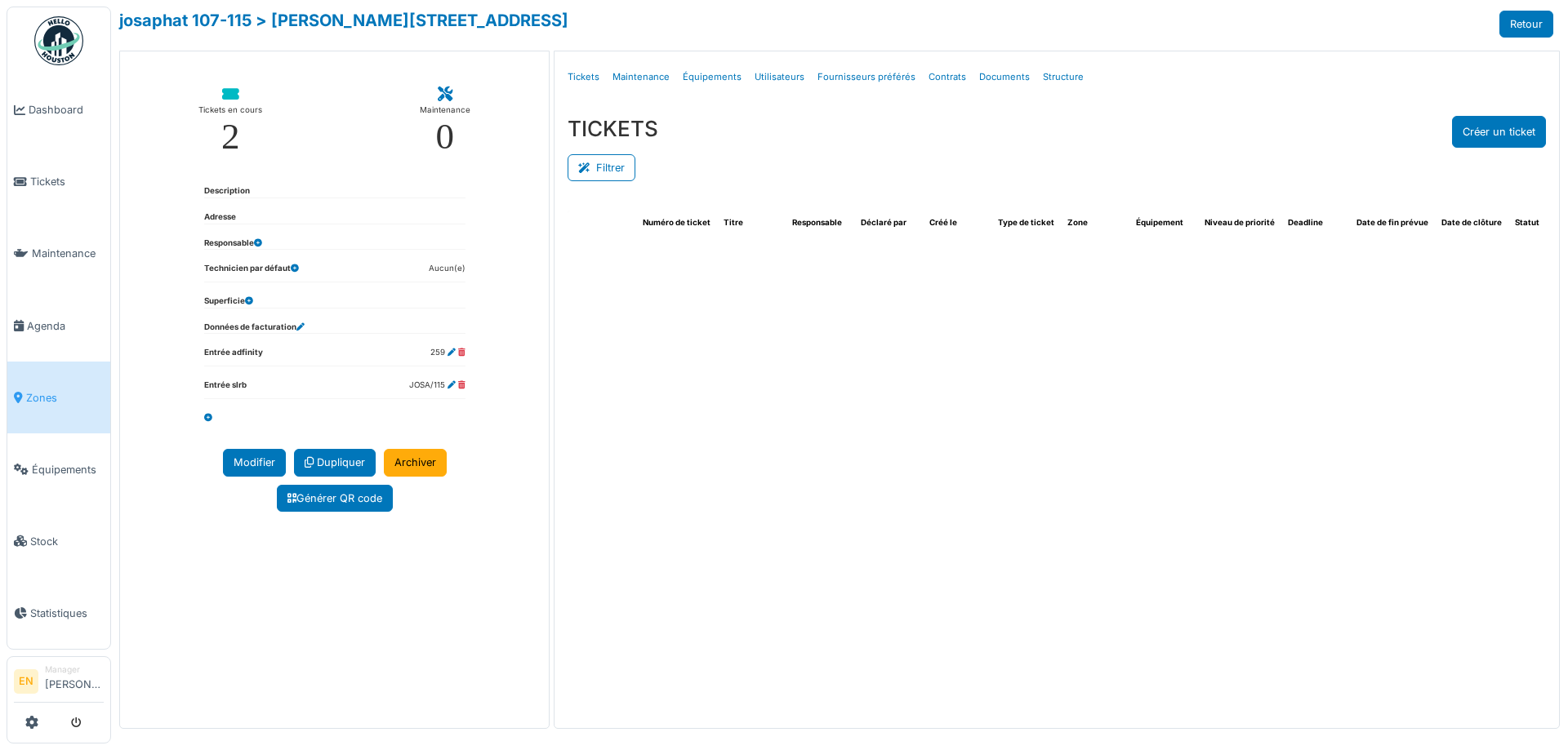
select select "***"
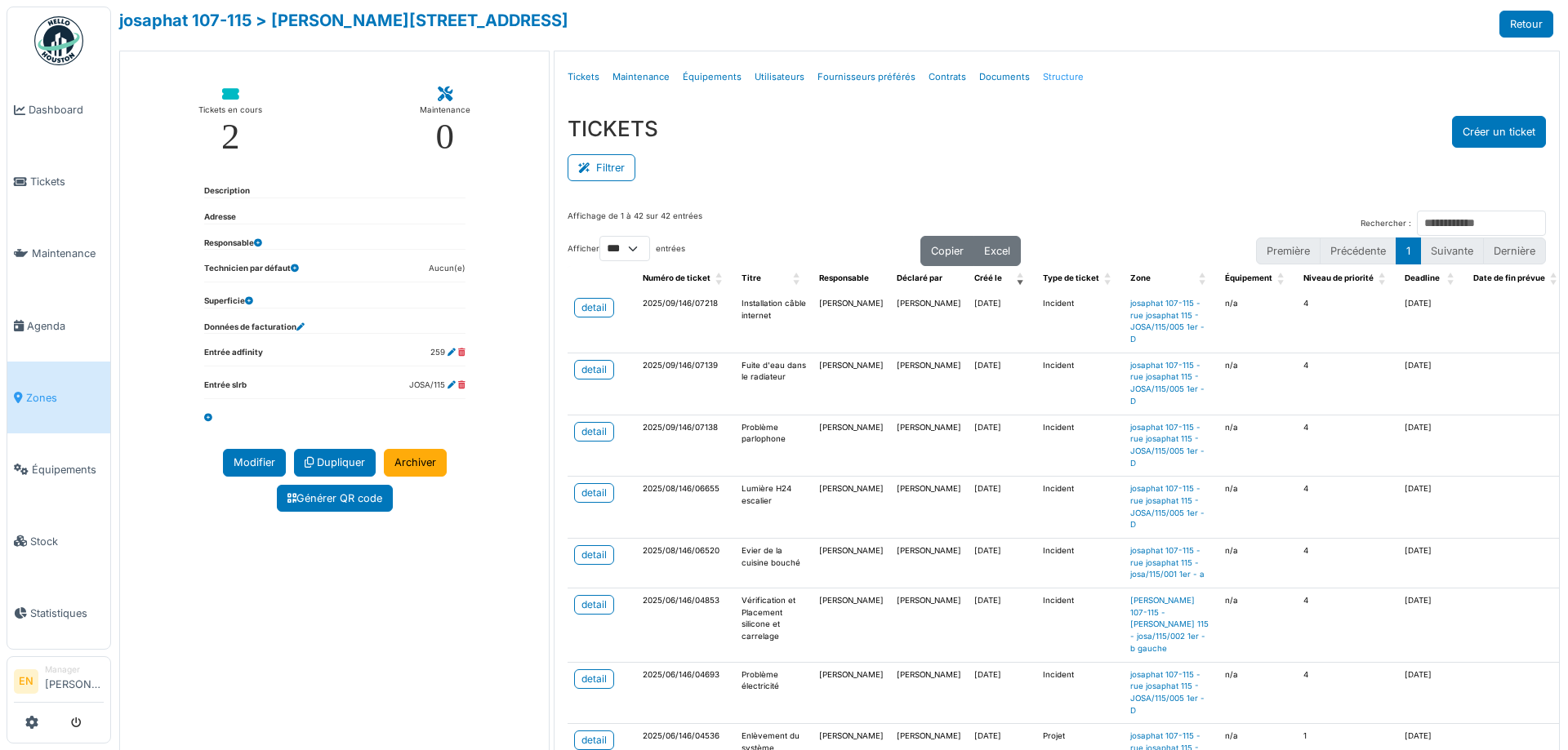
click at [1055, 79] on link "Structure" at bounding box center [1063, 77] width 54 height 38
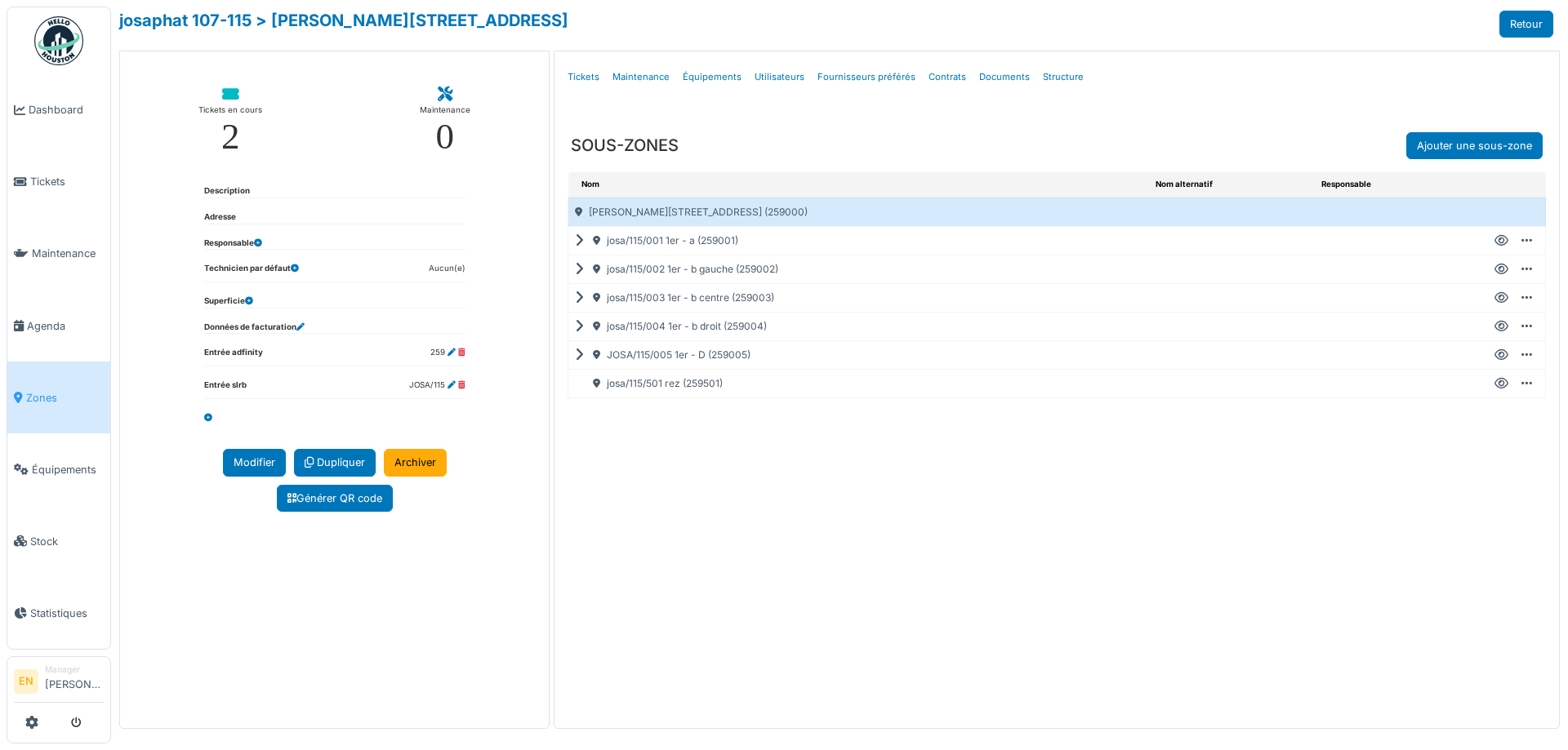
click at [1500, 270] on icon at bounding box center [1501, 269] width 14 height 1
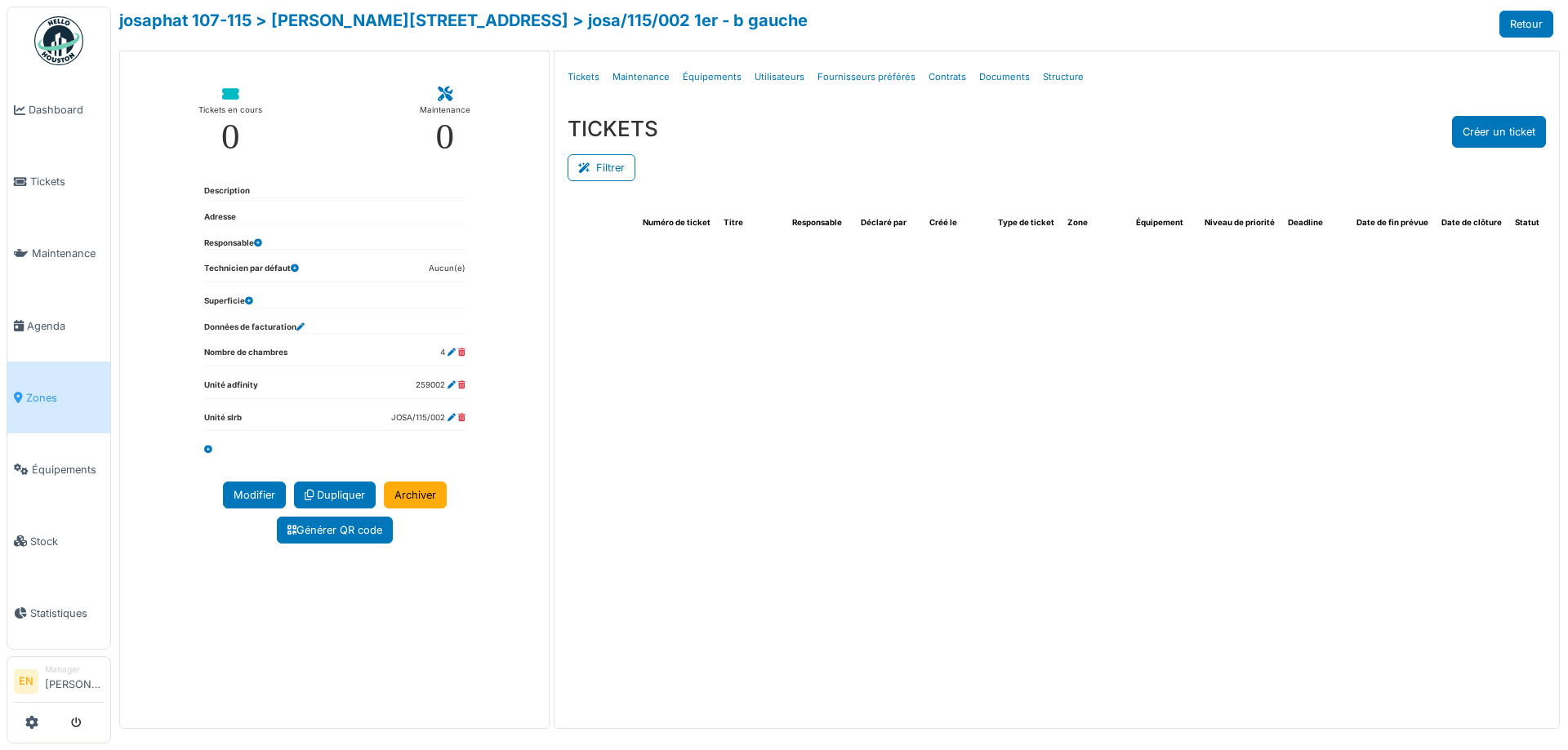
select select "***"
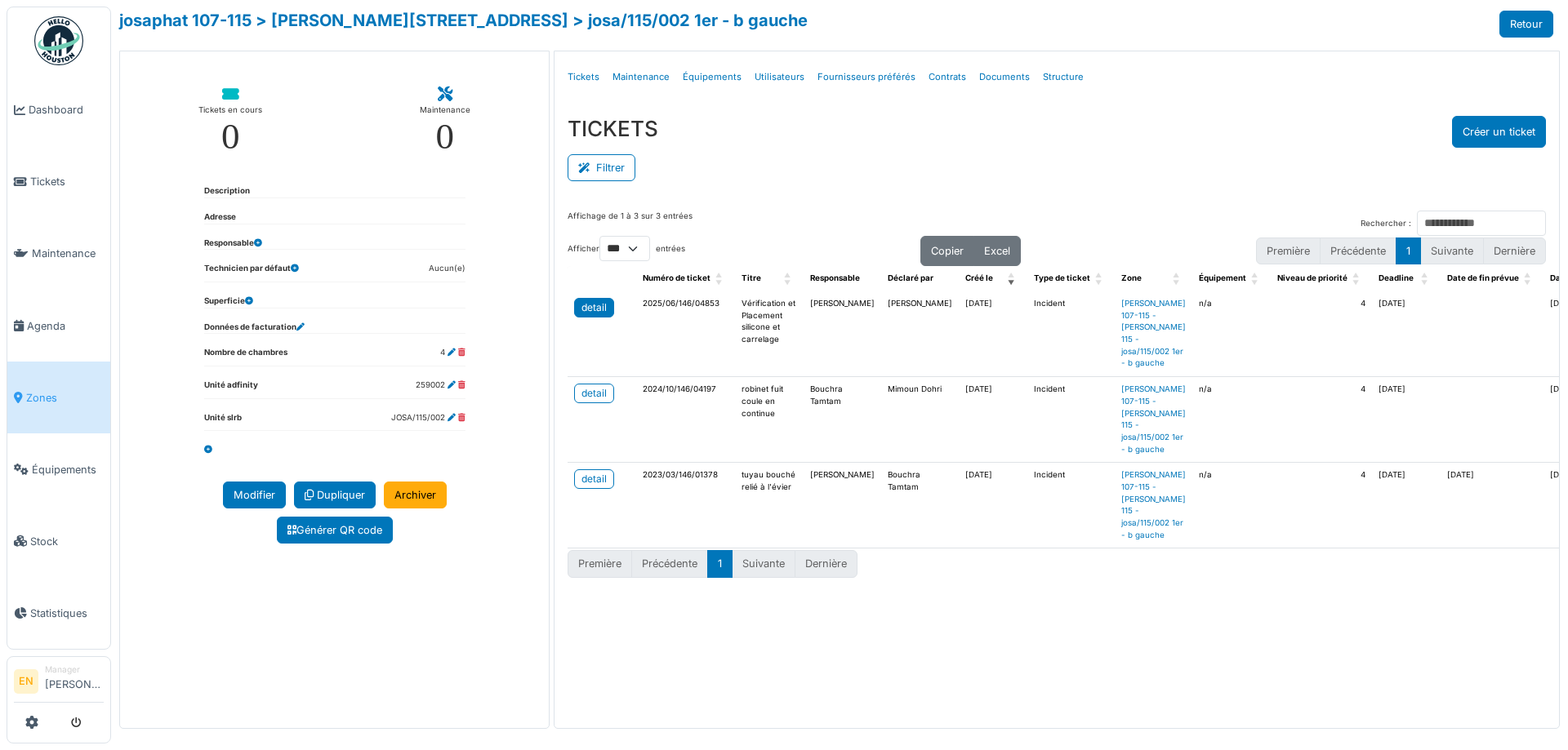
click div "detail"
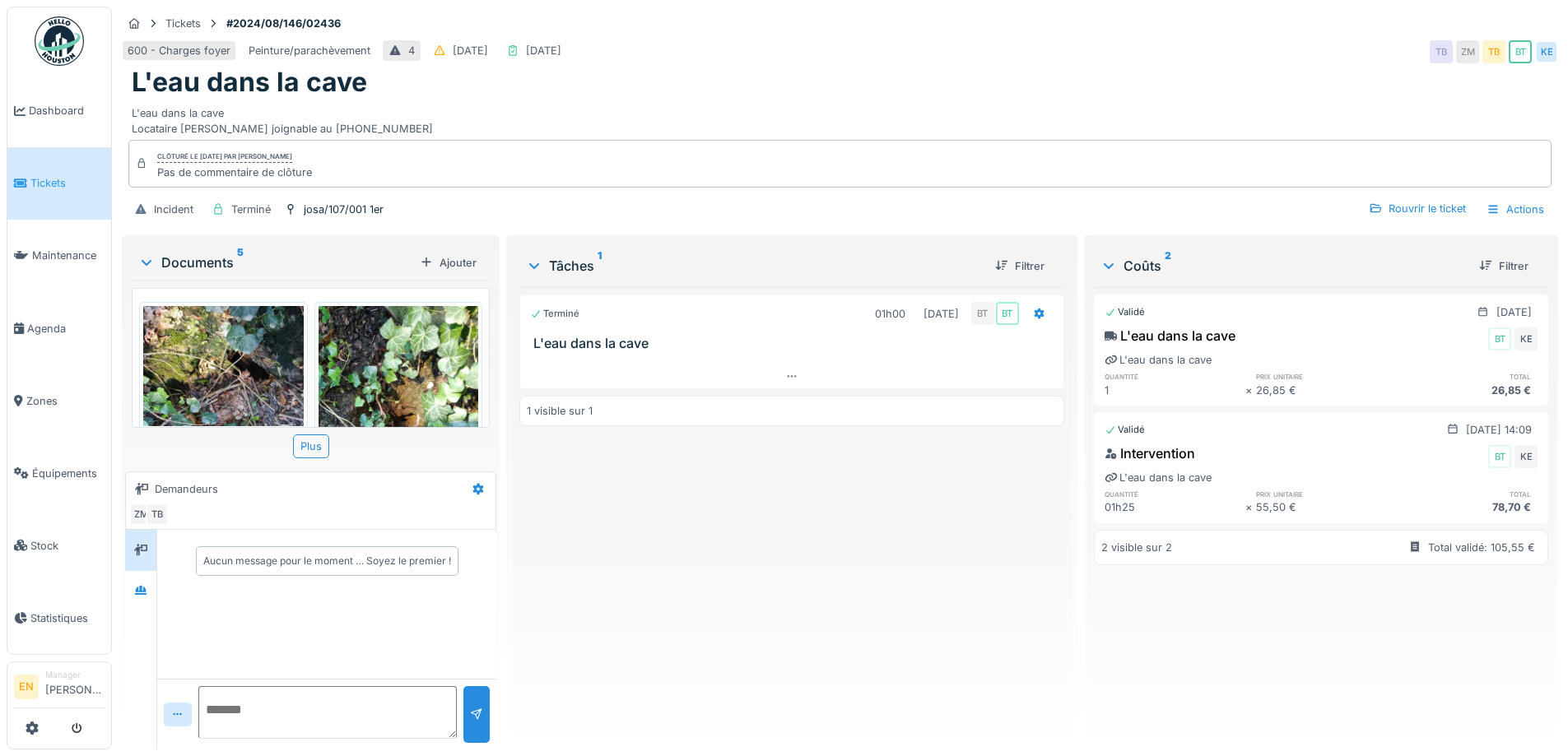
click at [1004, 69] on div "L'eau dans la cave" at bounding box center [839, 82] width 1416 height 31
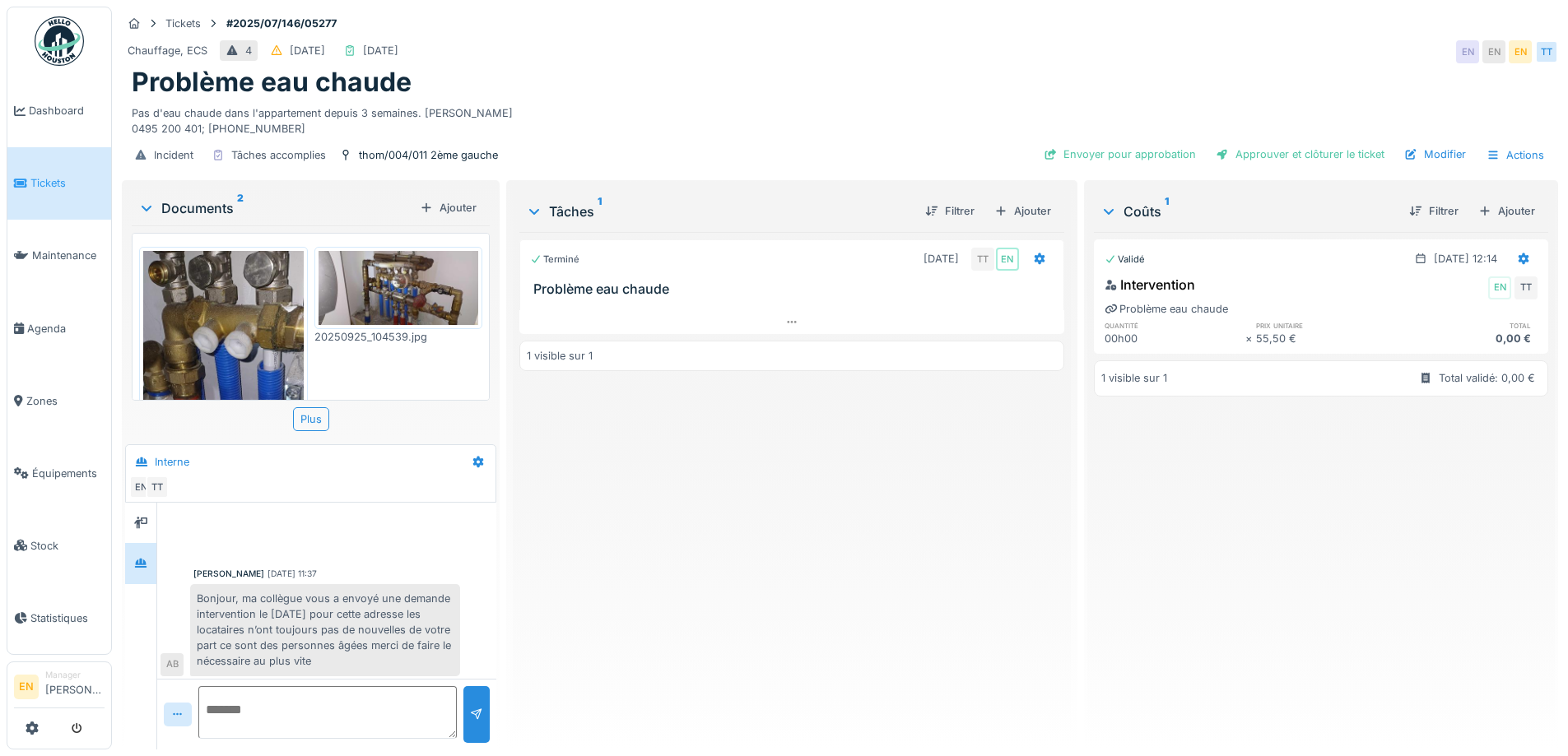
scroll to position [78, 0]
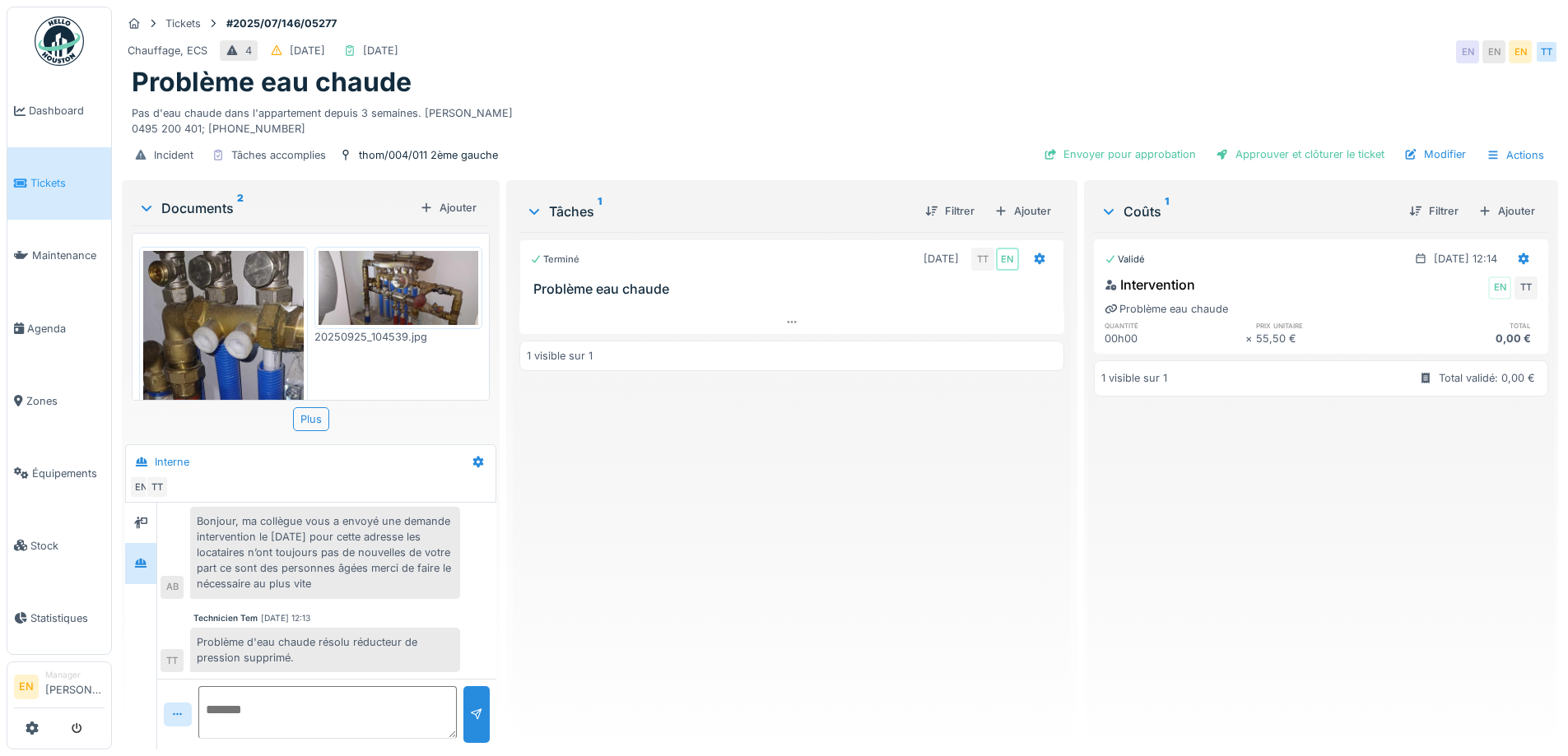
click at [672, 93] on div "Problème eau chaude" at bounding box center [839, 82] width 1416 height 31
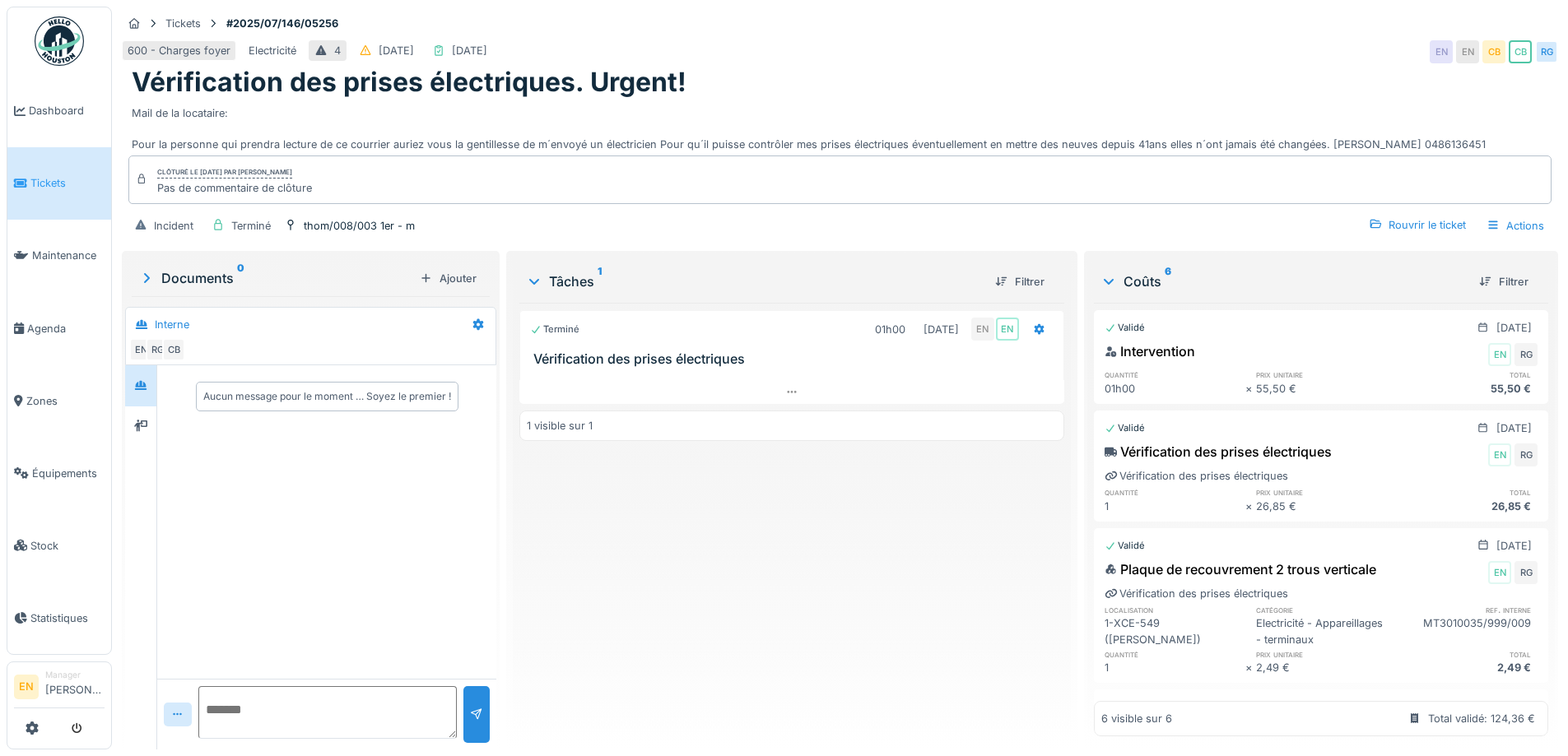
click at [780, 573] on div "Terminé 01h00 02/07/2025 EN EN Vérification des prises électriques 1 visible su…" at bounding box center [791, 520] width 544 height 434
click at [761, 584] on div "Terminé 01h00 02/07/2025 EN EN Vérification des prises électriques 1 visible su…" at bounding box center [791, 520] width 544 height 434
click at [150, 382] on div at bounding box center [140, 385] width 24 height 21
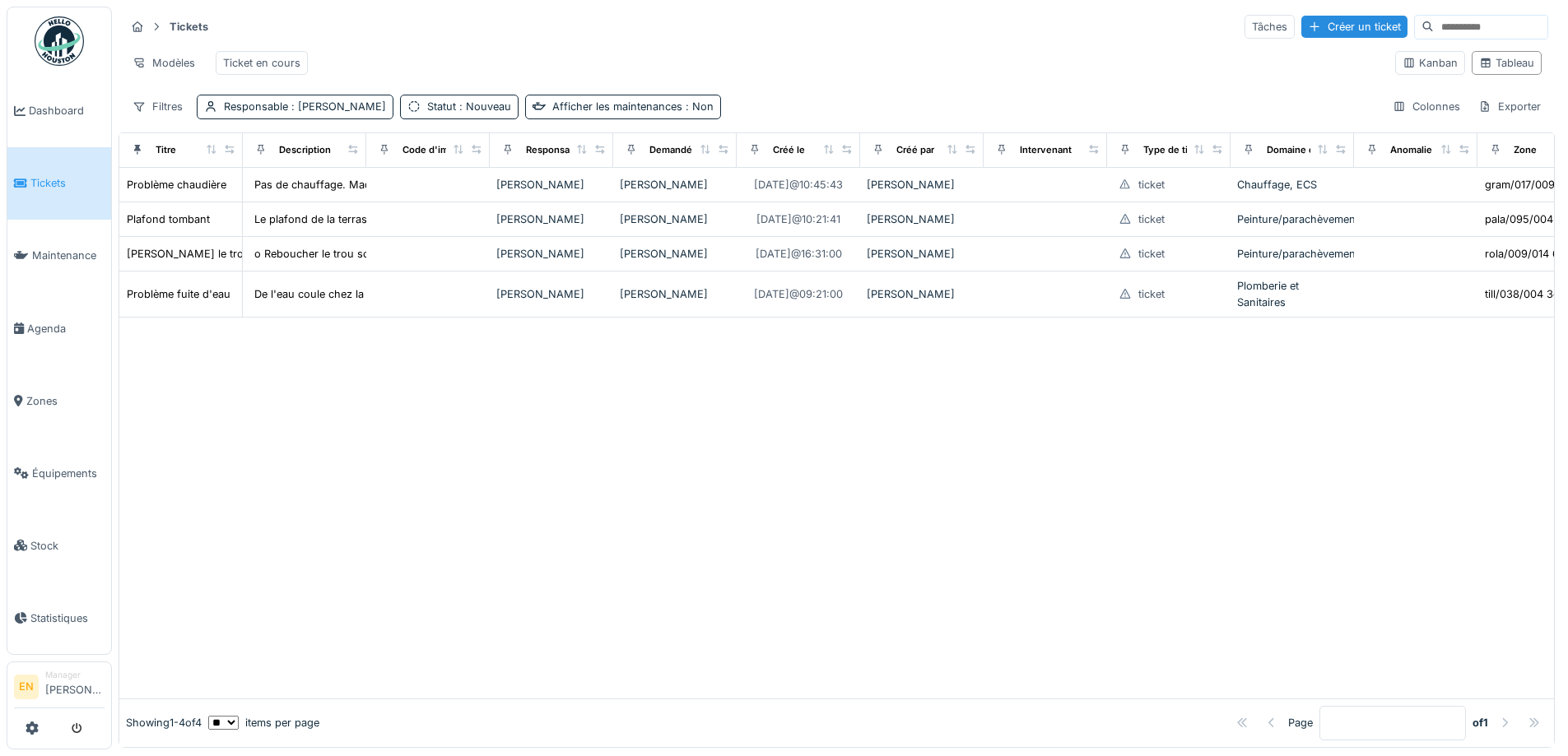
click at [354, 502] on div at bounding box center [836, 507] width 1435 height 381
click at [353, 491] on div at bounding box center [836, 507] width 1435 height 381
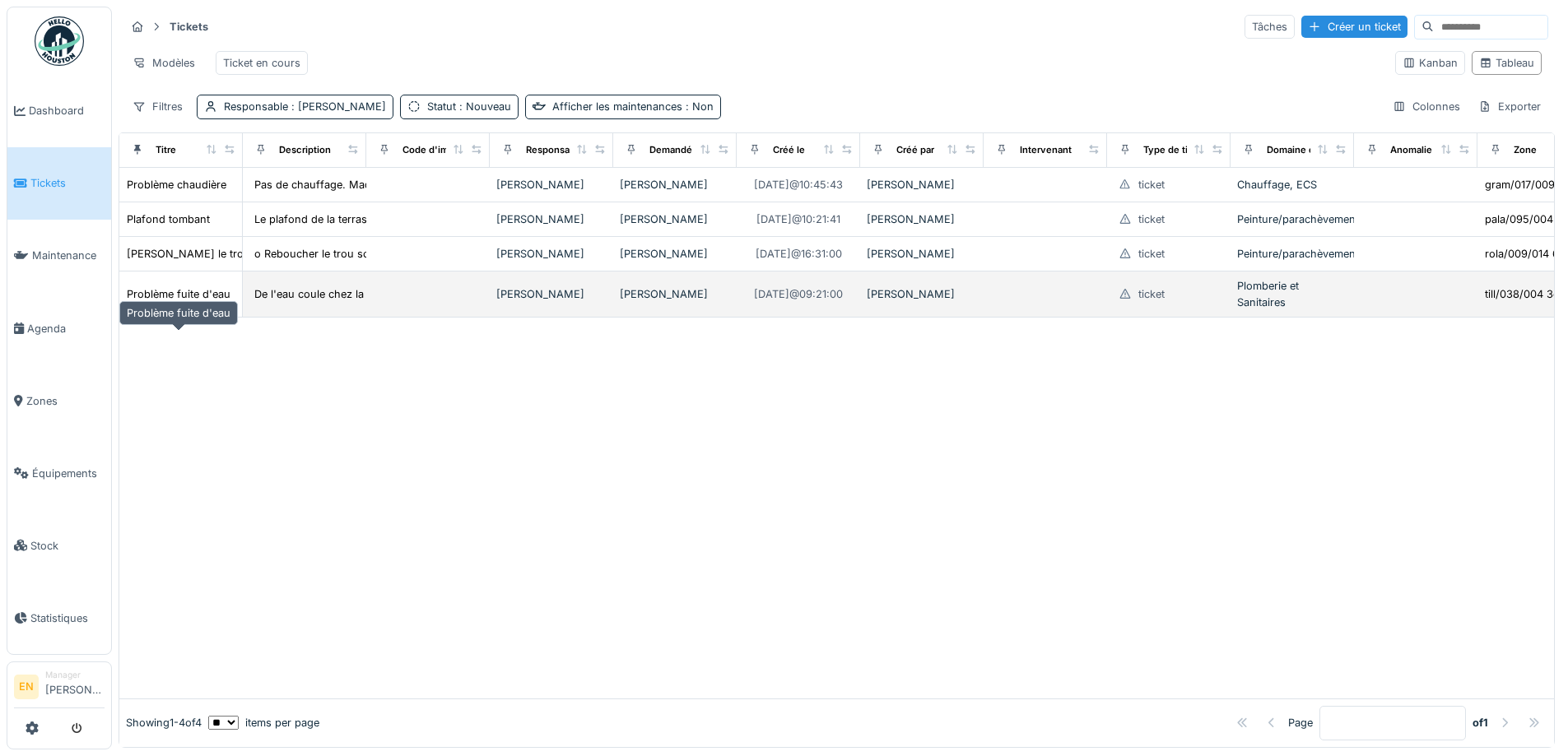
click at [192, 302] on div "Problème fuite d'eau" at bounding box center [178, 294] width 104 height 16
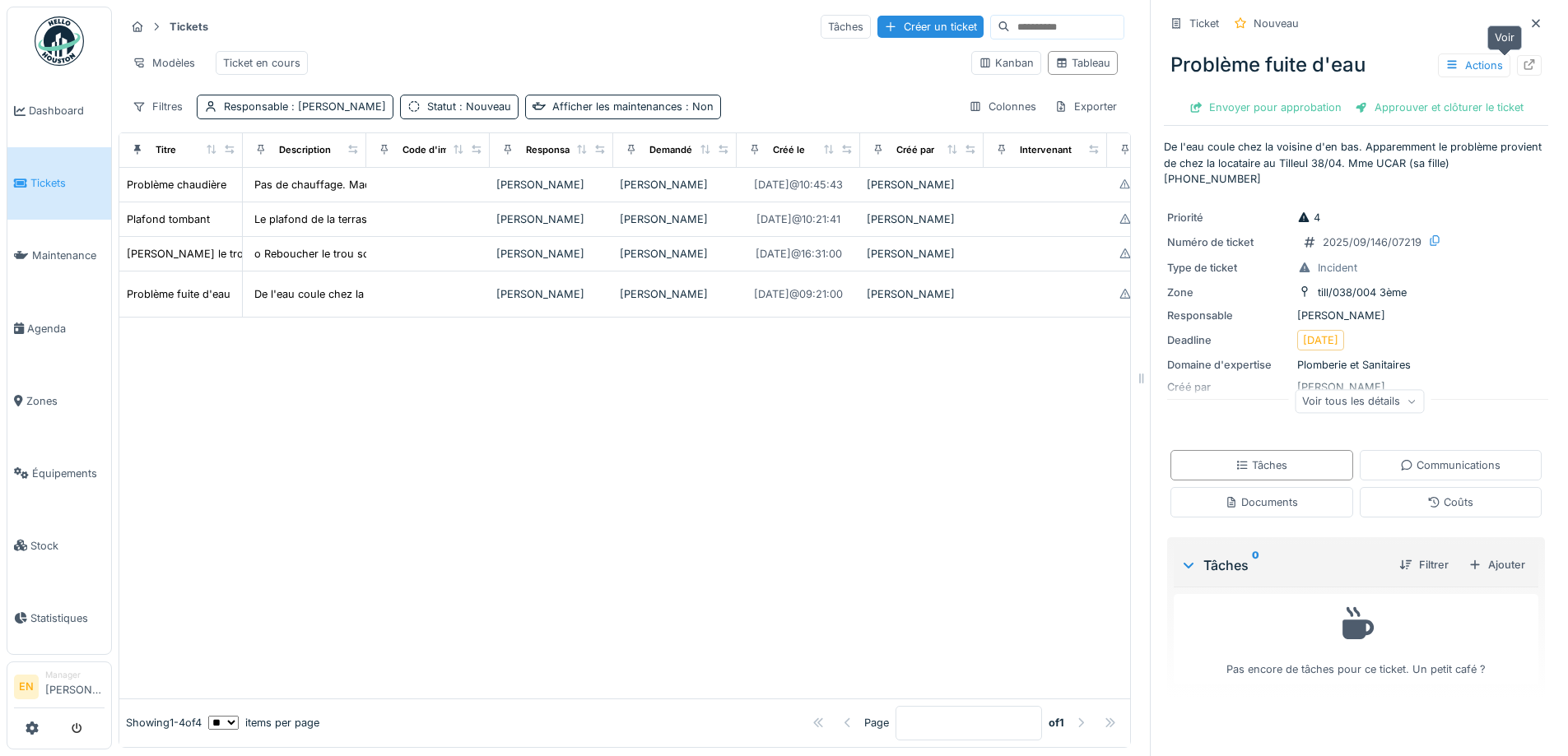
click at [1524, 59] on icon at bounding box center [1529, 64] width 11 height 11
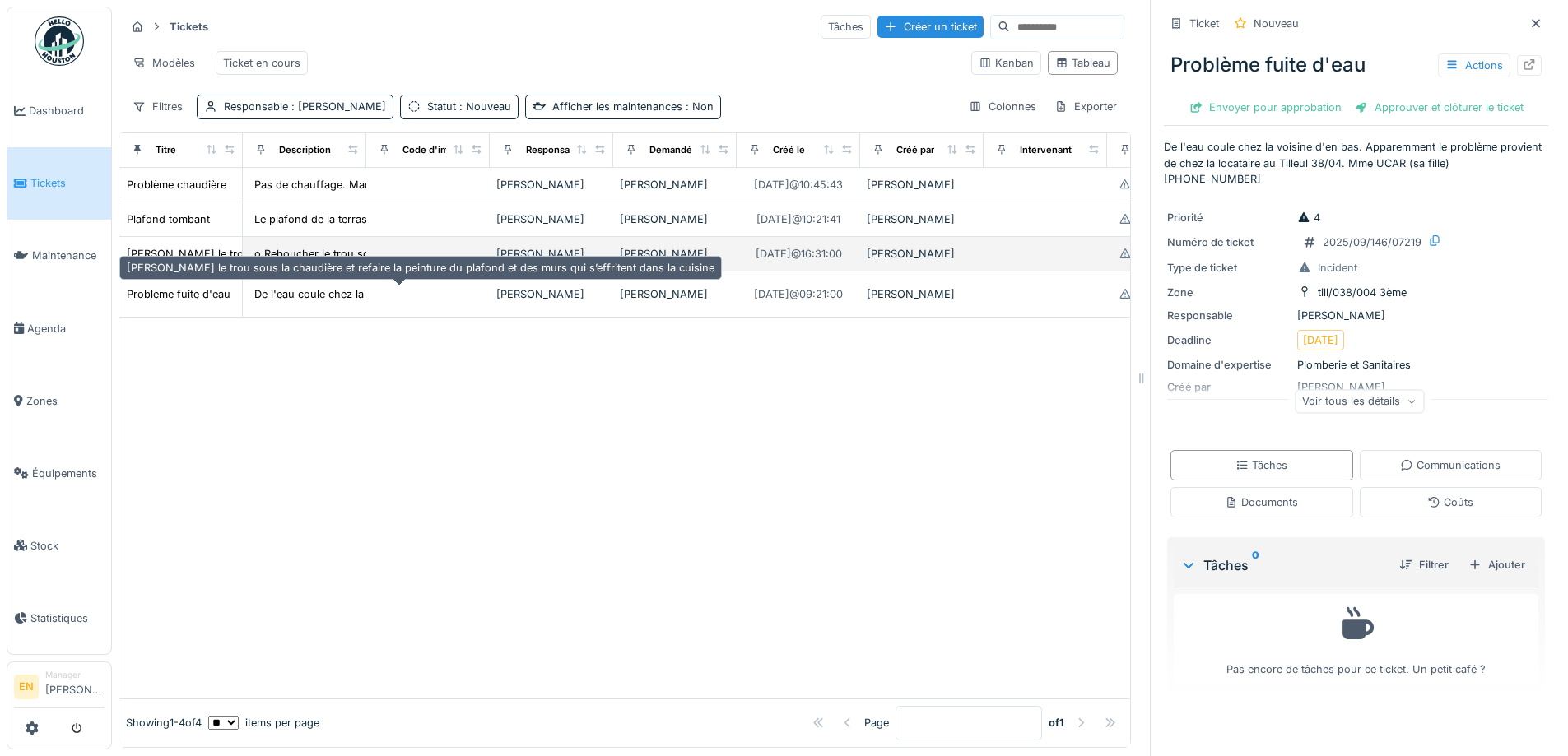
click at [171, 261] on div "[PERSON_NAME] le trou sous la chaudière et refaire la peinture du plafond et de…" at bounding box center [420, 254] width 588 height 16
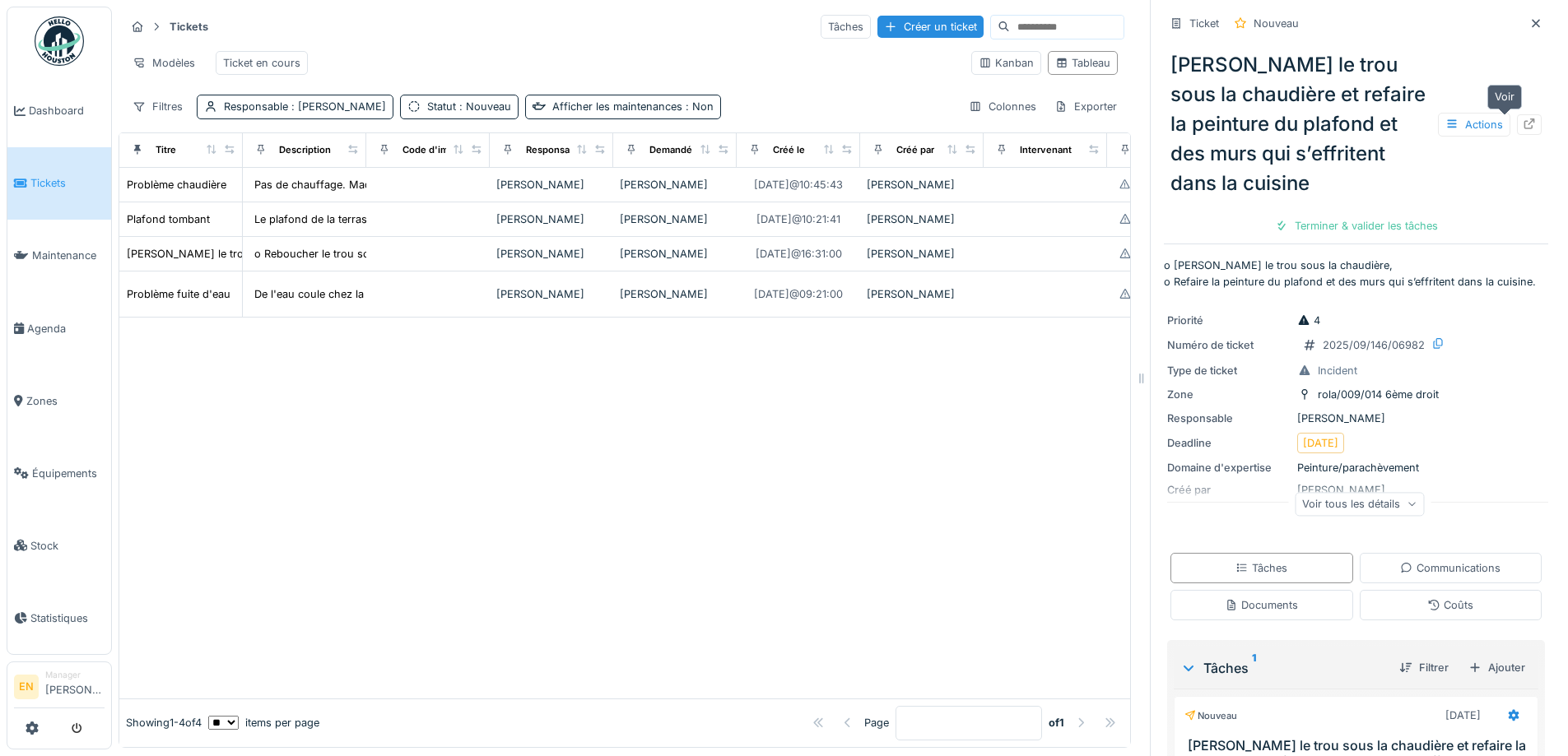
click at [1524, 118] on icon at bounding box center [1529, 123] width 11 height 11
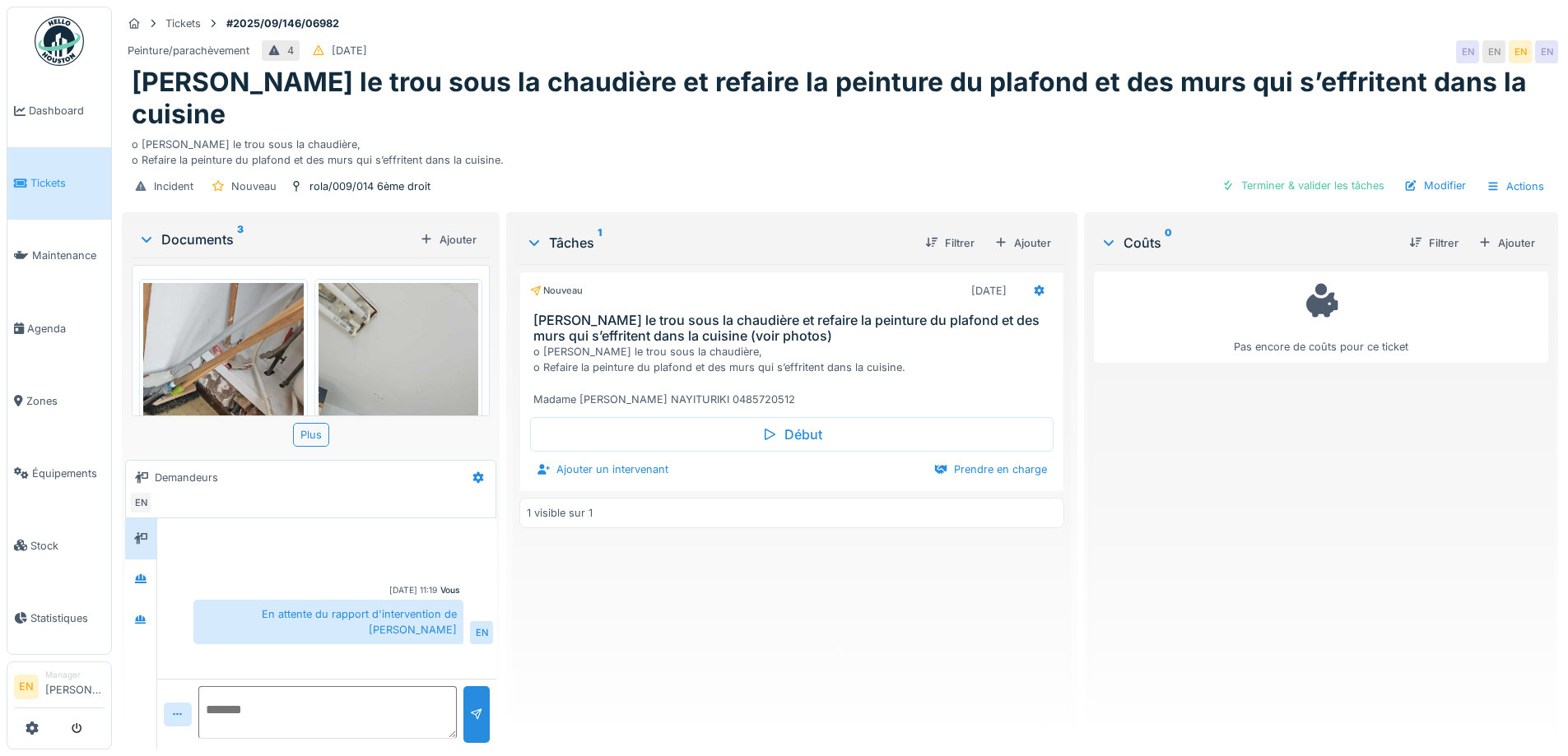
click at [624, 591] on div "Nouveau [DATE] Reboucher le trou sous la chaudière et refaire la peinture du pl…" at bounding box center [791, 500] width 544 height 472
click at [864, 130] on div "o [PERSON_NAME] le trou sous la chaudière, o Refaire la peinture du plafond et …" at bounding box center [839, 148] width 1416 height 38
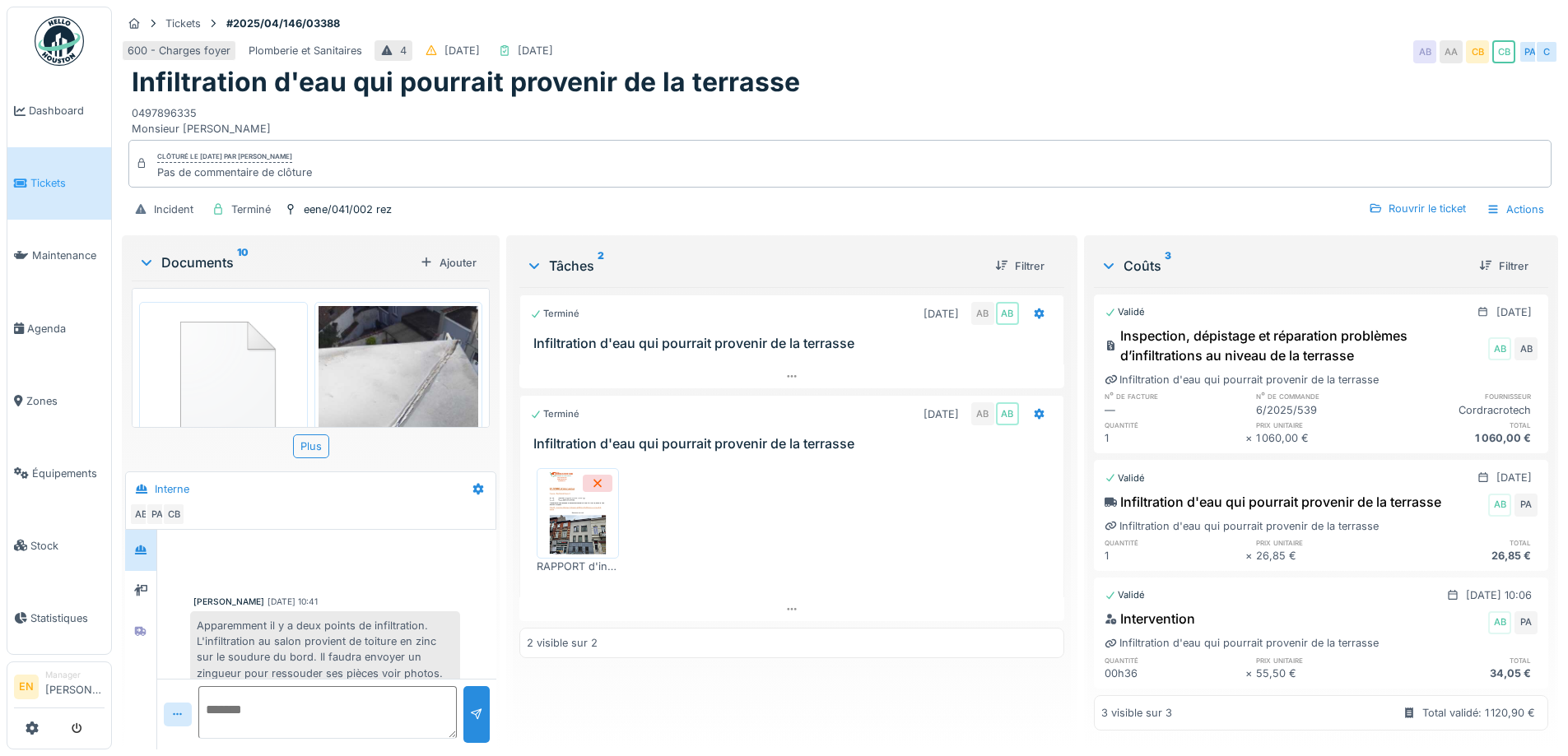
scroll to position [211, 0]
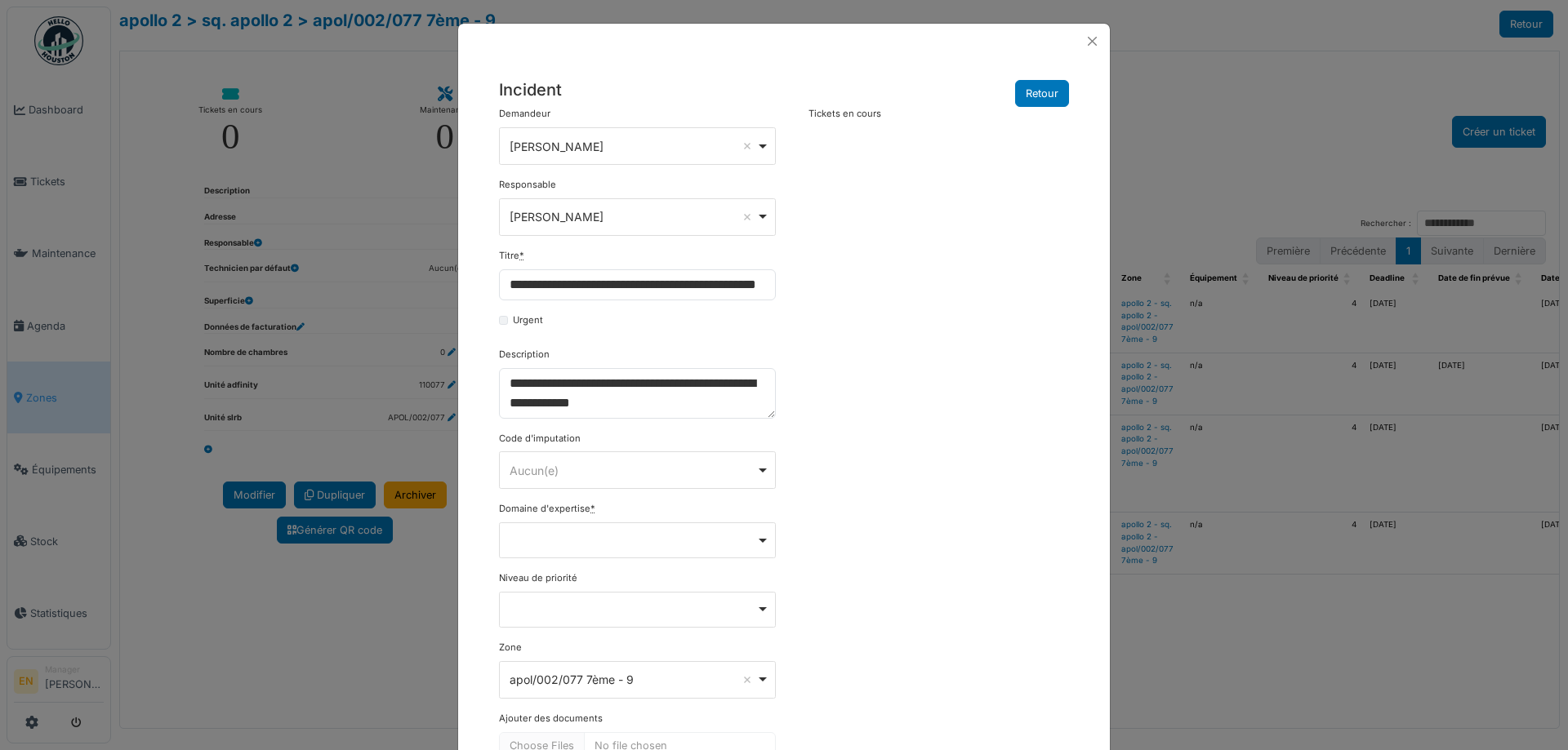
select select "***"
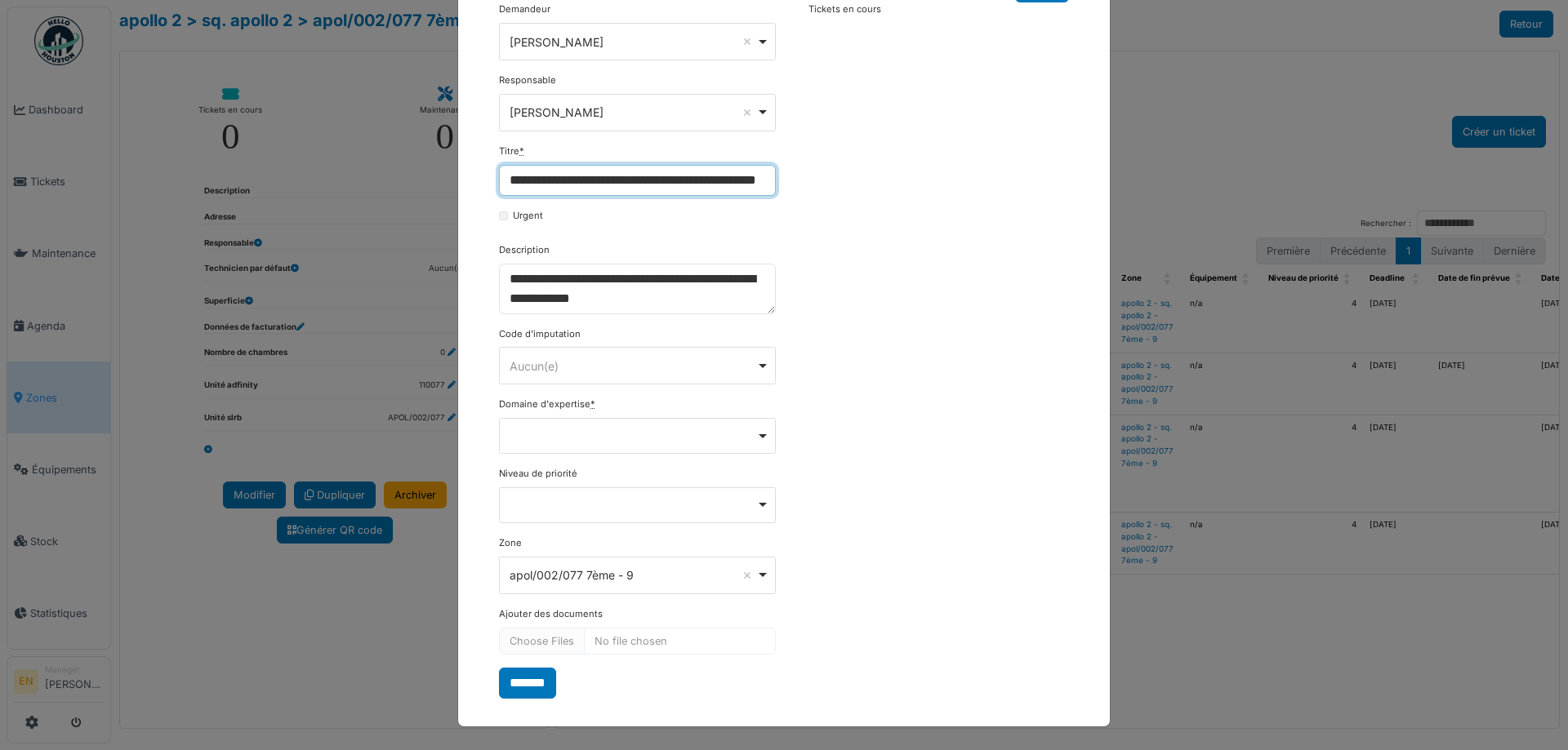
scroll to position [0, 47]
drag, startPoint x: 720, startPoint y: 182, endPoint x: 700, endPoint y: 184, distance: 20.1
click at [700, 184] on input "**********" at bounding box center [637, 179] width 277 height 31
type input "**********"
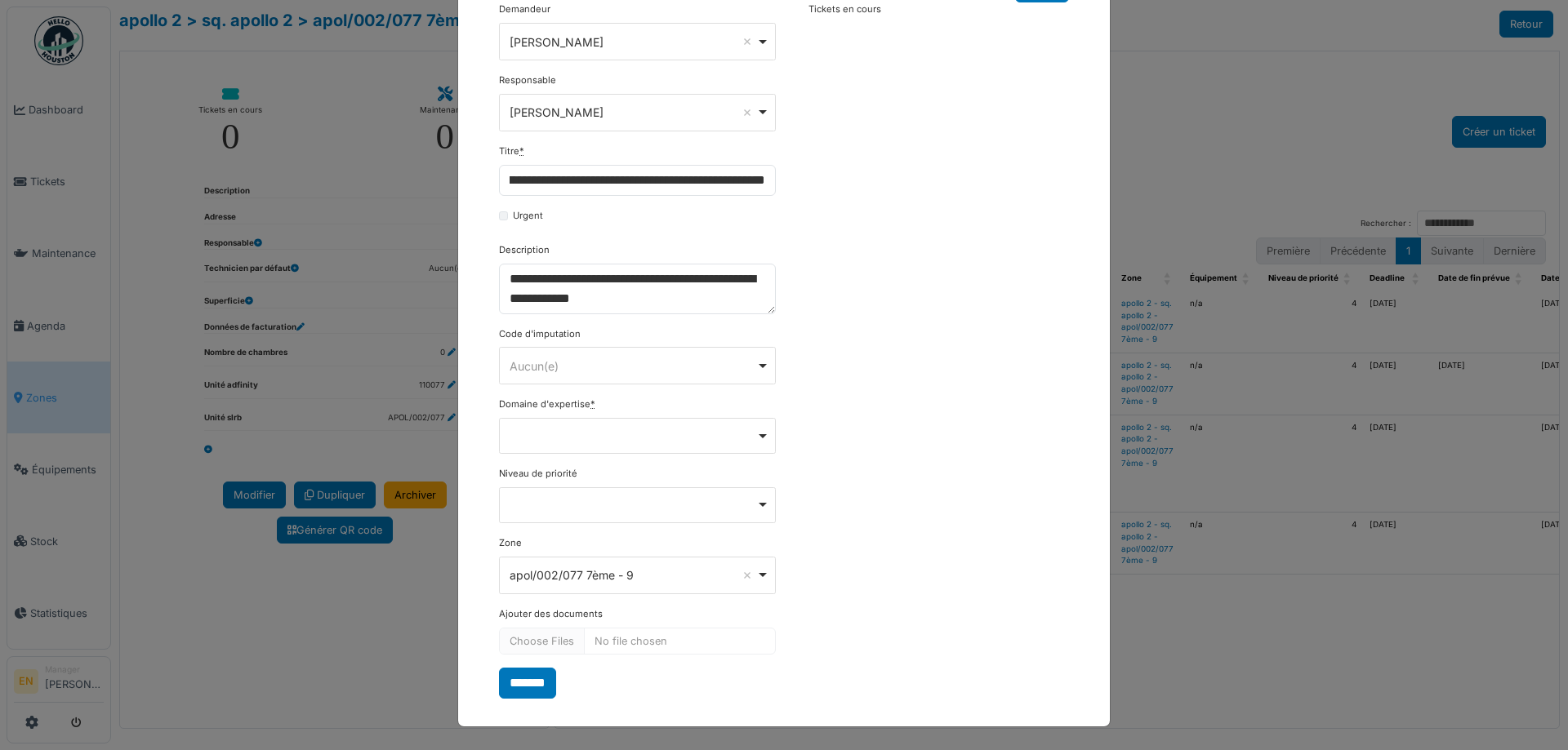
scroll to position [0, 0]
click at [820, 493] on div "**********" at bounding box center [784, 350] width 587 height 695
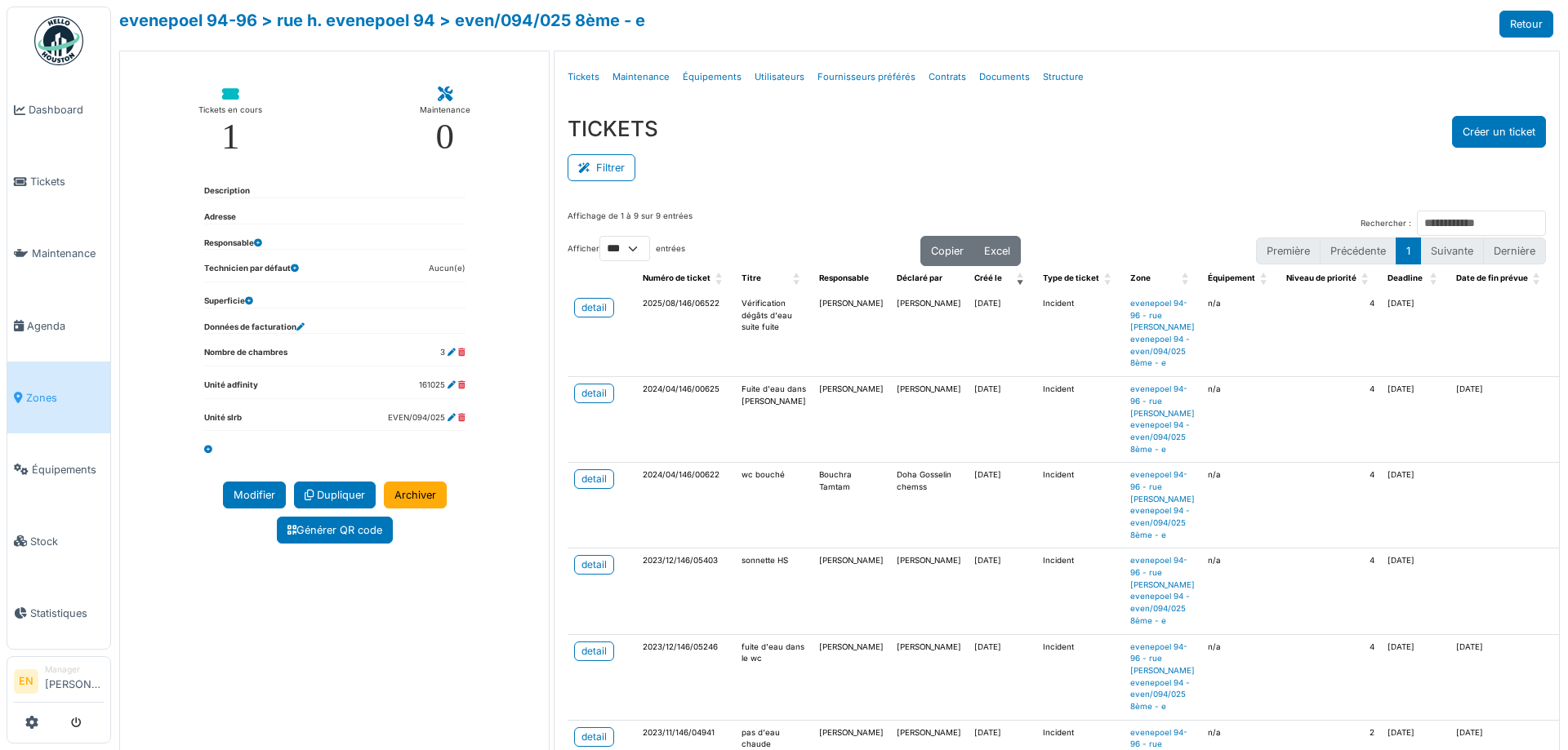
select select "***"
click at [947, 115] on div "TICKETS Créer un ticket Filtrer Responsable **** Tous Remove item Tous [PERSON_…" at bounding box center [1056, 150] width 1005 height 95
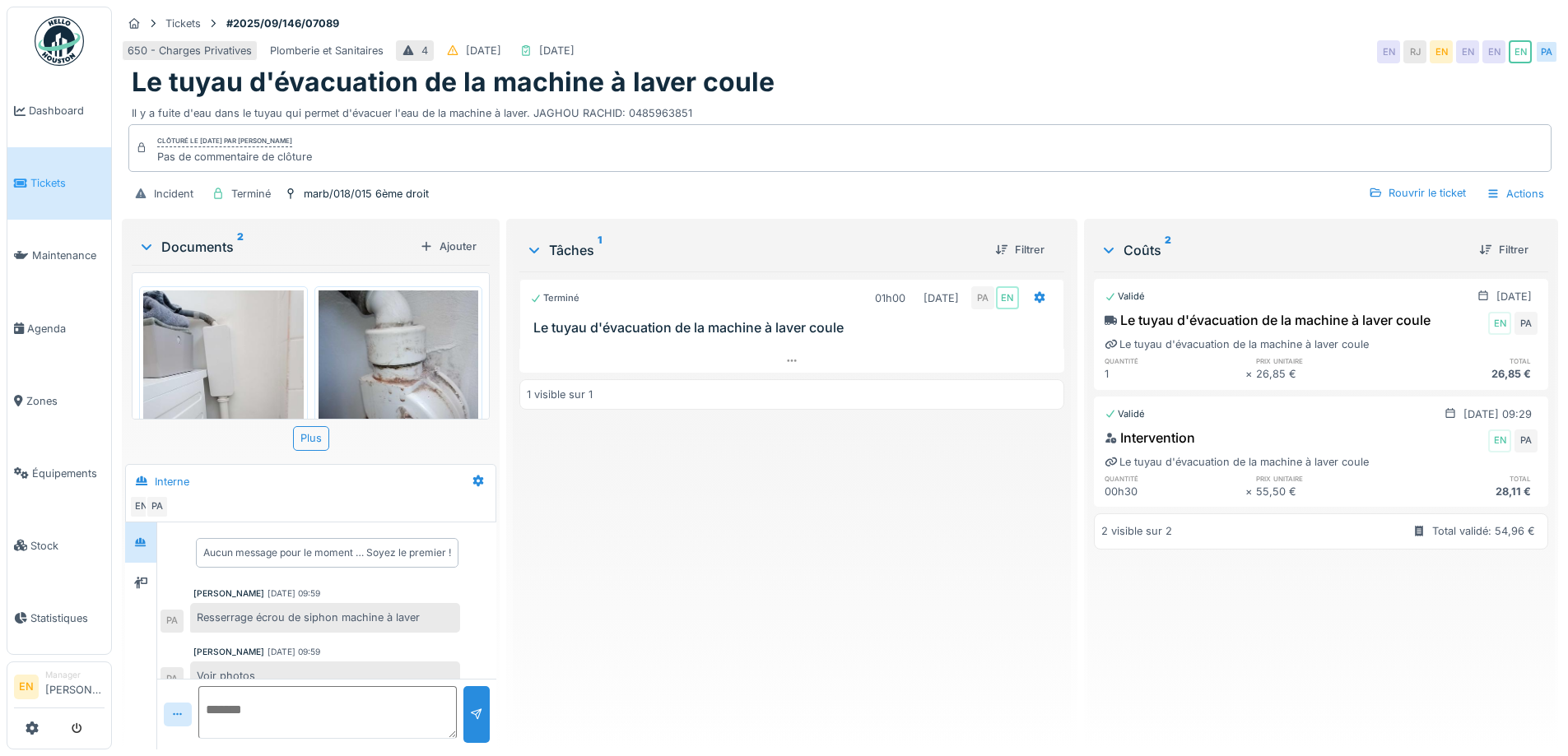
scroll to position [76, 0]
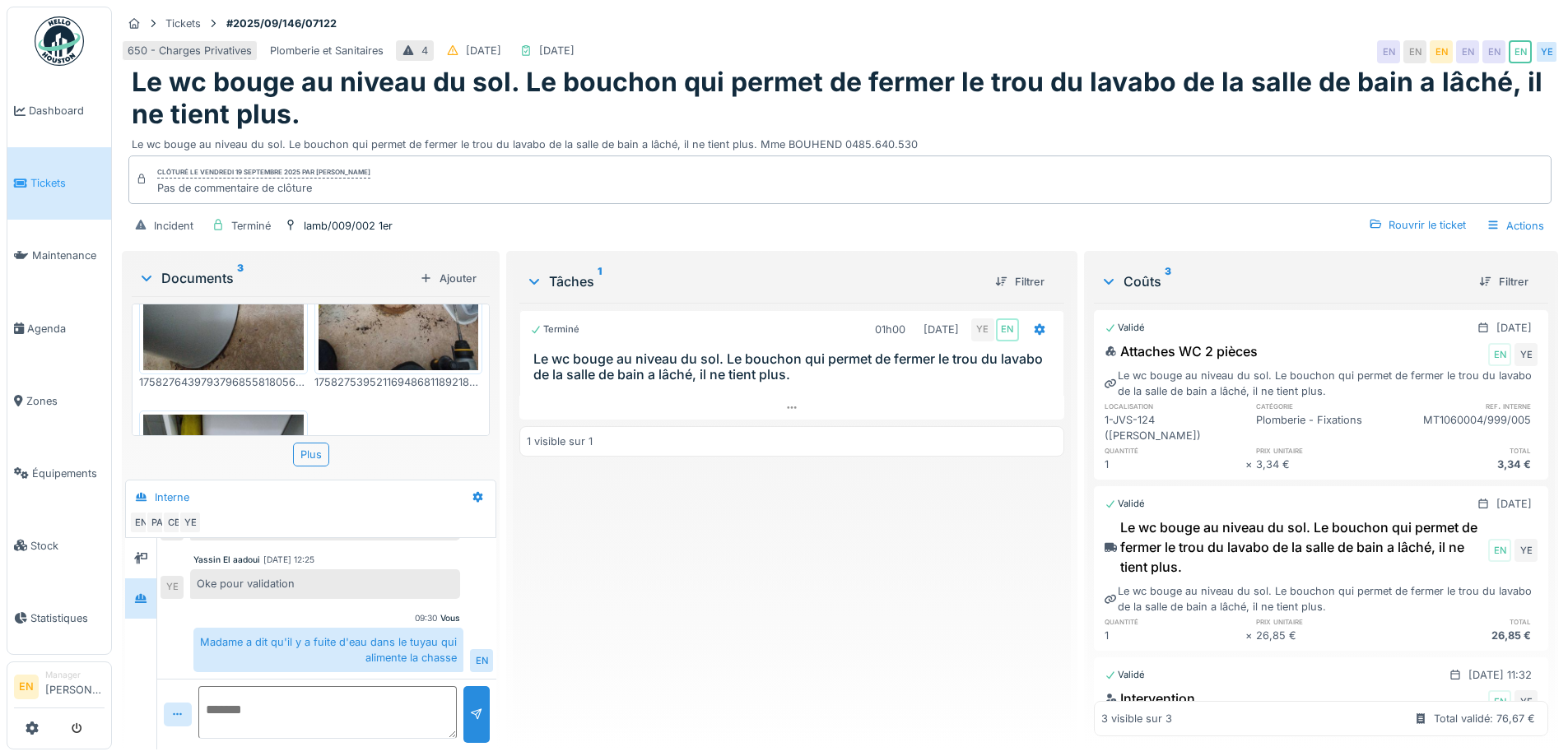
scroll to position [82, 0]
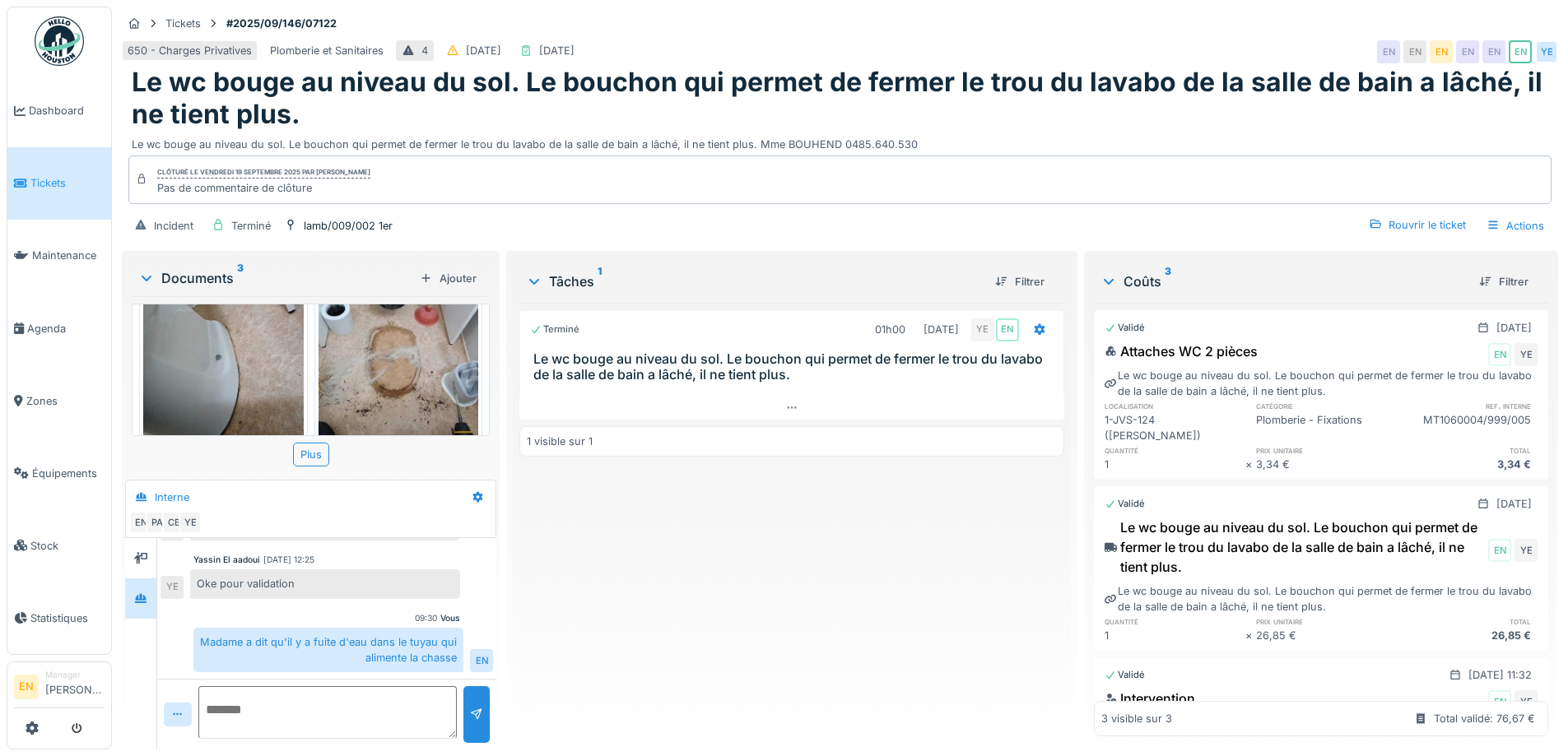
click at [426, 348] on img at bounding box center [399, 346] width 161 height 213
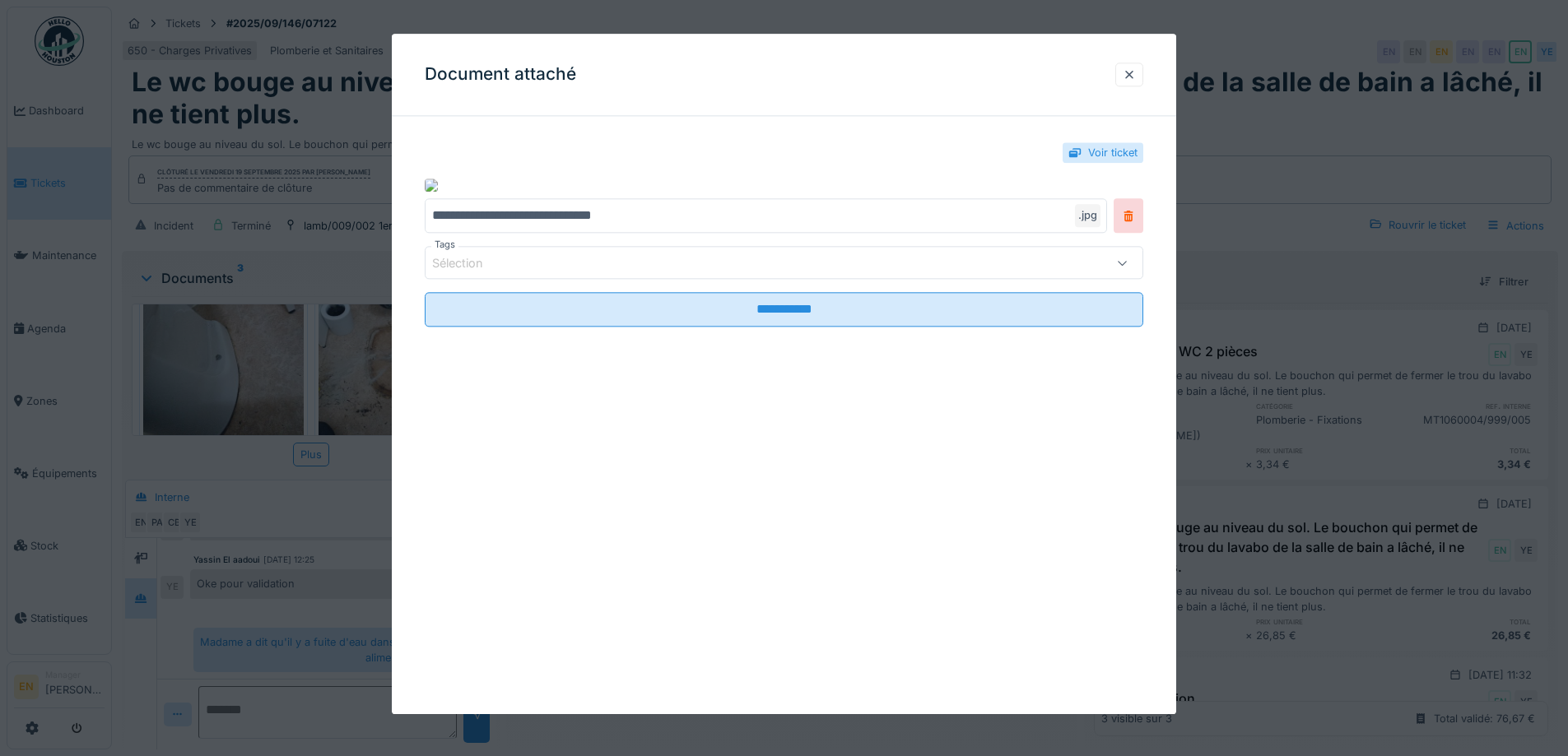
drag, startPoint x: 1144, startPoint y: 78, endPoint x: 952, endPoint y: 42, distance: 195.3
click at [1139, 75] on div at bounding box center [1128, 75] width 28 height 23
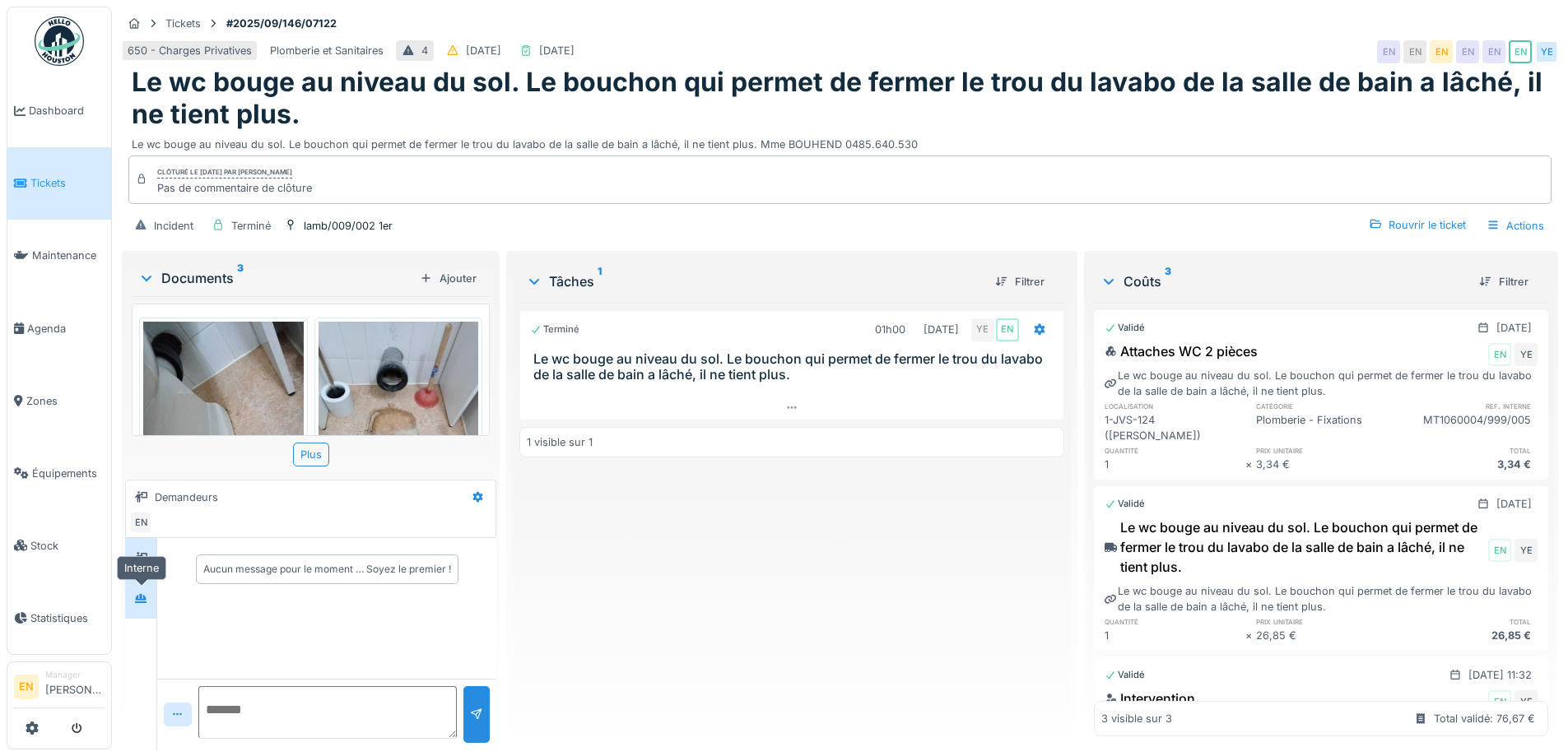
click at [142, 594] on icon at bounding box center [141, 598] width 12 height 9
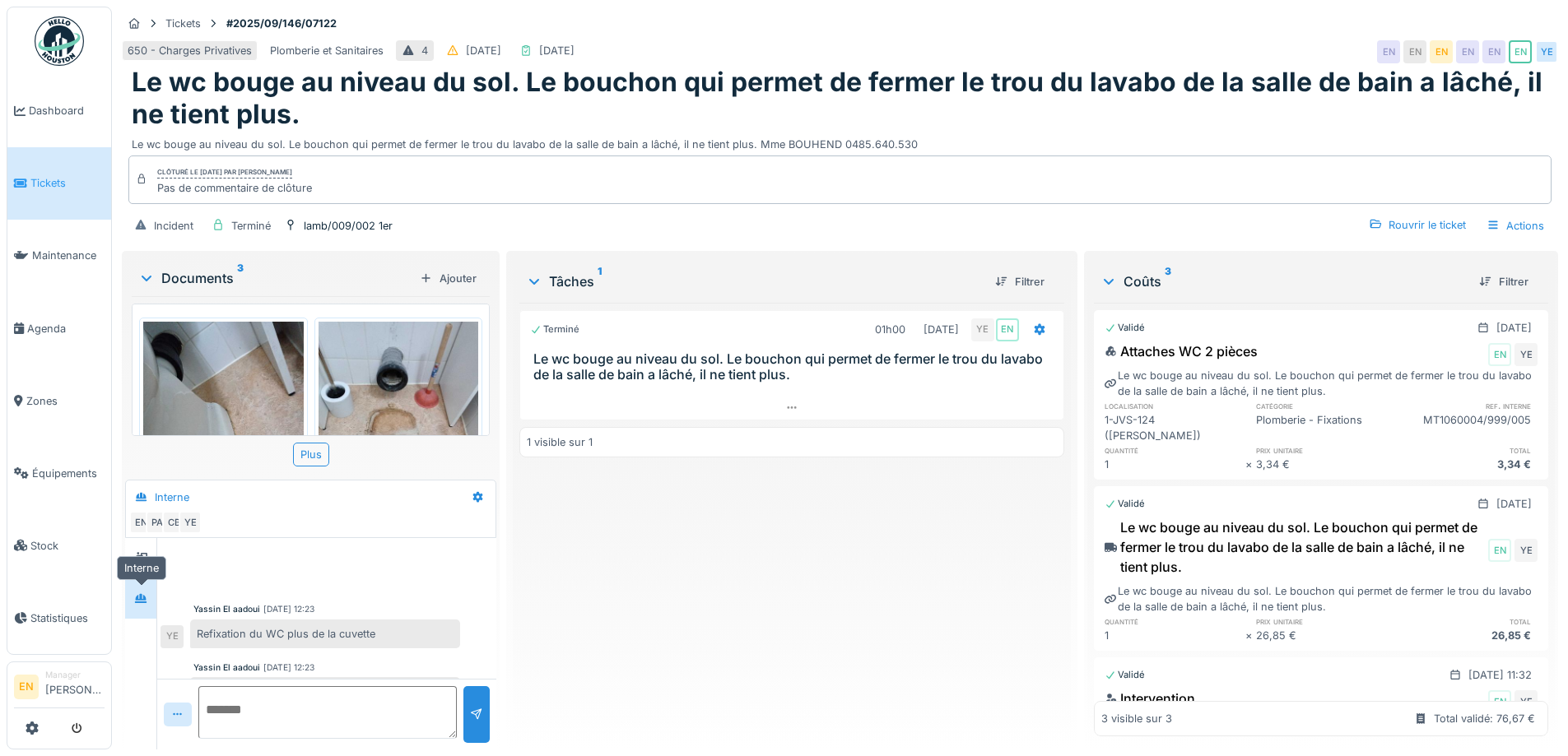
scroll to position [240, 0]
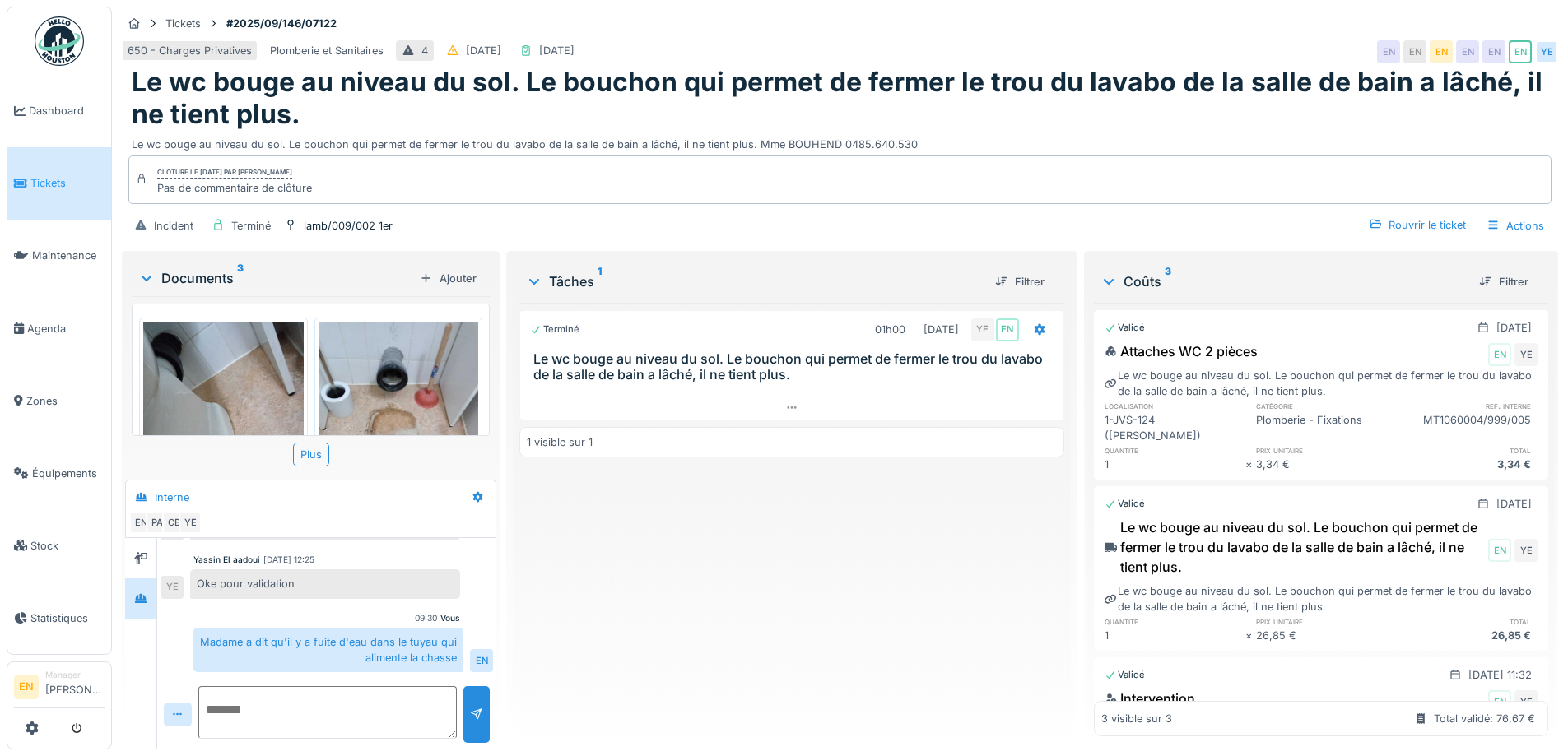
click at [756, 600] on div "Terminé 01h00 [DATE] YE EN Le wc bouge au niveau du sol. Le bouchon qui permet …" at bounding box center [791, 520] width 544 height 434
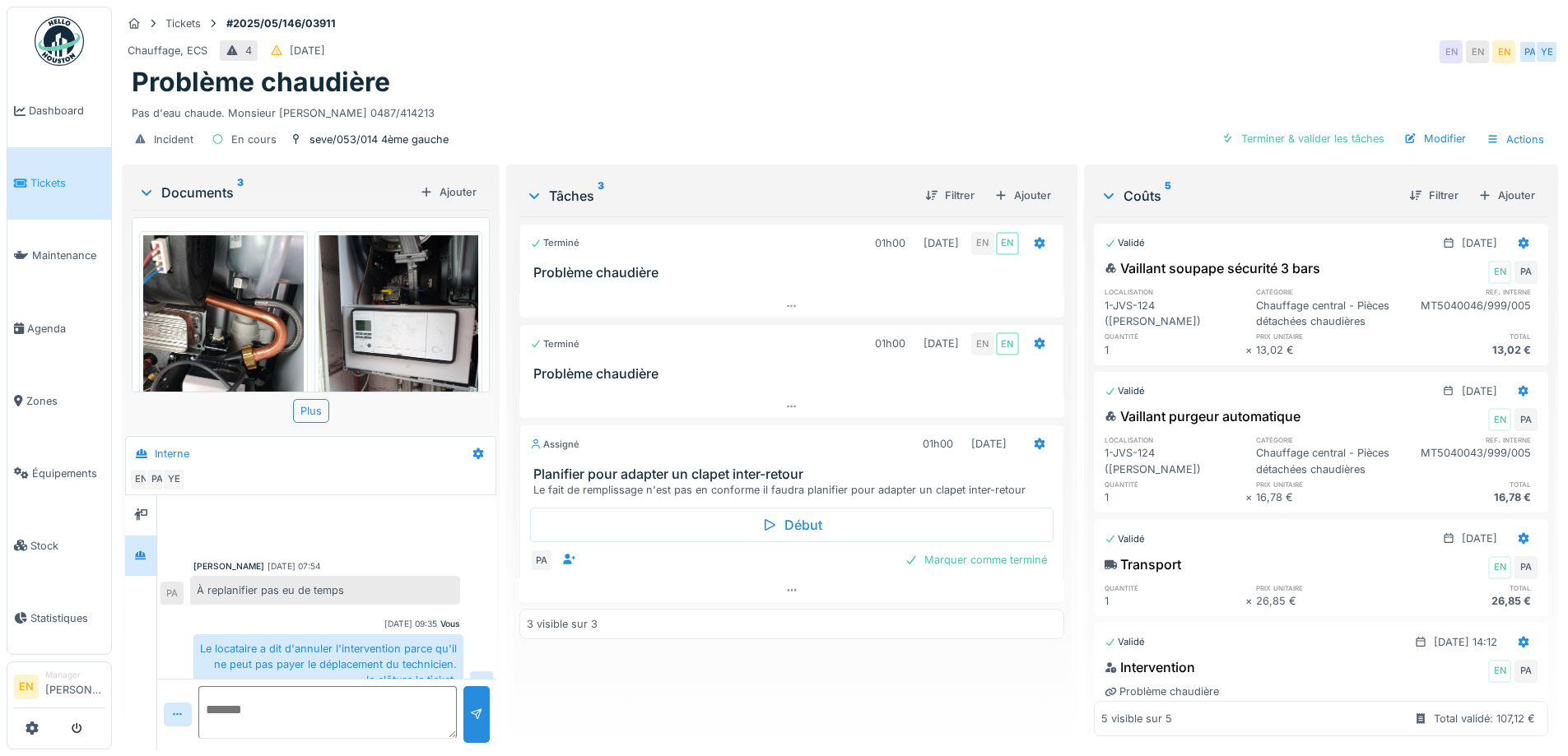
scroll to position [236, 0]
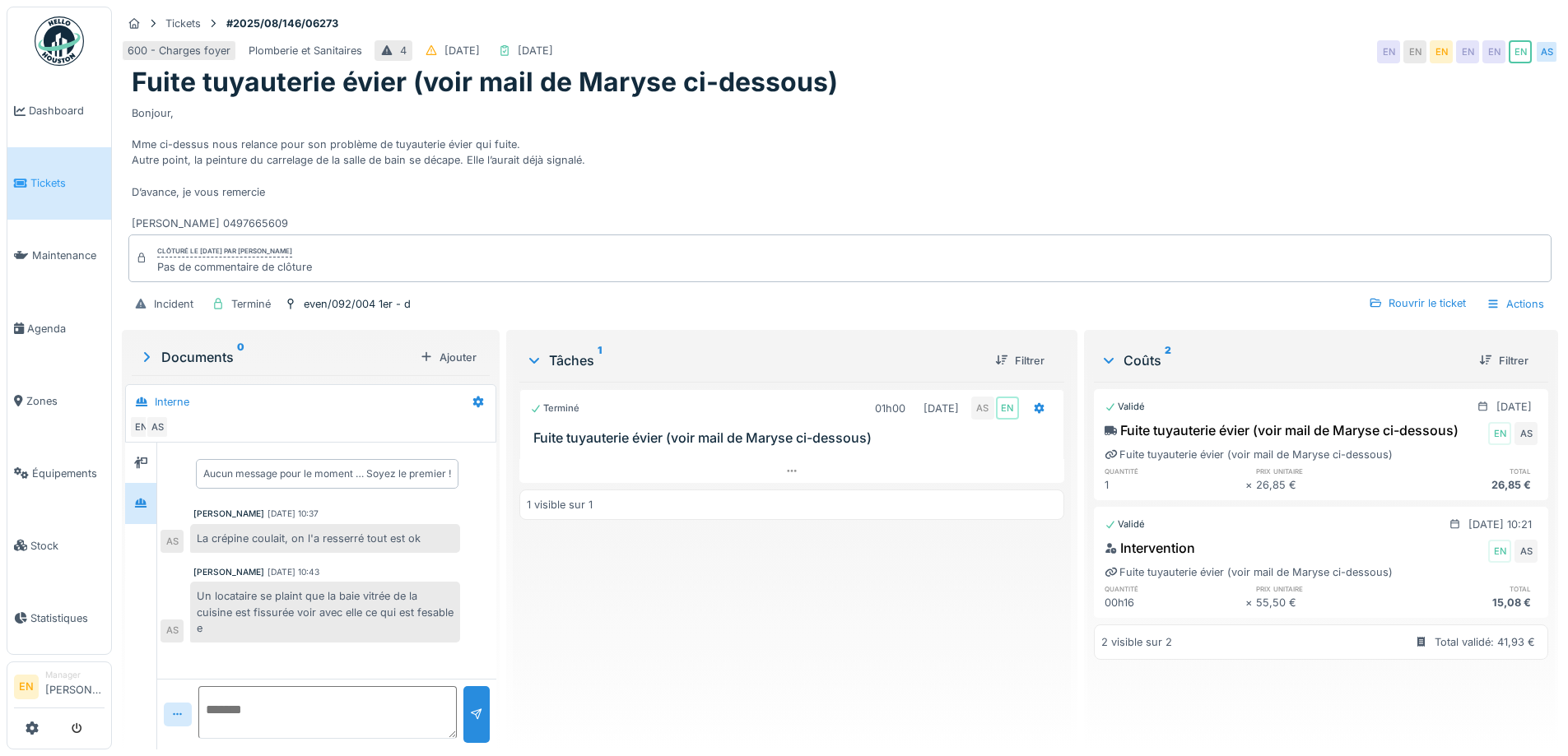
scroll to position [13, 0]
click at [627, 162] on div "Bonjour, Mme ci-dessus nous relance pour son problème de tuyauterie évier qui f…" at bounding box center [839, 165] width 1416 height 133
click at [315, 591] on div "Un locataire se plaint que la baie vitrée de la cuisine est fissurée voir avec …" at bounding box center [325, 612] width 270 height 61
click at [562, 588] on div "Terminé 01h00 [DATE] AS EN Fuite tuyauterie évier (voir mail de Maryse ci-desso…" at bounding box center [791, 558] width 544 height 354
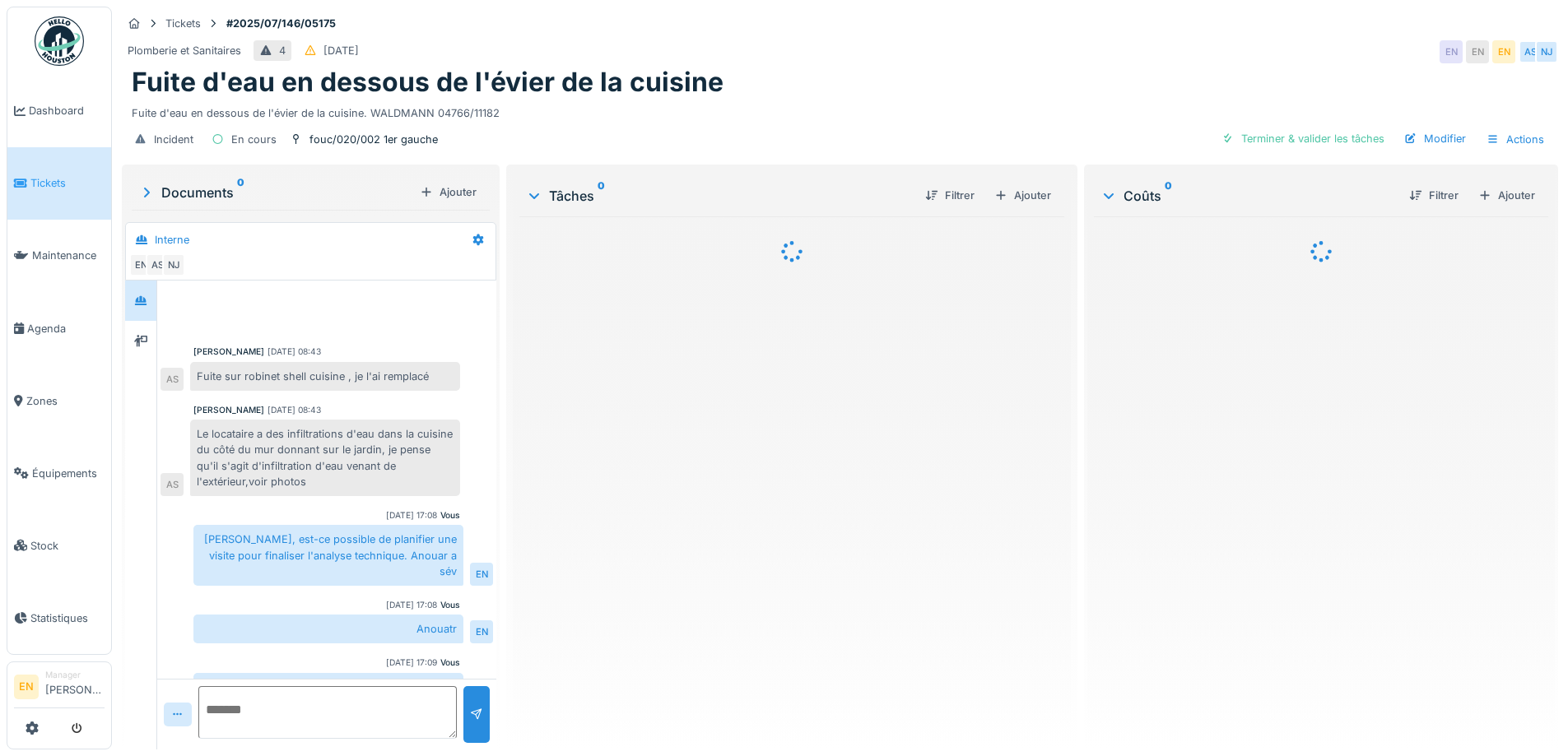
scroll to position [77, 0]
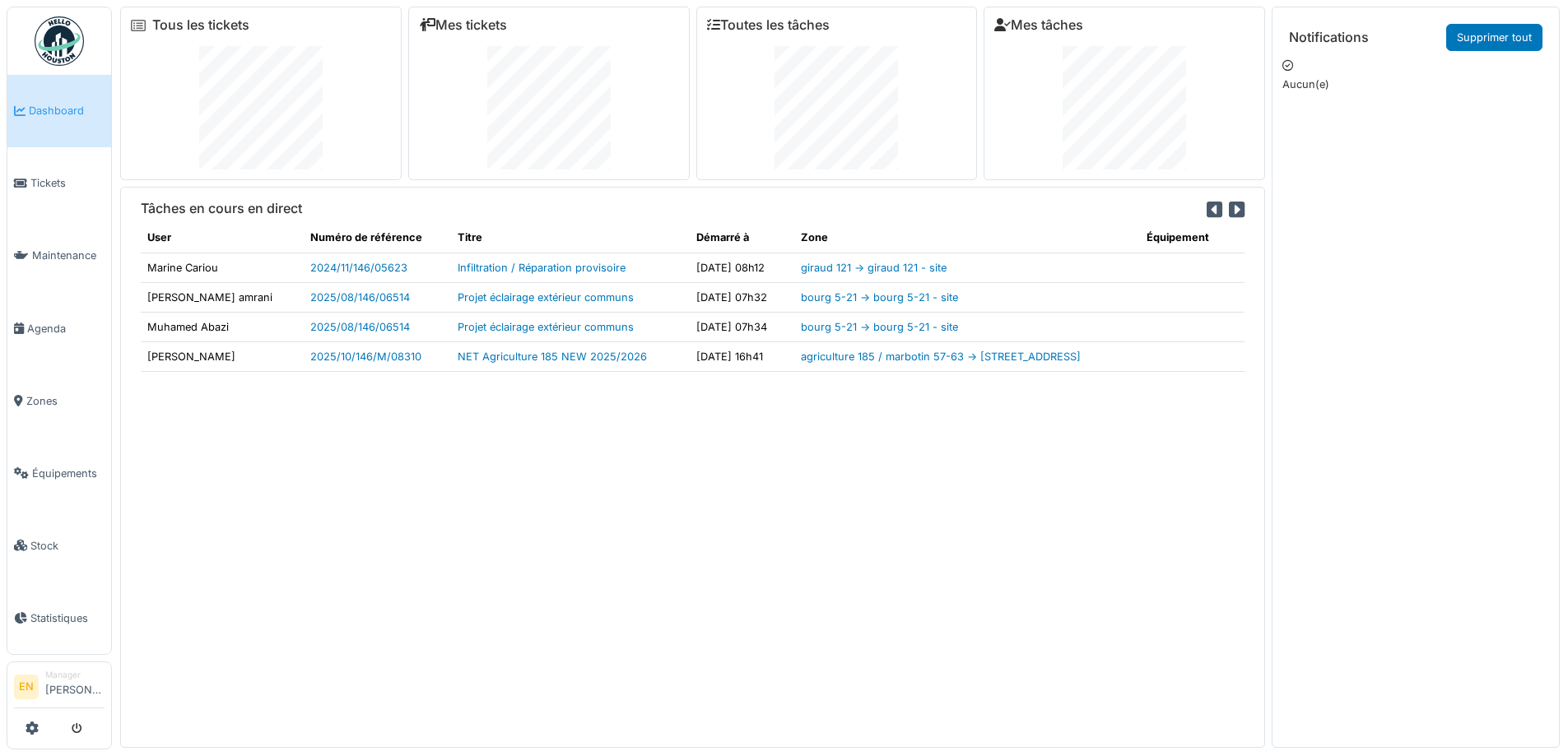
click at [63, 62] on img at bounding box center [59, 41] width 49 height 49
click at [652, 608] on div "Tâches en cours en direct User Numéro de référence Titre Démarré à Zone Équipem…" at bounding box center [692, 466] width 1145 height 560
